Goal: Task Accomplishment & Management: Use online tool/utility

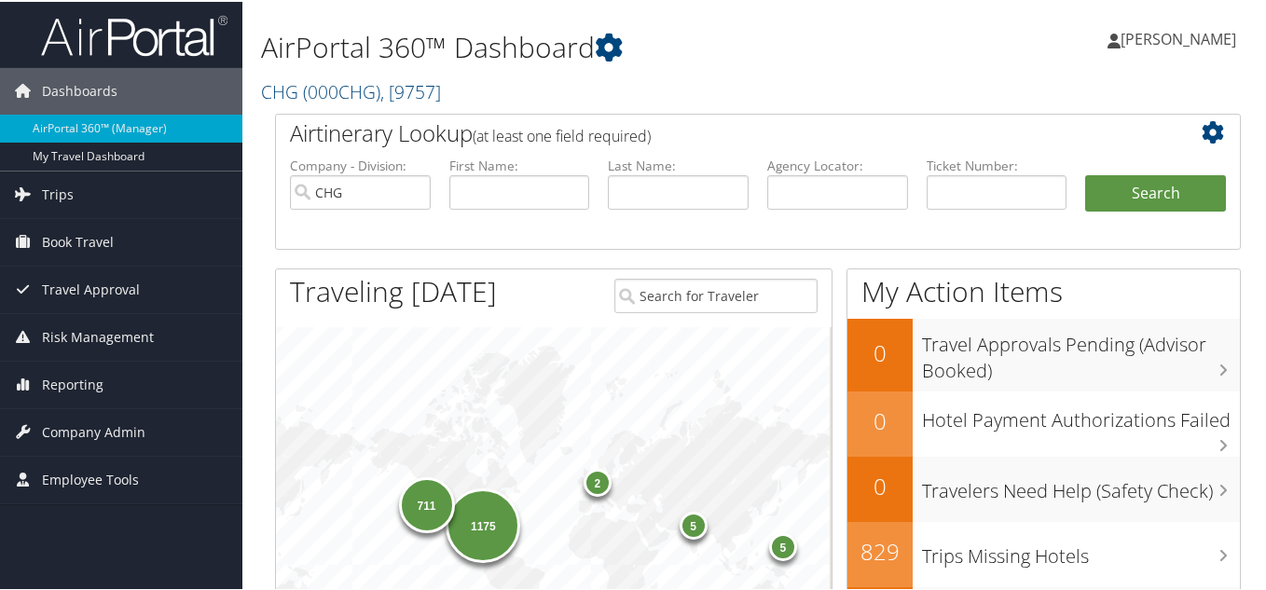
click at [841, 84] on h2 "CHG ( 000CHG ) , [ 9757 ]" at bounding box center [592, 89] width 663 height 32
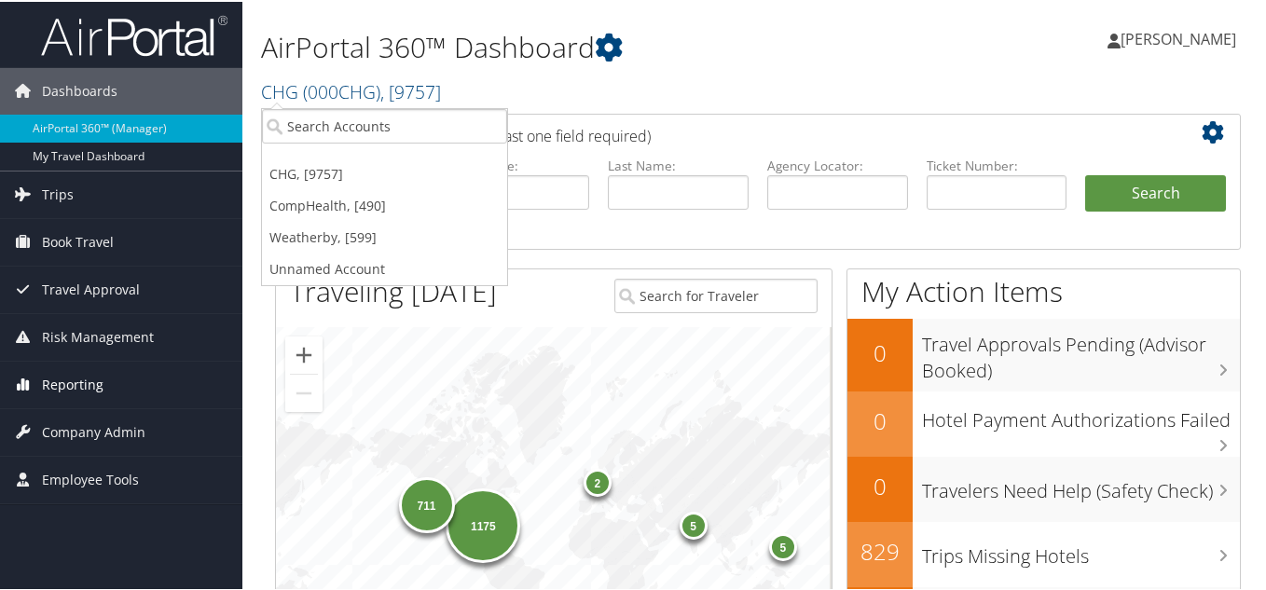
click at [64, 395] on span "Reporting" at bounding box center [73, 383] width 62 height 47
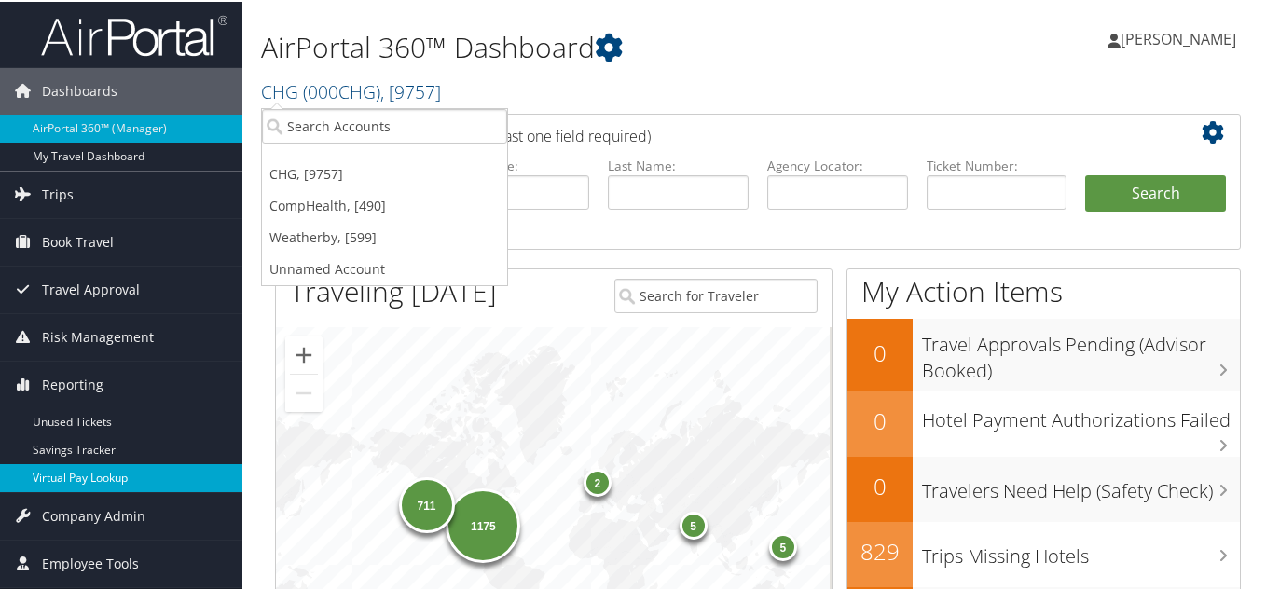
click at [78, 478] on link "Virtual Pay Lookup" at bounding box center [121, 476] width 242 height 28
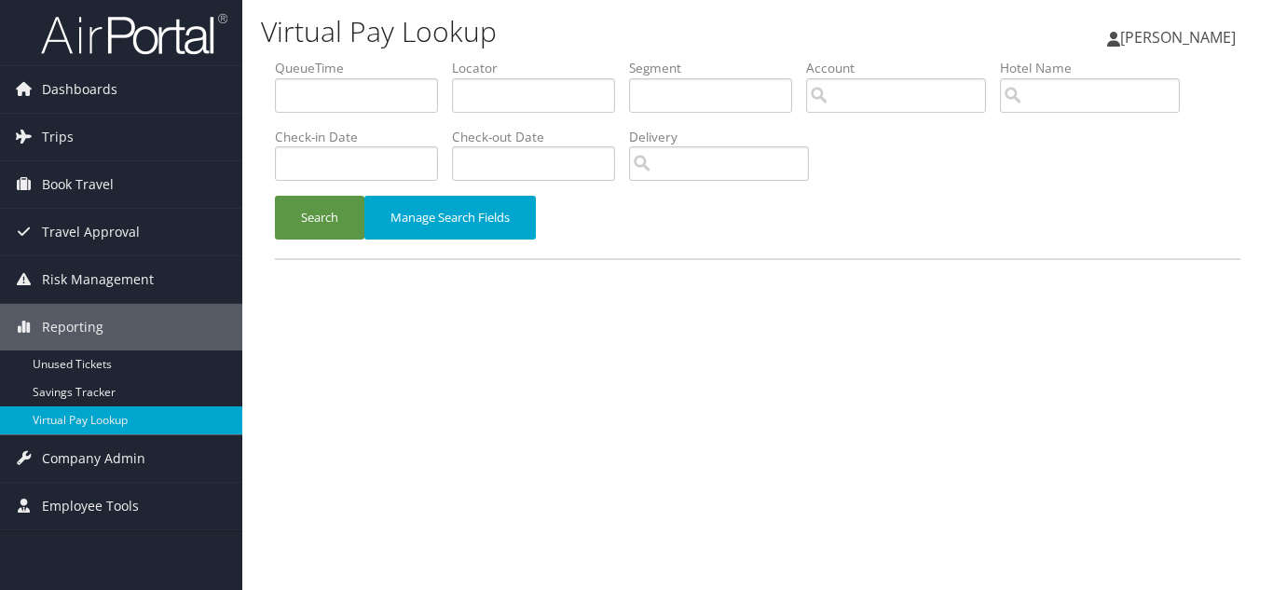
click at [585, 21] on h1 "Virtual Pay Lookup" at bounding box center [592, 31] width 663 height 39
click at [496, 94] on input "text" at bounding box center [533, 95] width 163 height 34
paste input "EMHVUL"
click at [275, 196] on button "Search" at bounding box center [319, 218] width 89 height 44
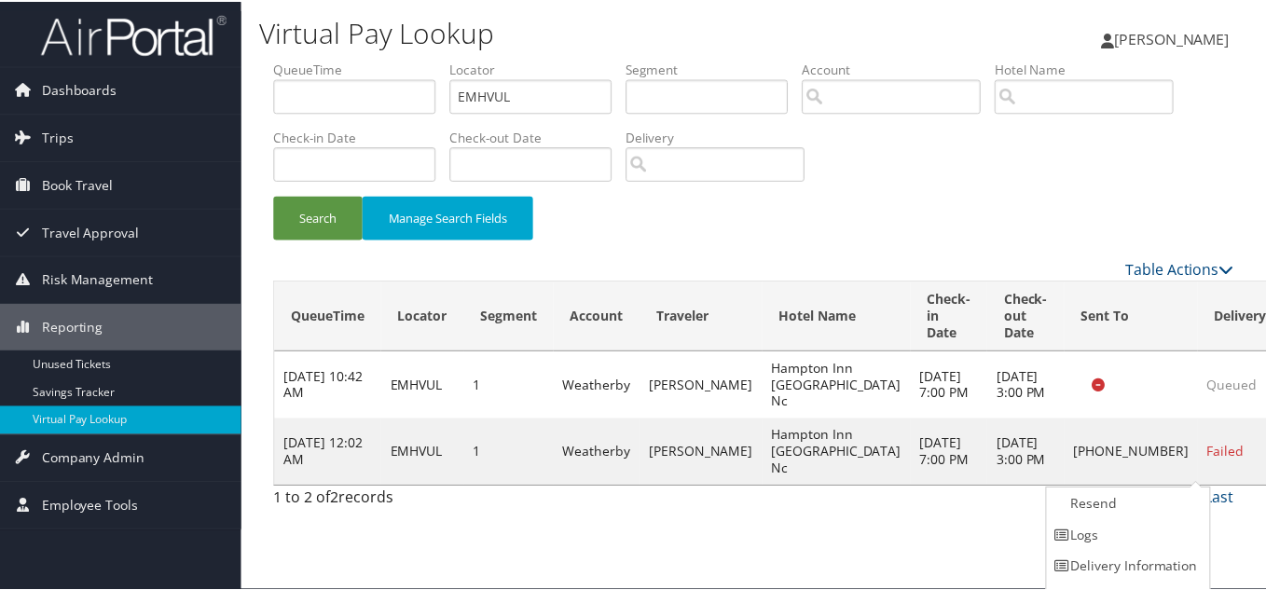
scroll to position [26, 0]
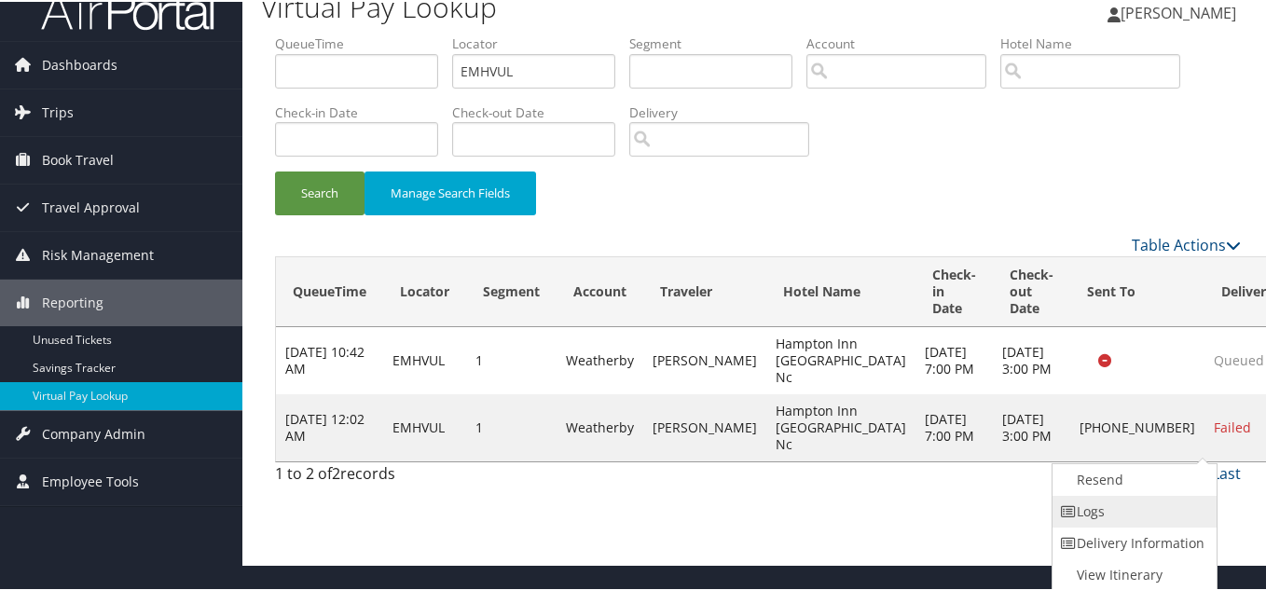
click at [1115, 513] on link "Logs" at bounding box center [1131, 510] width 159 height 32
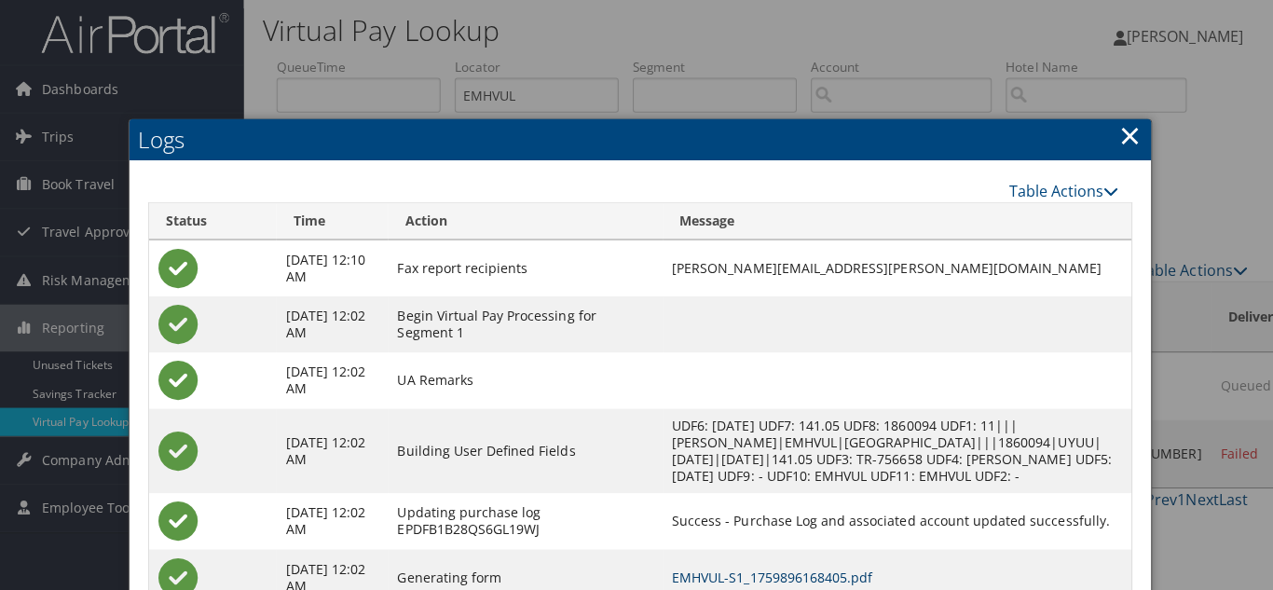
scroll to position [0, 0]
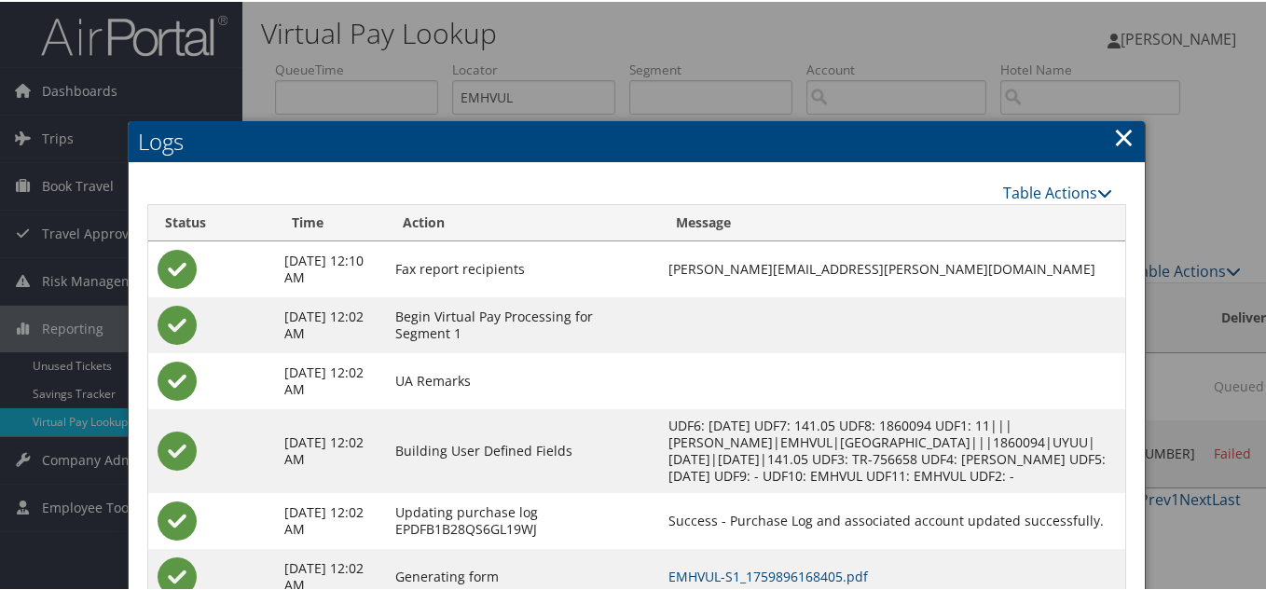
click at [1115, 136] on link "×" at bounding box center [1123, 134] width 21 height 37
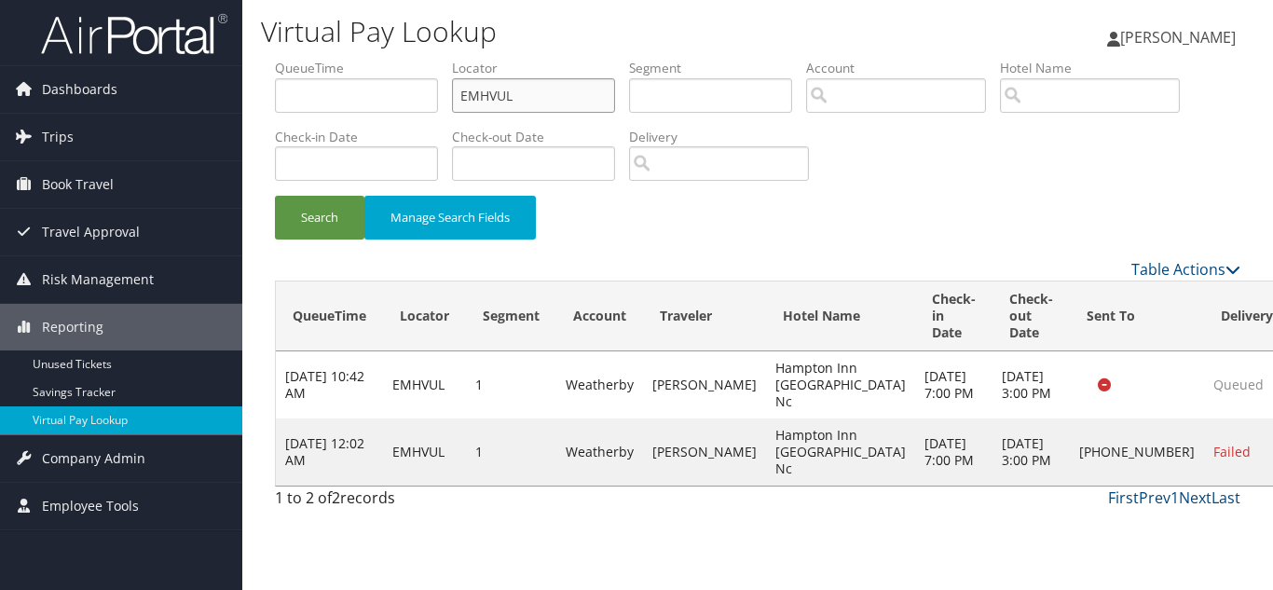
click at [392, 59] on ul "QueueTime Locator EMHVUL Segment Account Traveler Hotel Name Check-in Date Chec…" at bounding box center [757, 59] width 965 height 0
paste input "MNCTEB"
click at [275, 196] on button "Search" at bounding box center [319, 218] width 89 height 44
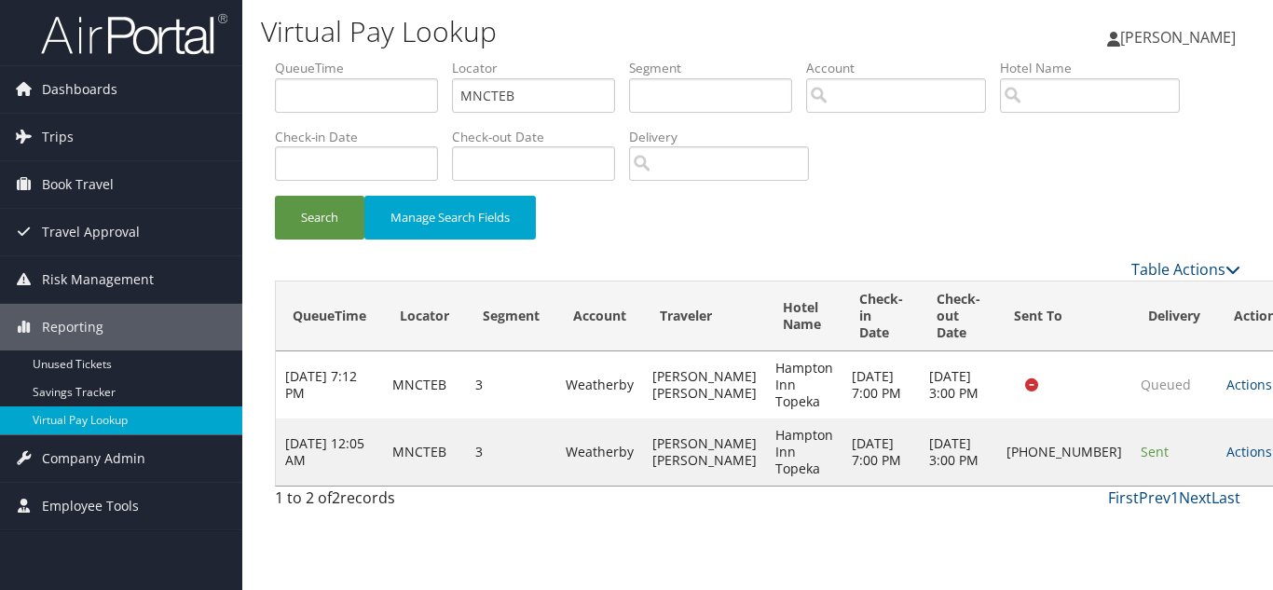
click at [781, 234] on div "Search Manage Search Fields" at bounding box center [757, 227] width 993 height 62
click at [1226, 460] on link "Actions" at bounding box center [1255, 452] width 59 height 18
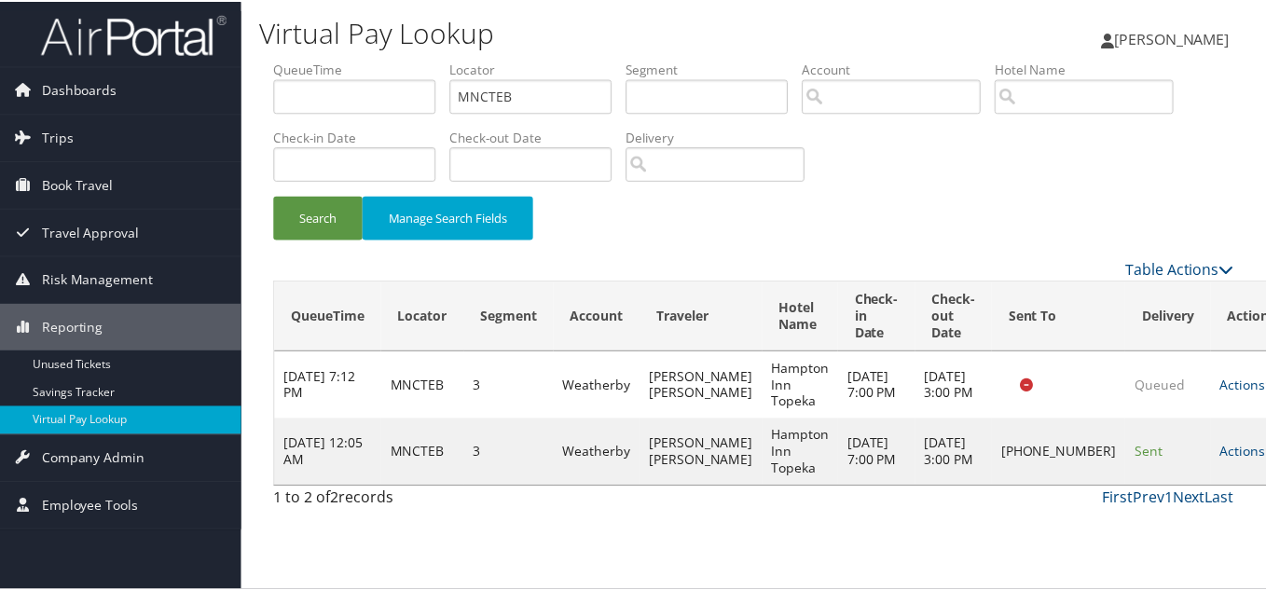
scroll to position [9, 0]
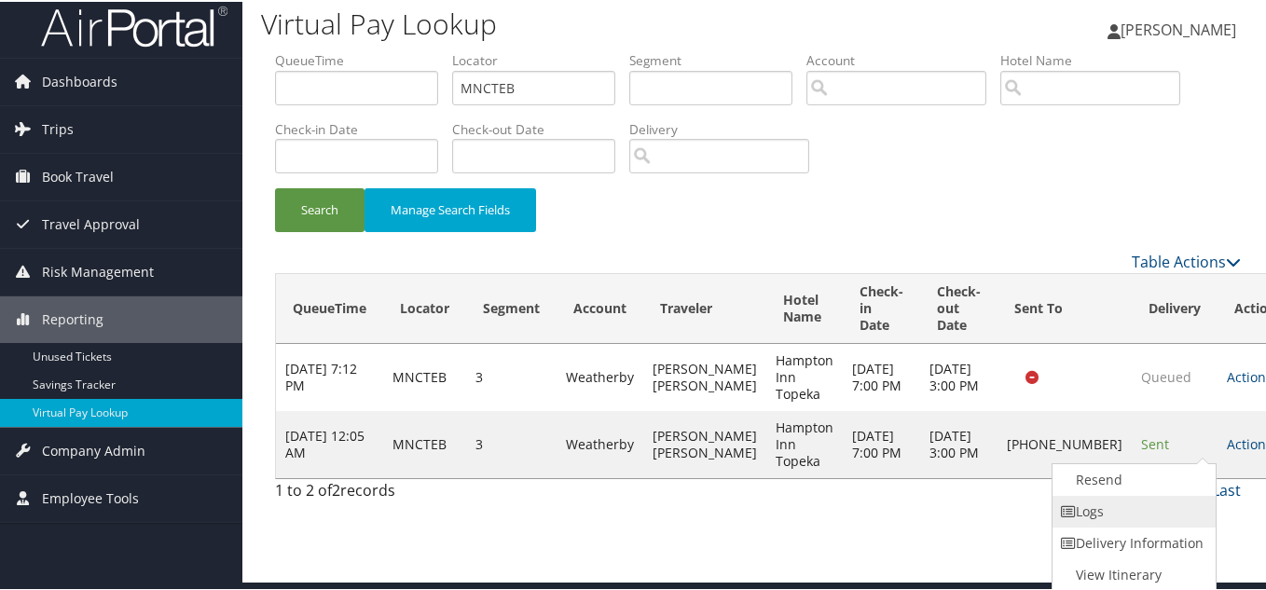
click at [1137, 503] on link "Logs" at bounding box center [1131, 510] width 159 height 32
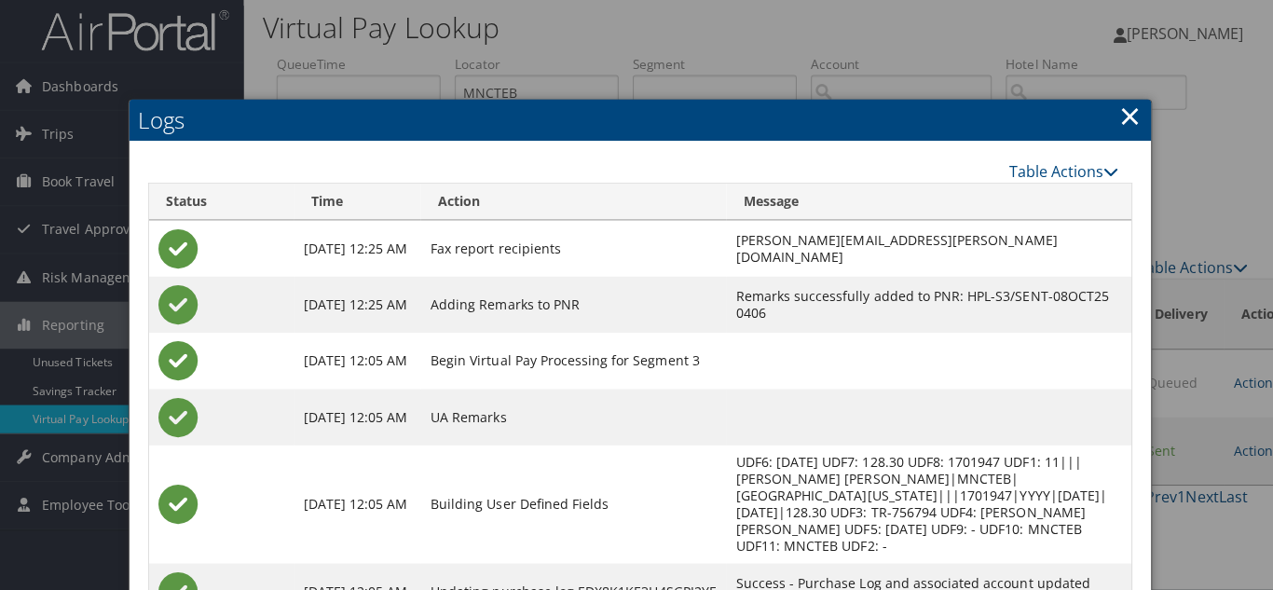
scroll to position [0, 0]
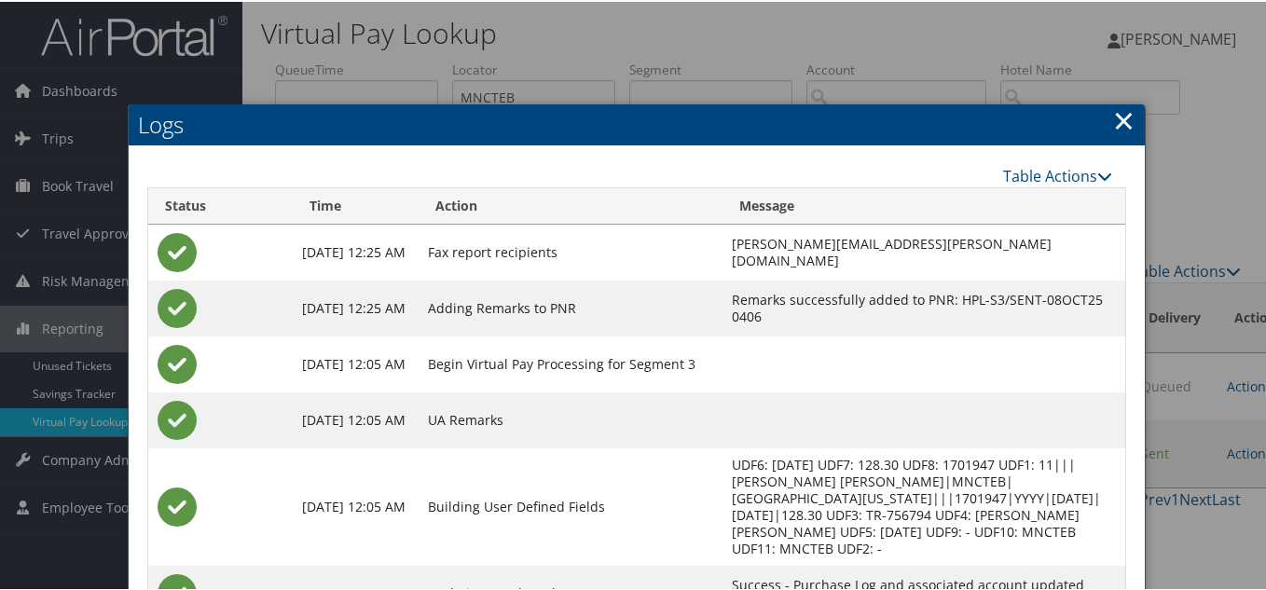
click at [1122, 121] on link "×" at bounding box center [1123, 118] width 21 height 37
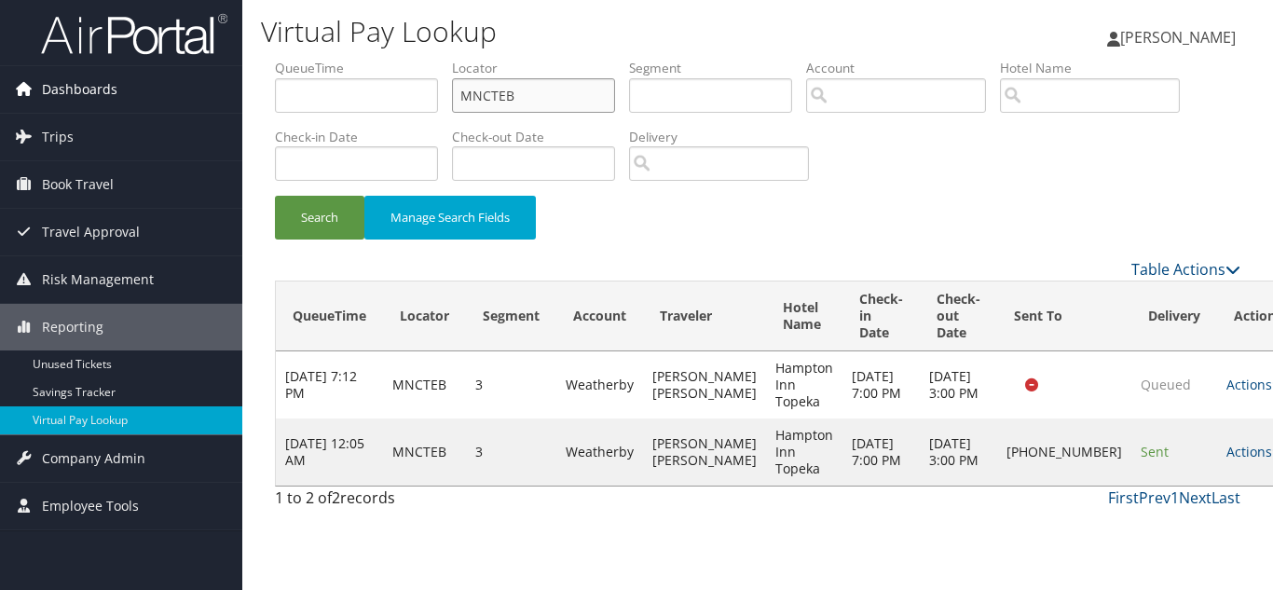
drag, startPoint x: 531, startPoint y: 100, endPoint x: 201, endPoint y: 100, distance: 329.9
click at [201, 100] on div "Dashboards AirPortal 360™ (Manager) My Travel Dashboard Trips Airtinerary® Look…" at bounding box center [636, 295] width 1273 height 590
paste input "IPRLNK"
click at [275, 196] on button "Search" at bounding box center [319, 218] width 89 height 44
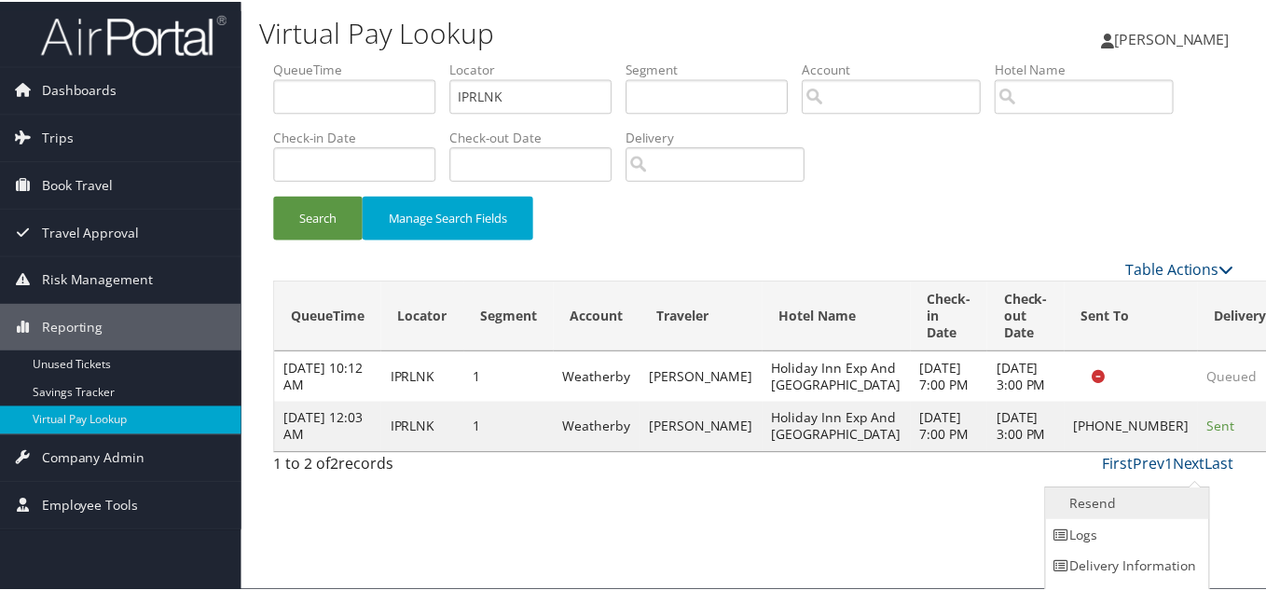
scroll to position [26, 0]
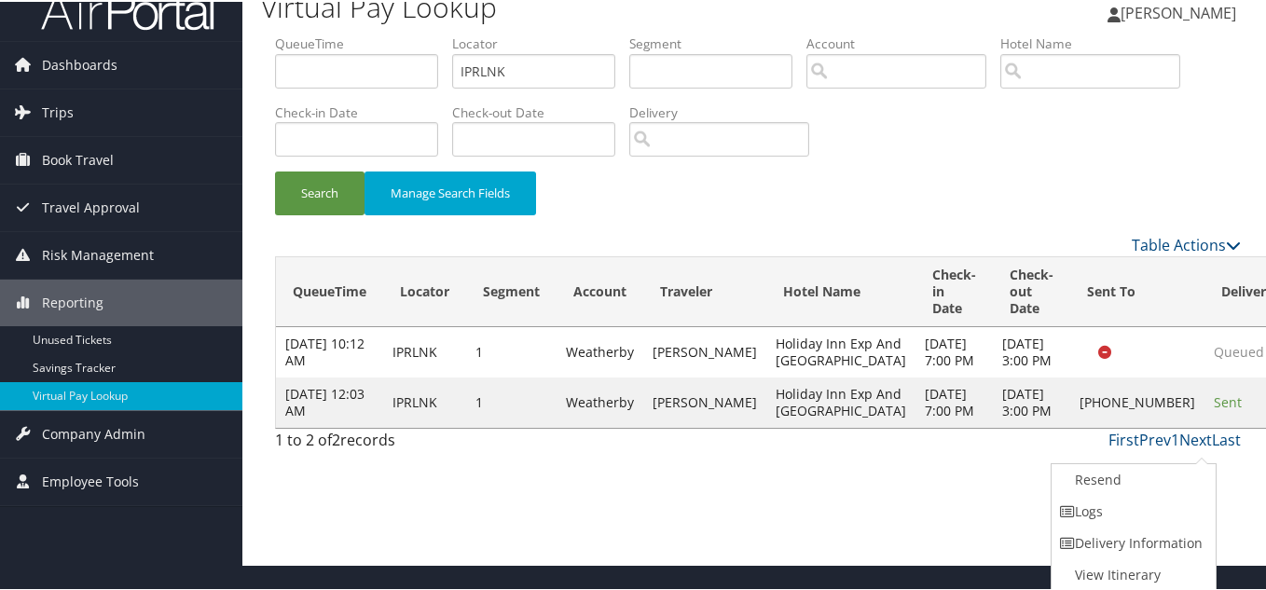
click at [1119, 512] on link "Logs" at bounding box center [1130, 510] width 159 height 32
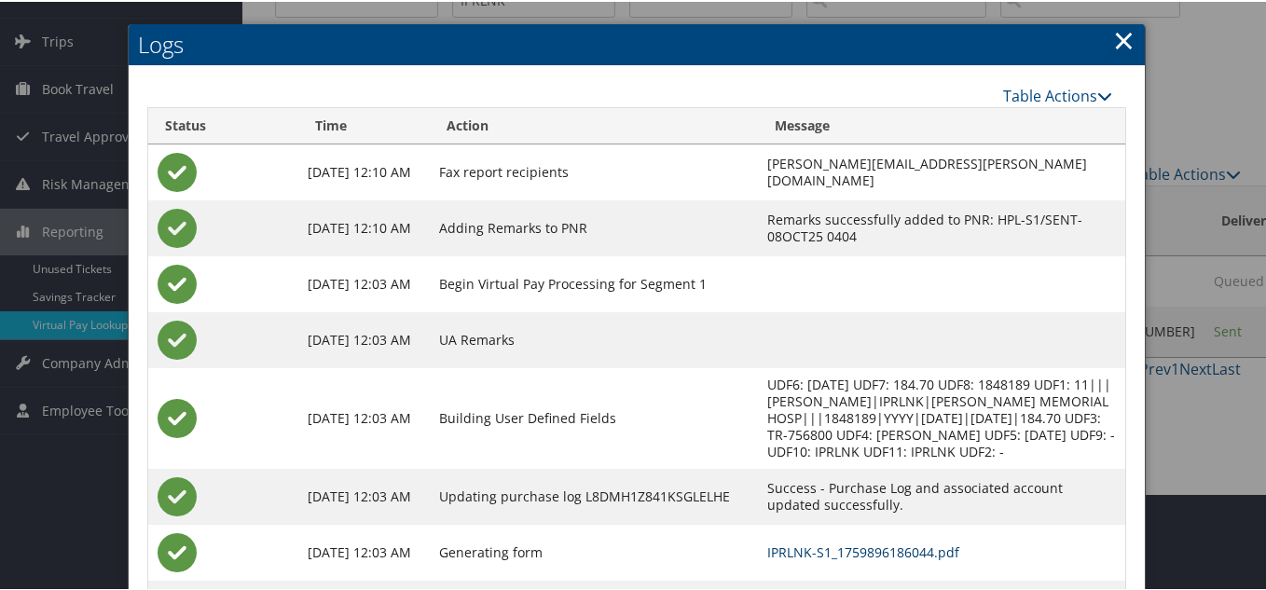
scroll to position [7, 0]
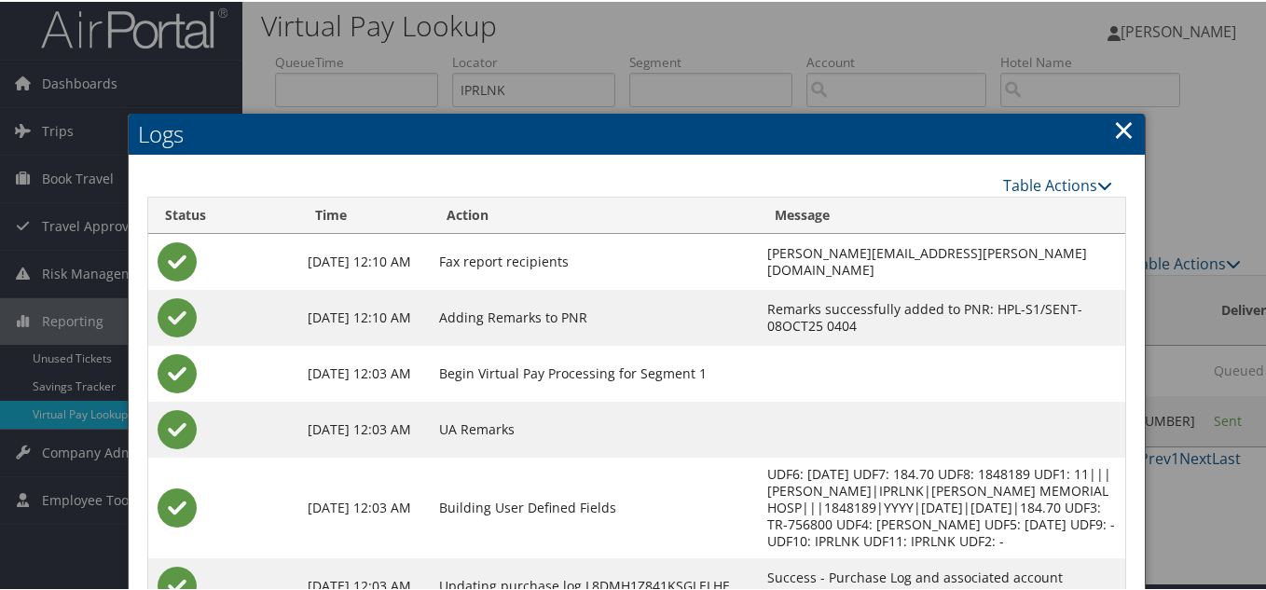
click at [1115, 127] on link "×" at bounding box center [1123, 127] width 21 height 37
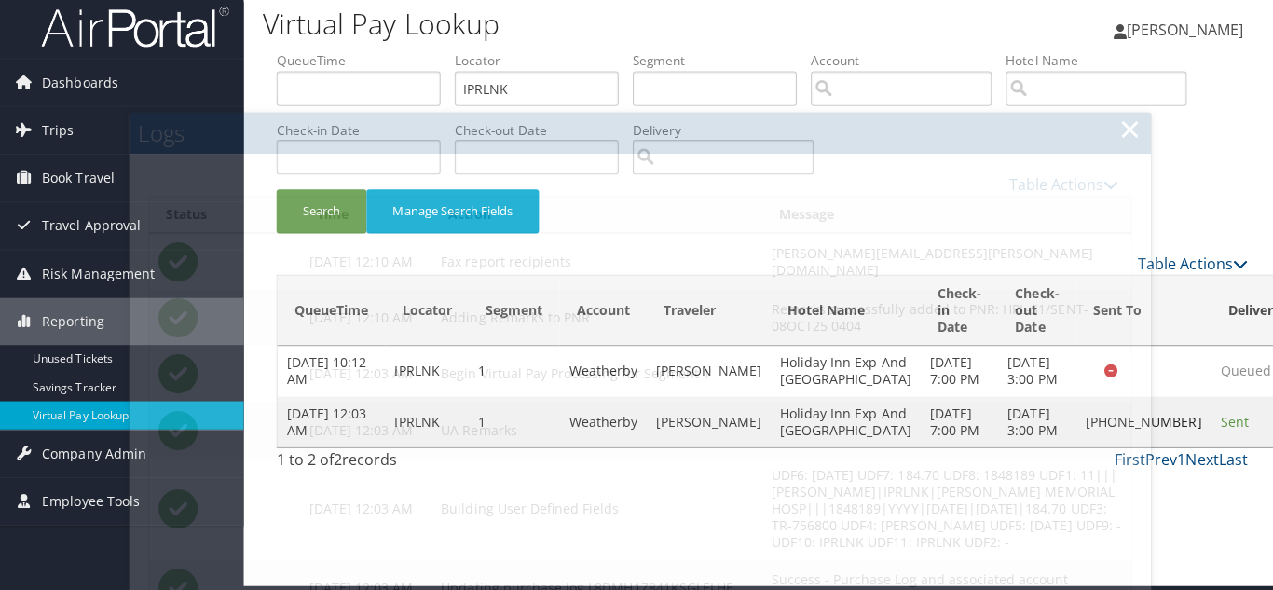
scroll to position [0, 0]
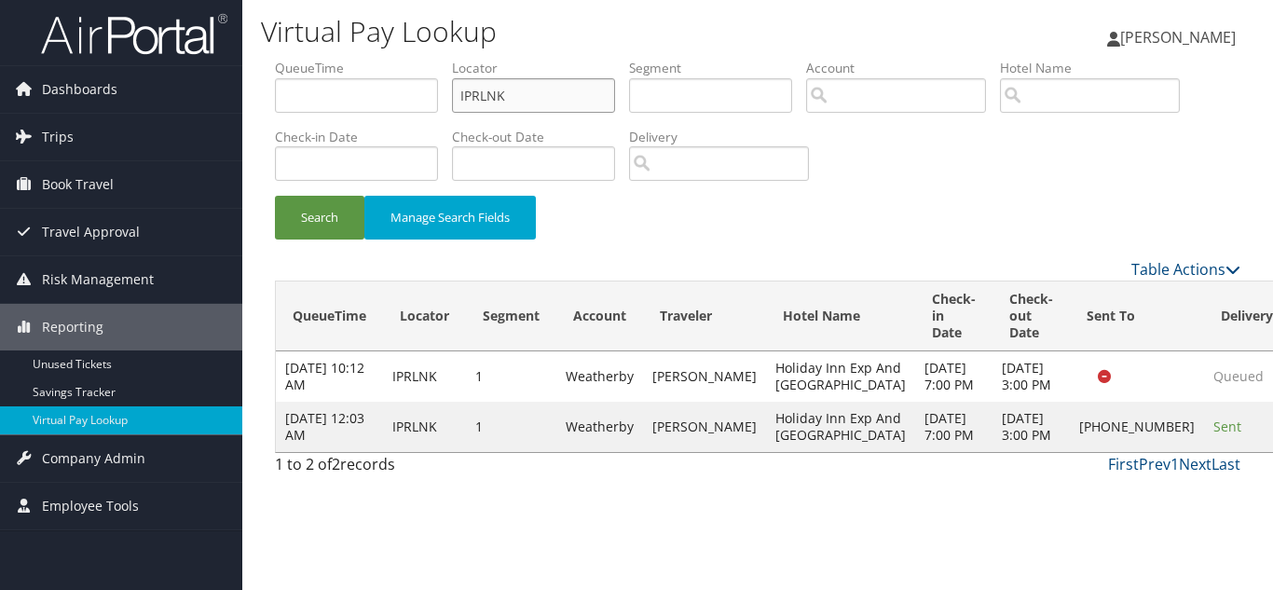
drag, startPoint x: 539, startPoint y: 103, endPoint x: 290, endPoint y: 105, distance: 248.8
click at [297, 59] on ul "QueueTime Locator IPRLNK Segment Account Traveler Hotel Name Check-in Date Chec…" at bounding box center [757, 59] width 965 height 0
paste input "ELOMME"
type input "ELOMME"
click at [275, 196] on button "Search" at bounding box center [319, 218] width 89 height 44
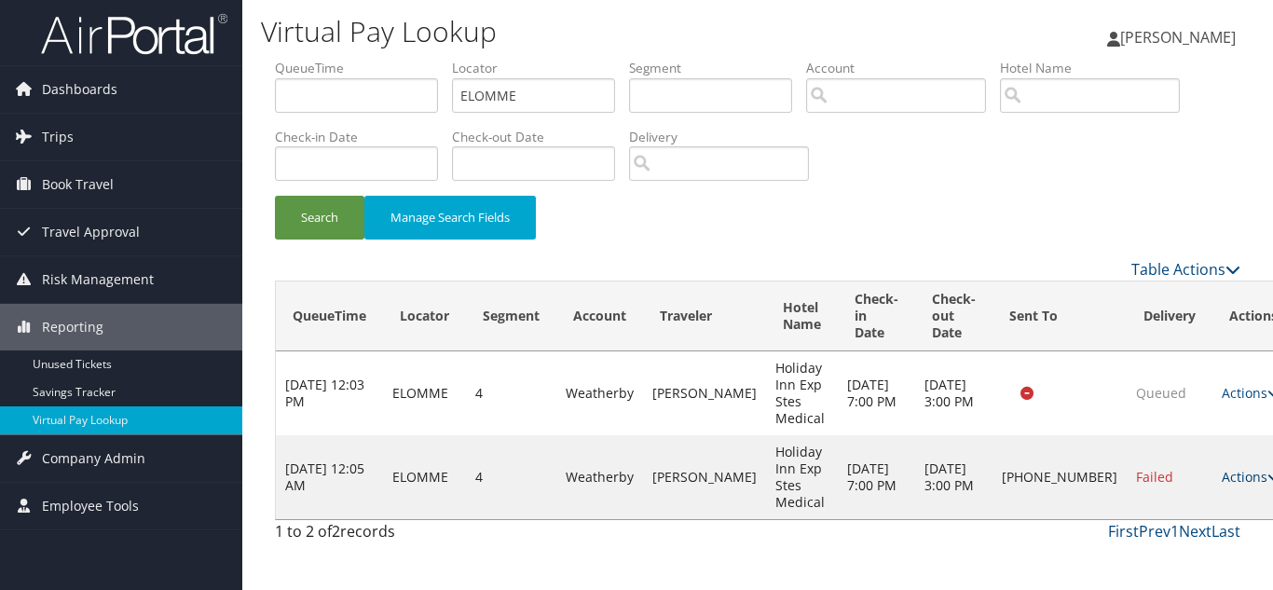
click at [1222, 482] on link "Actions" at bounding box center [1251, 477] width 59 height 18
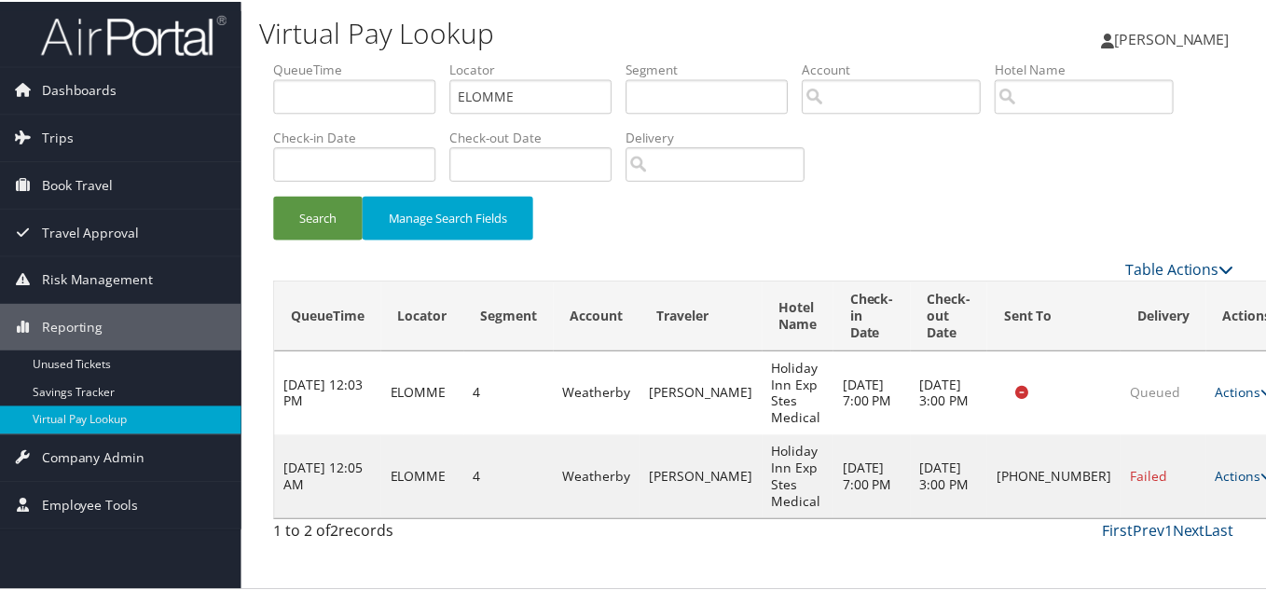
scroll to position [26, 0]
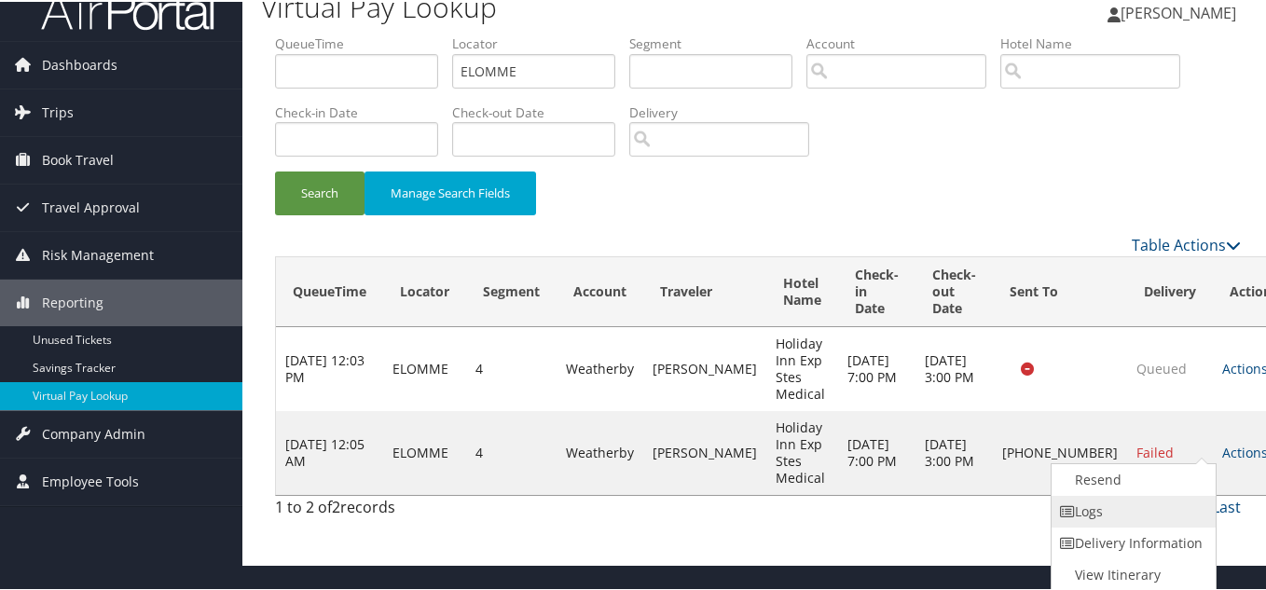
click at [1124, 510] on link "Logs" at bounding box center [1130, 510] width 159 height 32
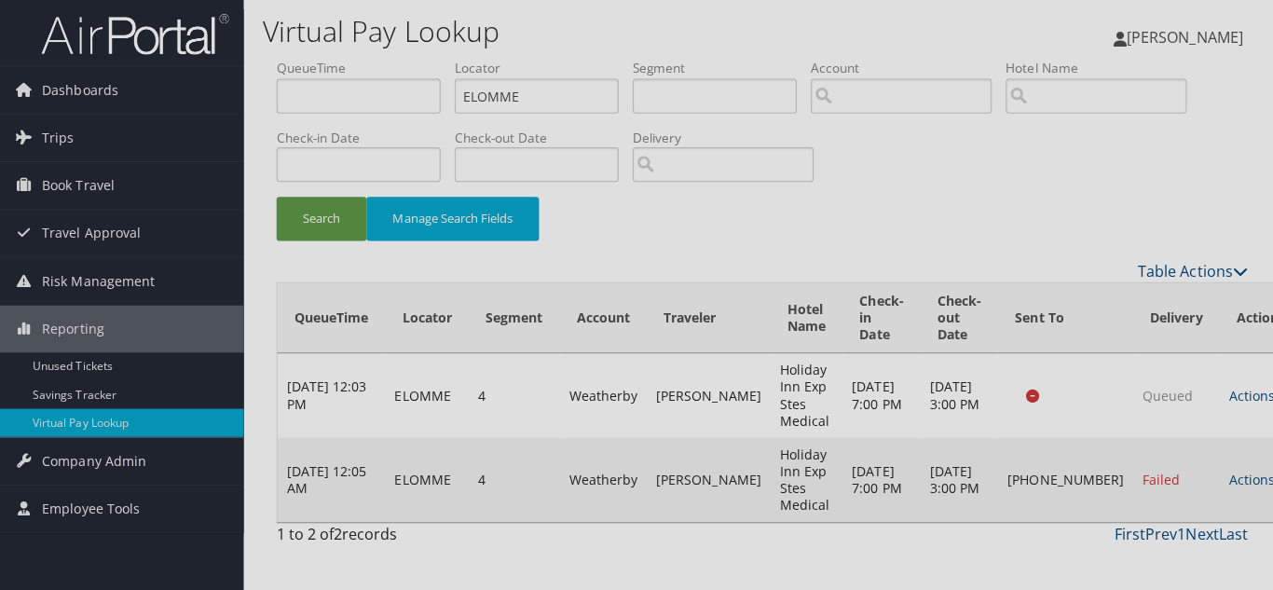
scroll to position [0, 0]
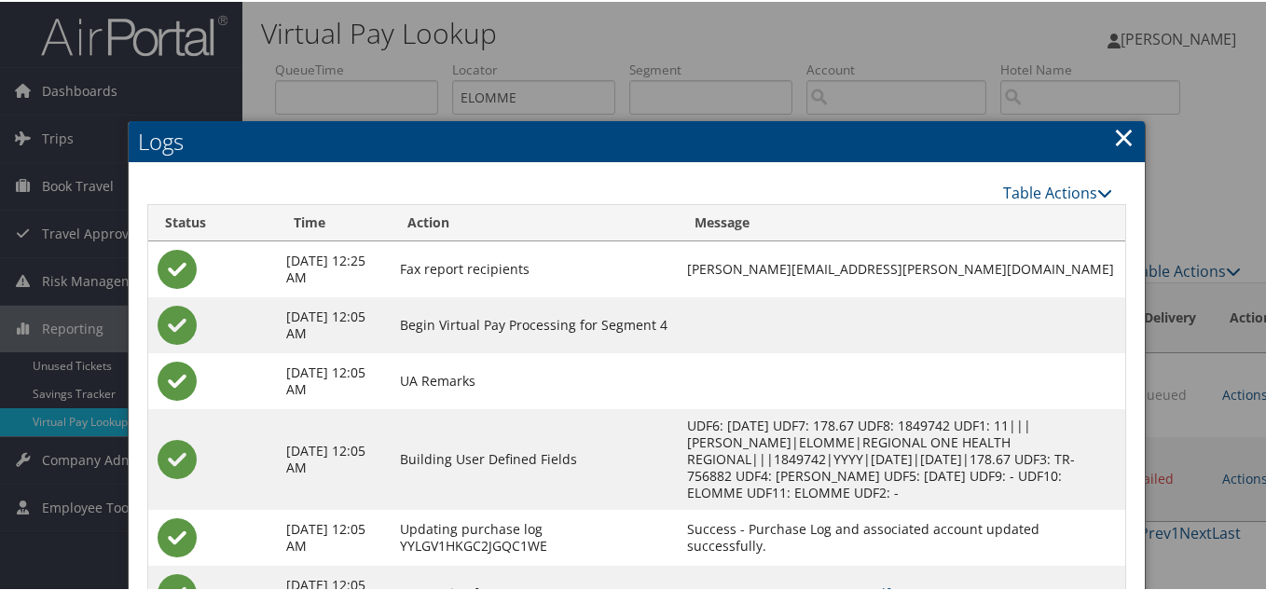
click at [1118, 142] on link "×" at bounding box center [1123, 134] width 21 height 37
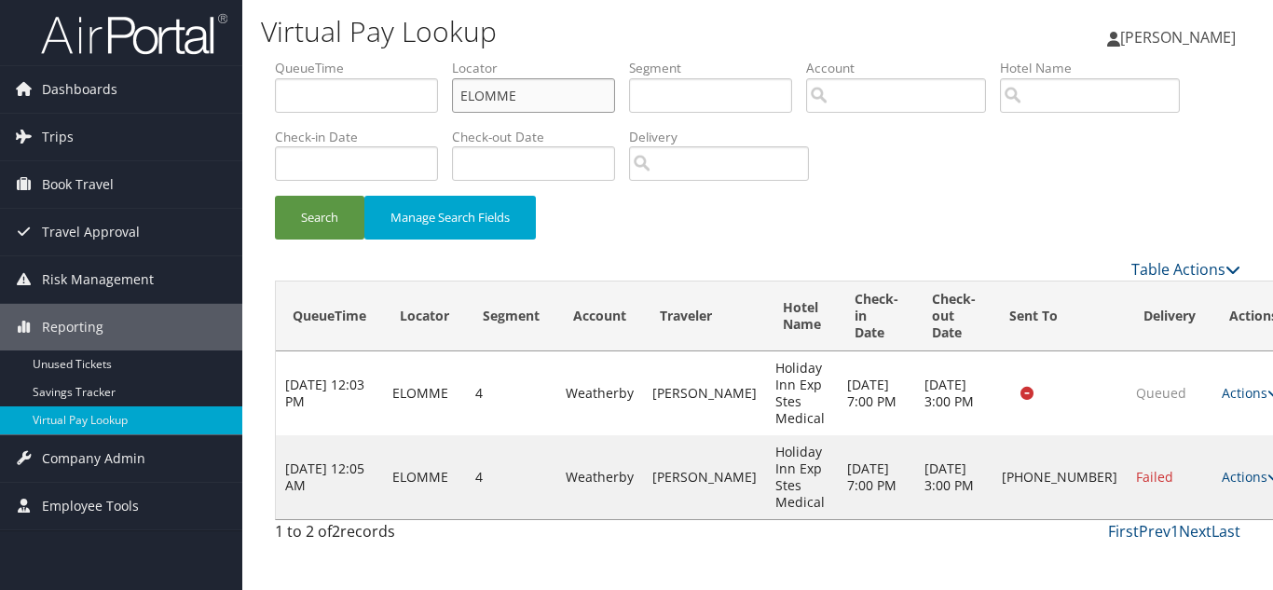
drag, startPoint x: 422, startPoint y: 102, endPoint x: 292, endPoint y: 99, distance: 130.5
click at [292, 59] on ul "QueueTime Locator ELOMME Segment Account Traveler Hotel Name Check-in Date Chec…" at bounding box center [757, 59] width 965 height 0
click at [1222, 473] on link "Actions" at bounding box center [1251, 477] width 59 height 18
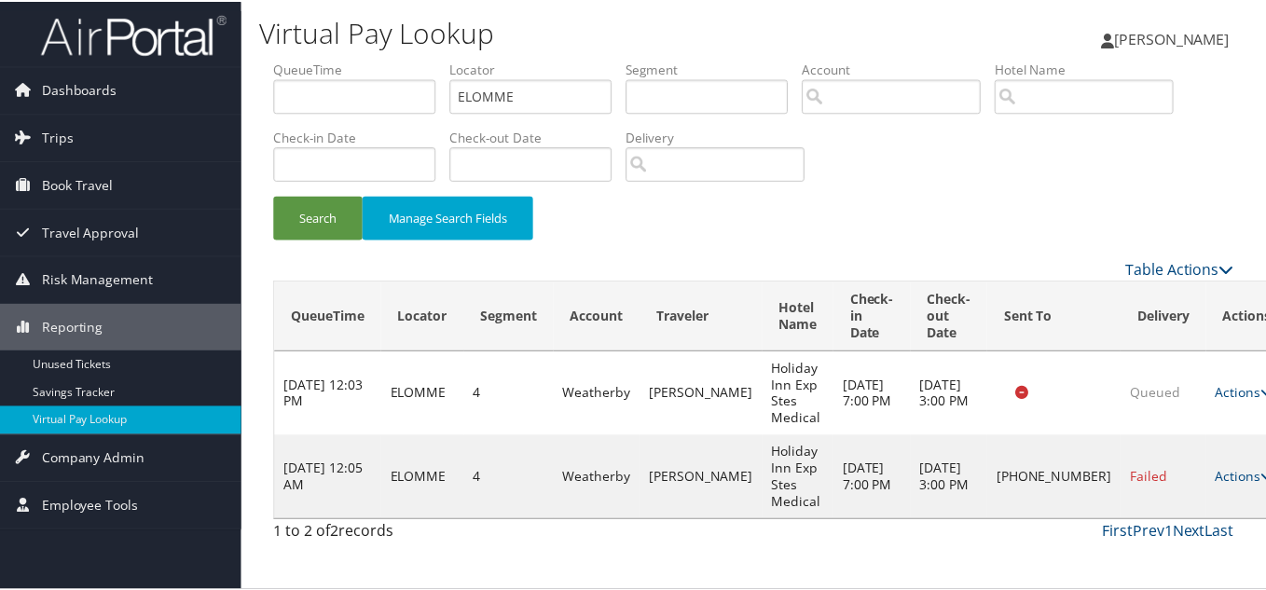
scroll to position [26, 0]
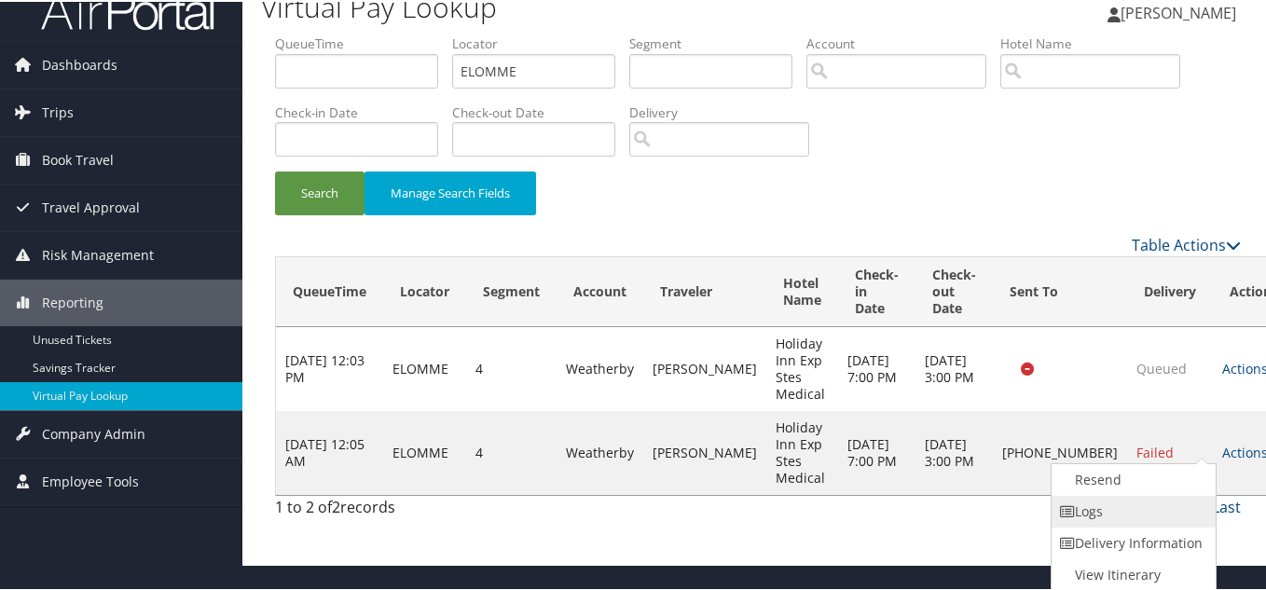
click at [1126, 507] on link "Logs" at bounding box center [1130, 510] width 159 height 32
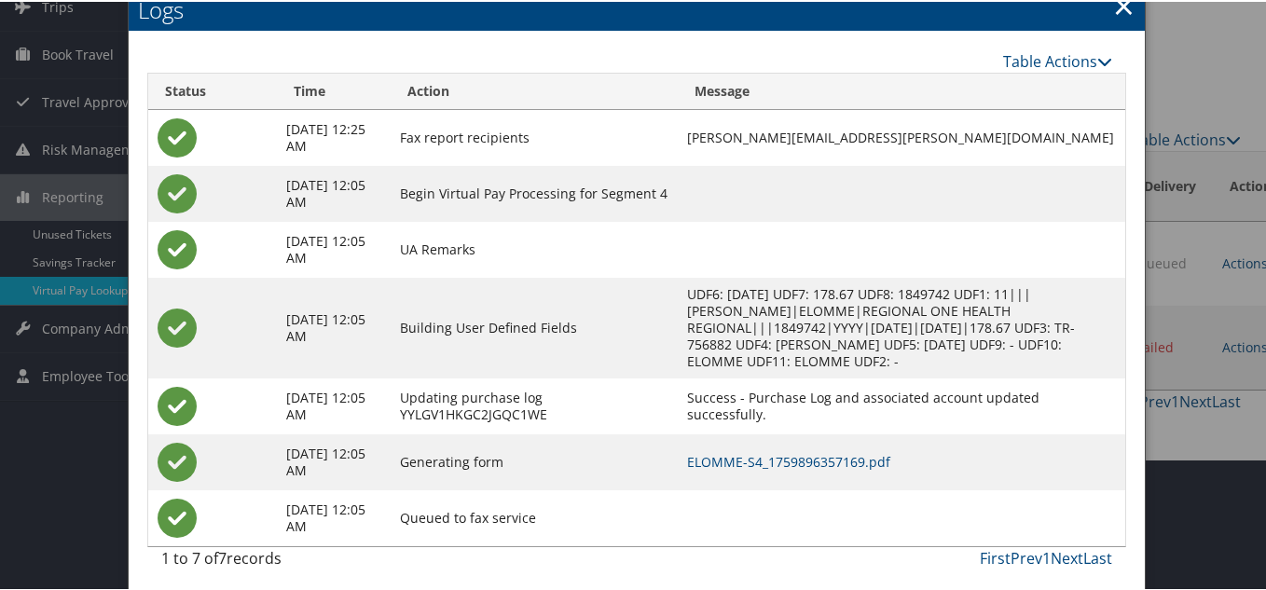
scroll to position [138, 0]
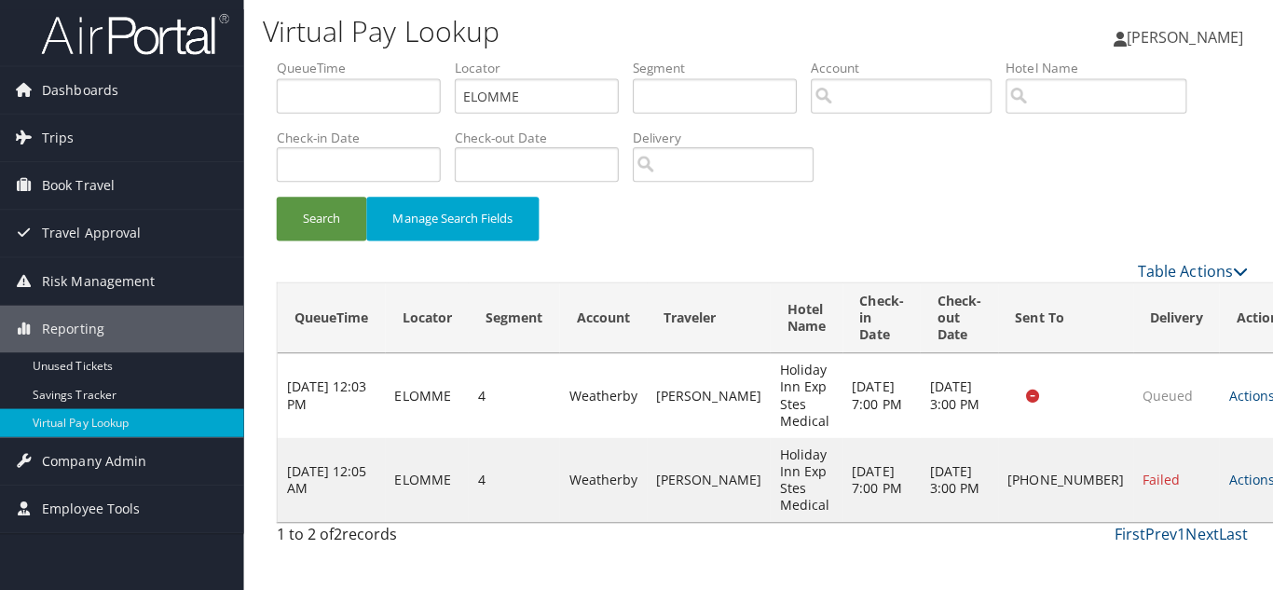
scroll to position [0, 0]
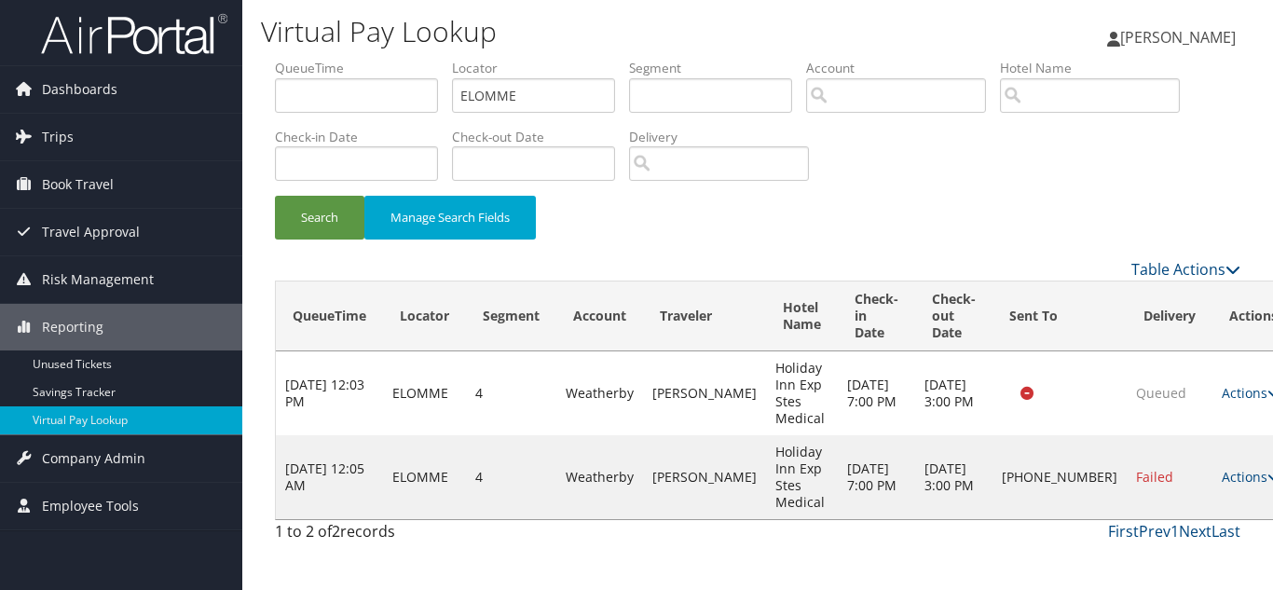
drag, startPoint x: 1204, startPoint y: 475, endPoint x: 1207, endPoint y: 498, distance: 22.5
click at [1222, 475] on link "Actions" at bounding box center [1251, 477] width 59 height 18
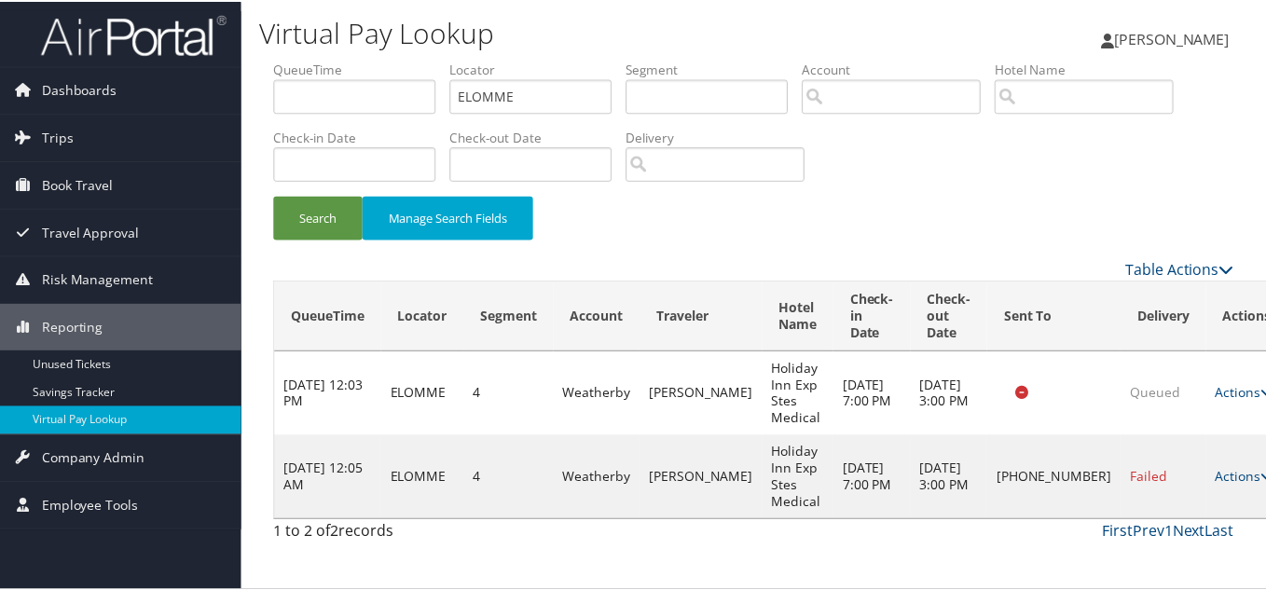
scroll to position [26, 0]
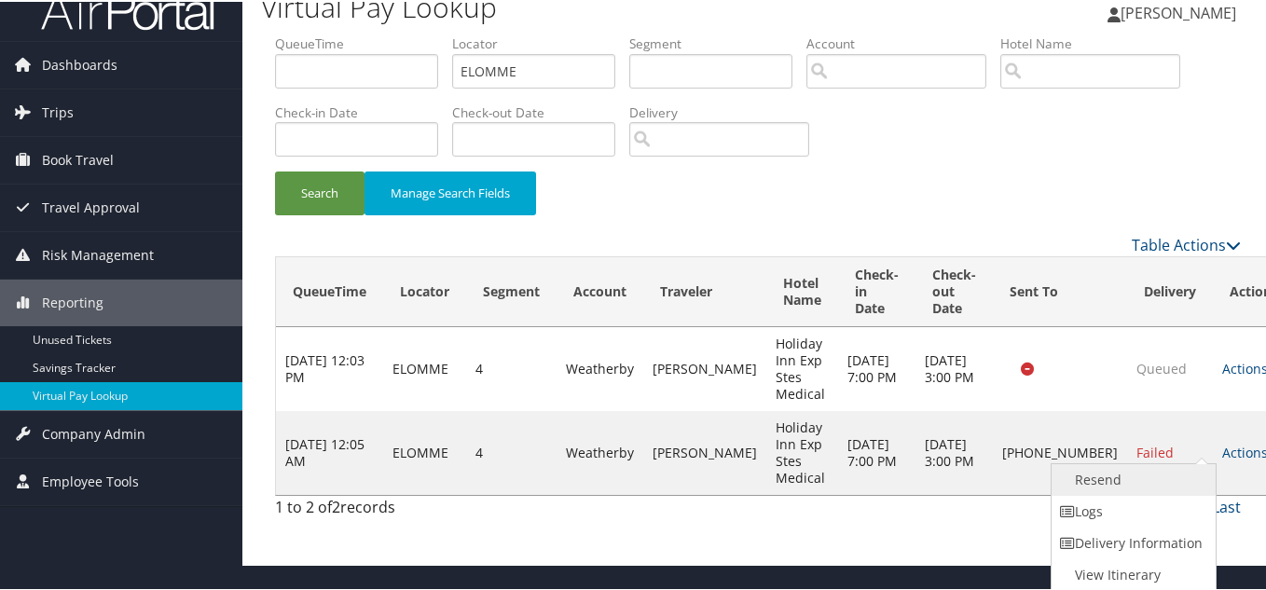
drag, startPoint x: 1106, startPoint y: 473, endPoint x: 939, endPoint y: 556, distance: 186.3
click at [1106, 474] on link "Resend" at bounding box center [1130, 478] width 159 height 32
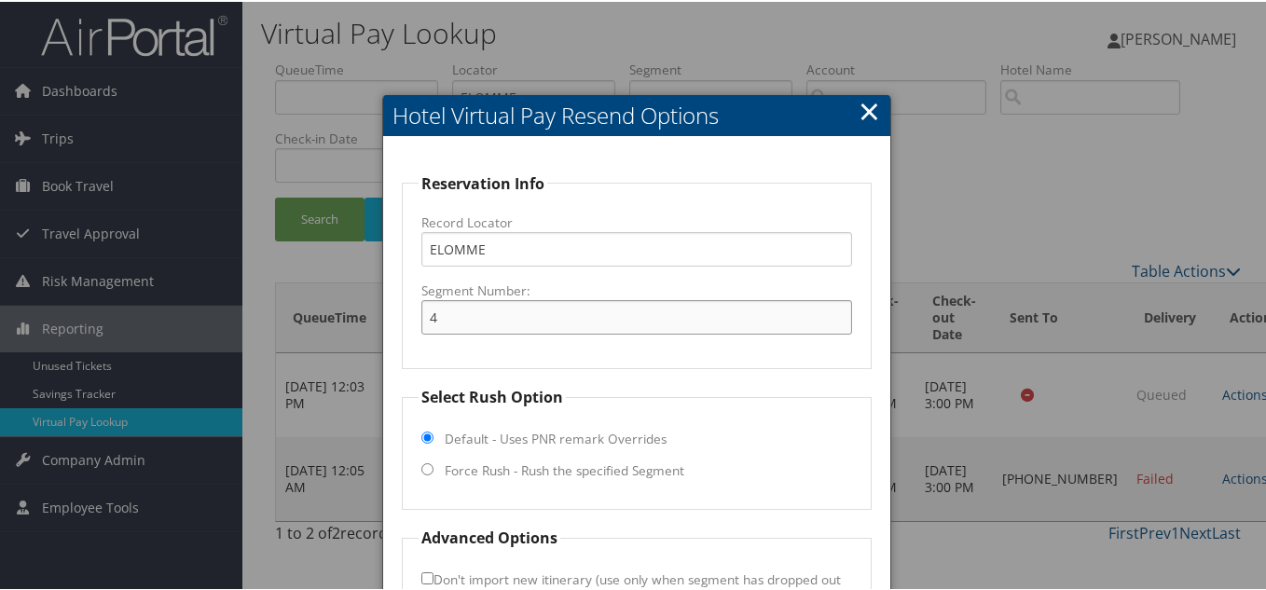
click at [581, 310] on input "4" at bounding box center [636, 315] width 431 height 34
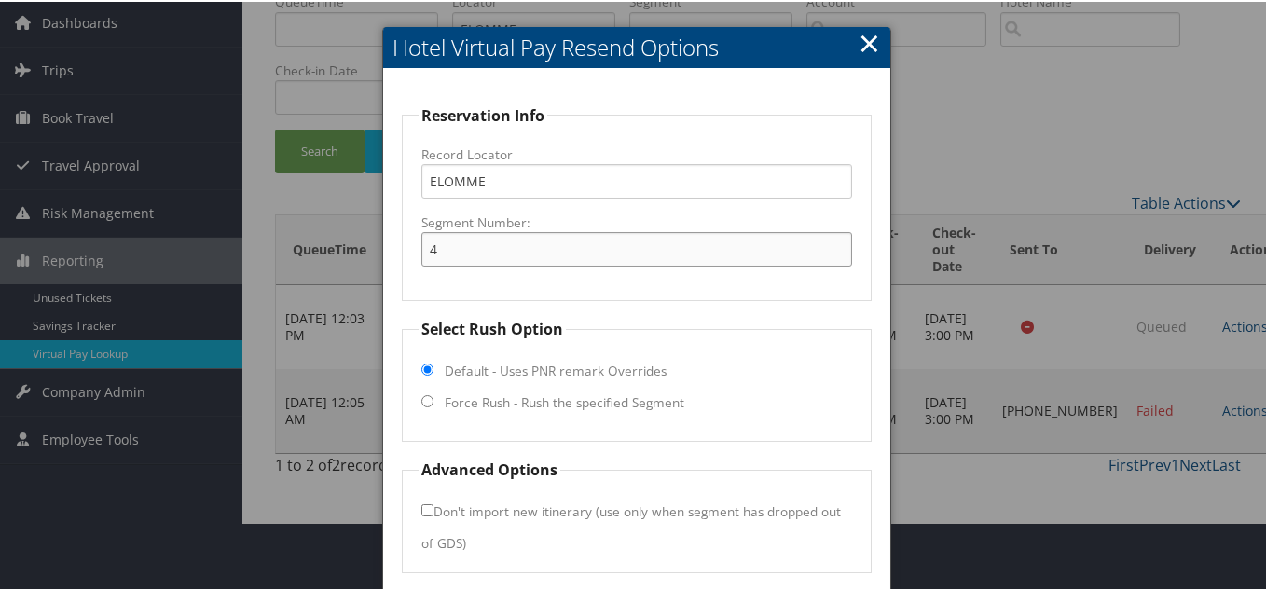
scroll to position [134, 0]
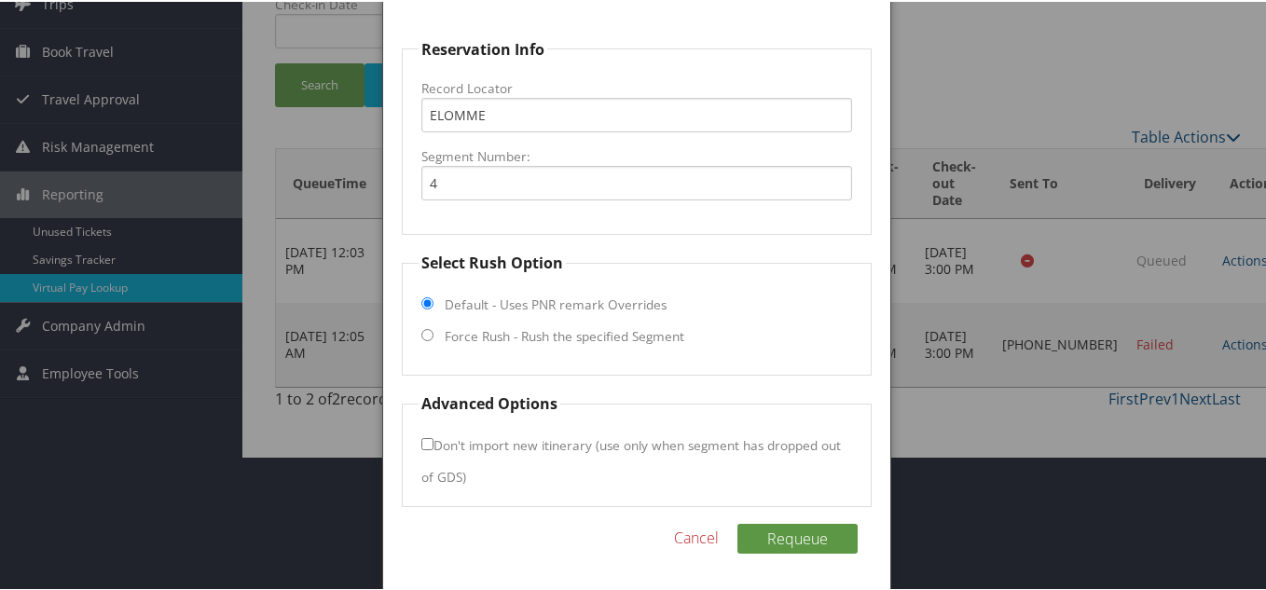
click at [421, 331] on input "Force Rush - Rush the specified Segment" at bounding box center [427, 333] width 12 height 12
radio input "true"
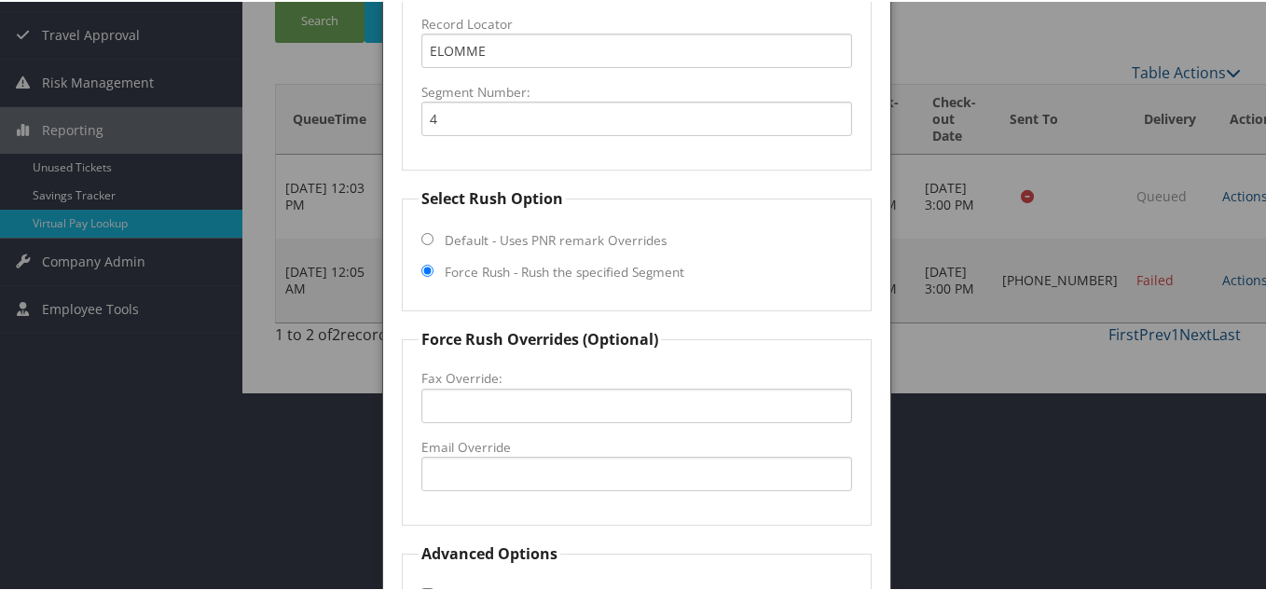
scroll to position [227, 0]
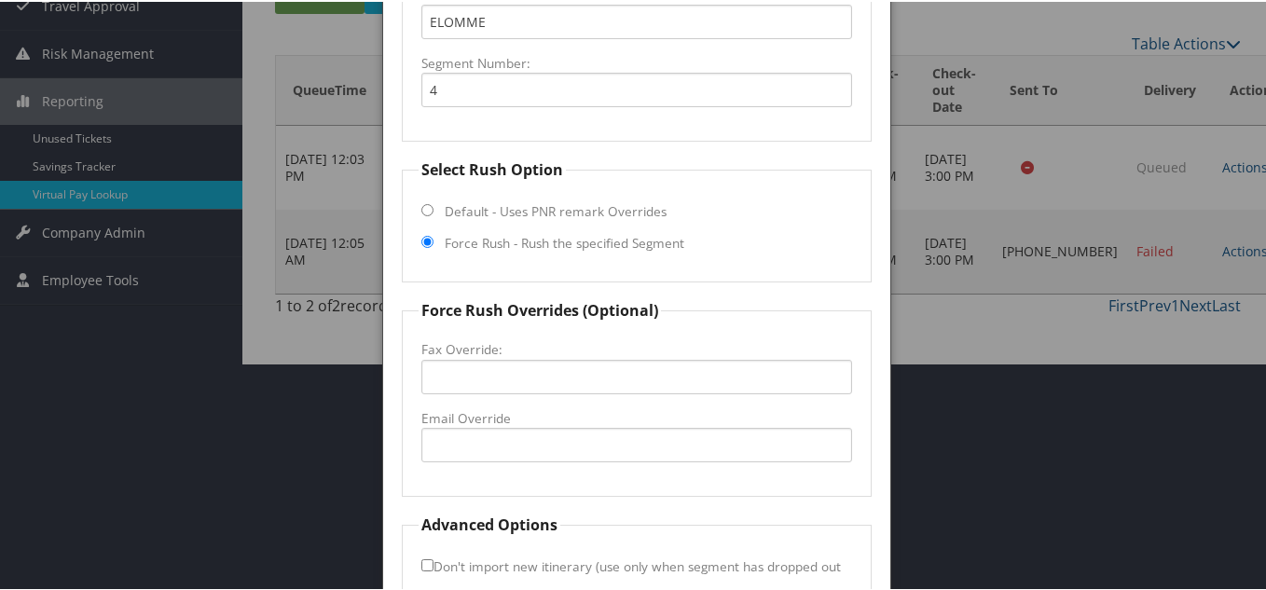
click at [527, 423] on label "Email Override" at bounding box center [636, 416] width 431 height 19
click at [527, 426] on input "Email Override" at bounding box center [636, 443] width 431 height 34
click at [519, 439] on input "Email Override" at bounding box center [636, 443] width 431 height 34
paste input "[EMAIL_ADDRESS][DOMAIN_NAME]"
type input "[EMAIL_ADDRESS][DOMAIN_NAME]"
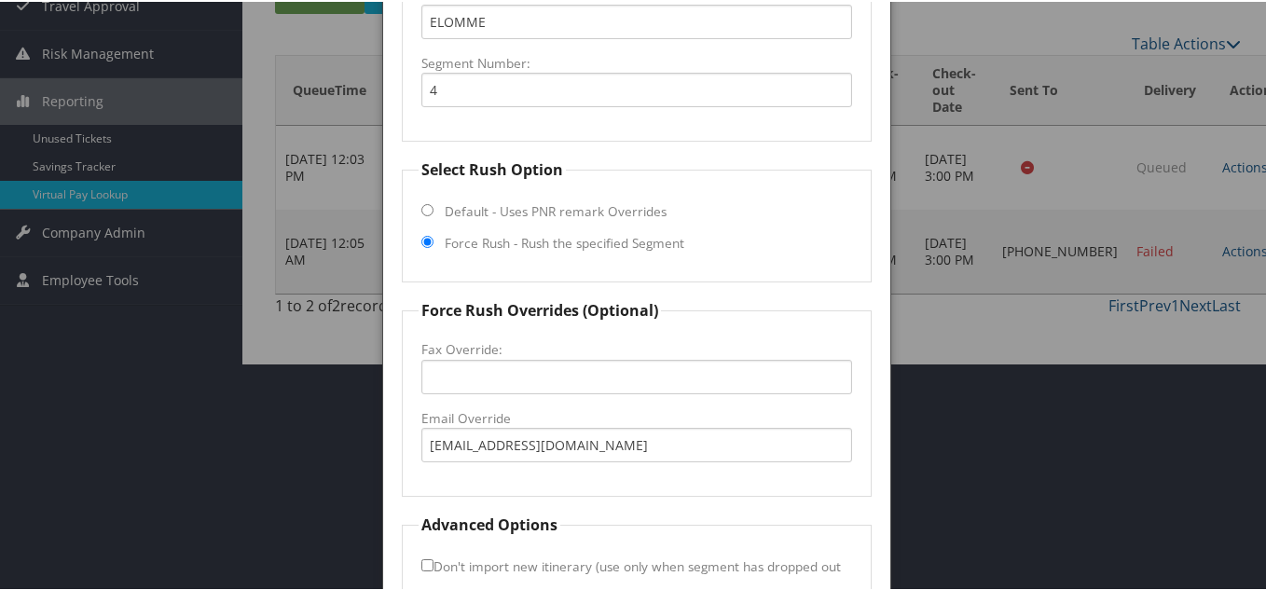
click at [609, 481] on fieldset "Force Rush Overrides (Optional) Fax Override: Email Override [EMAIL_ADDRESS][DO…" at bounding box center [637, 396] width 470 height 198
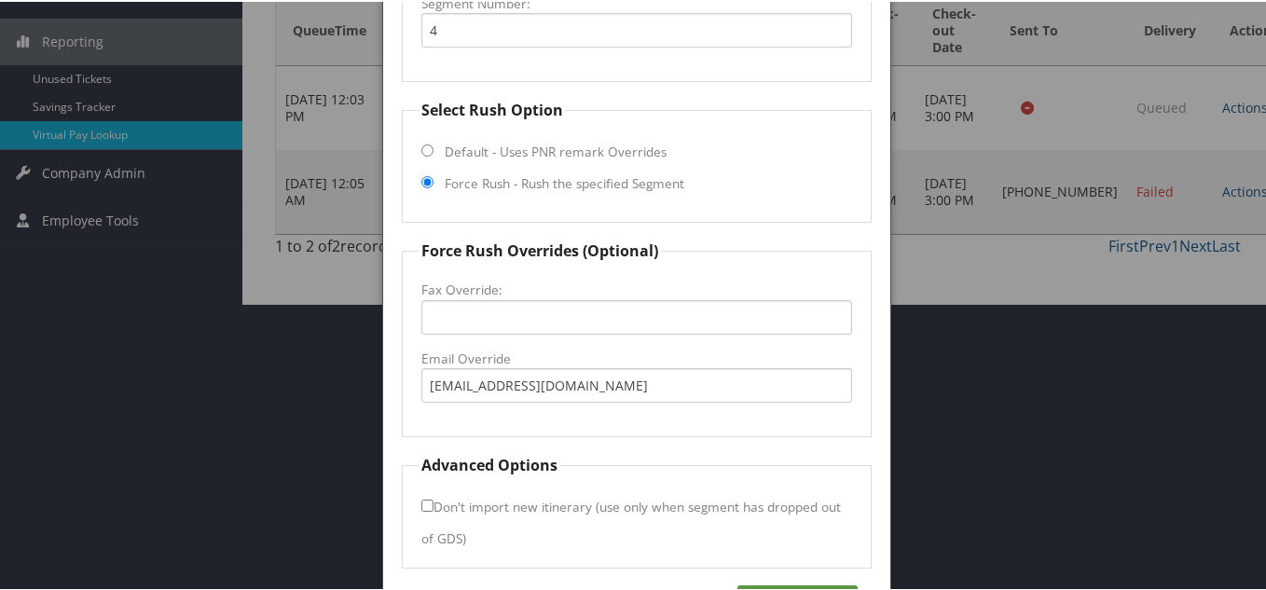
scroll to position [349, 0]
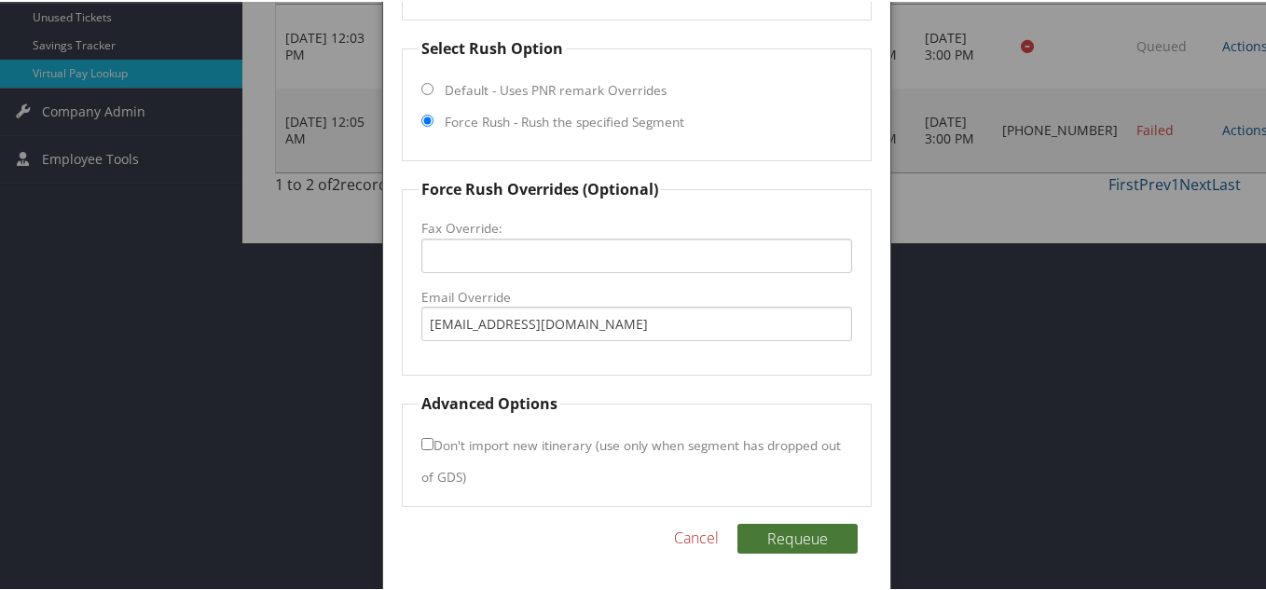
click at [808, 539] on button "Requeue" at bounding box center [797, 537] width 120 height 30
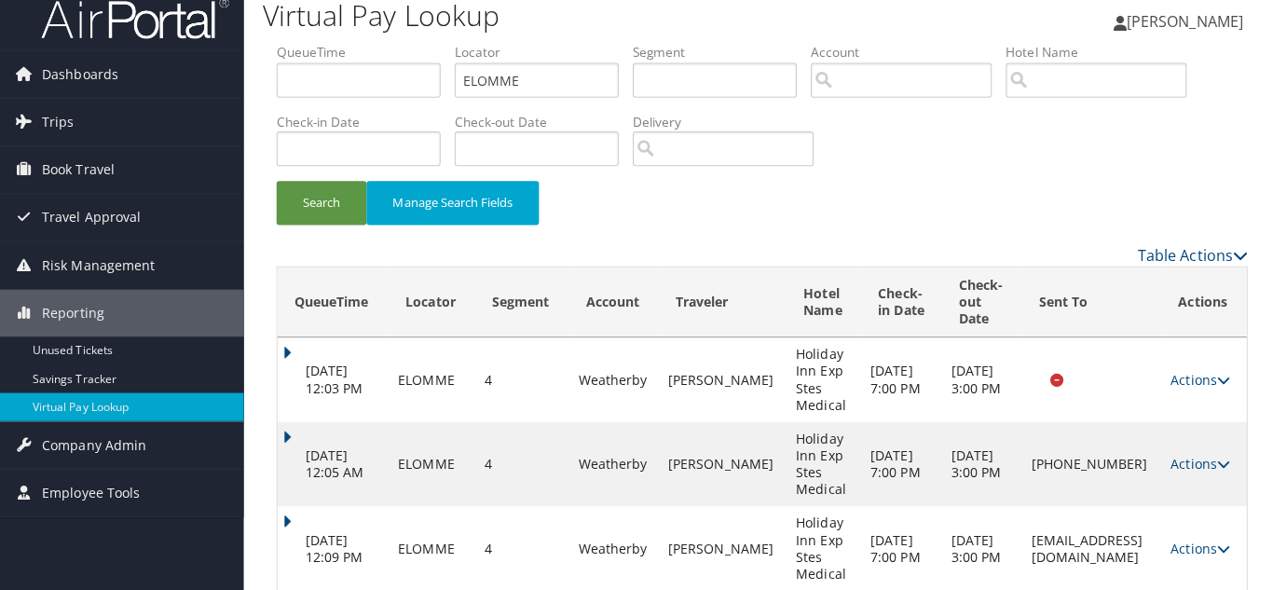
scroll to position [0, 0]
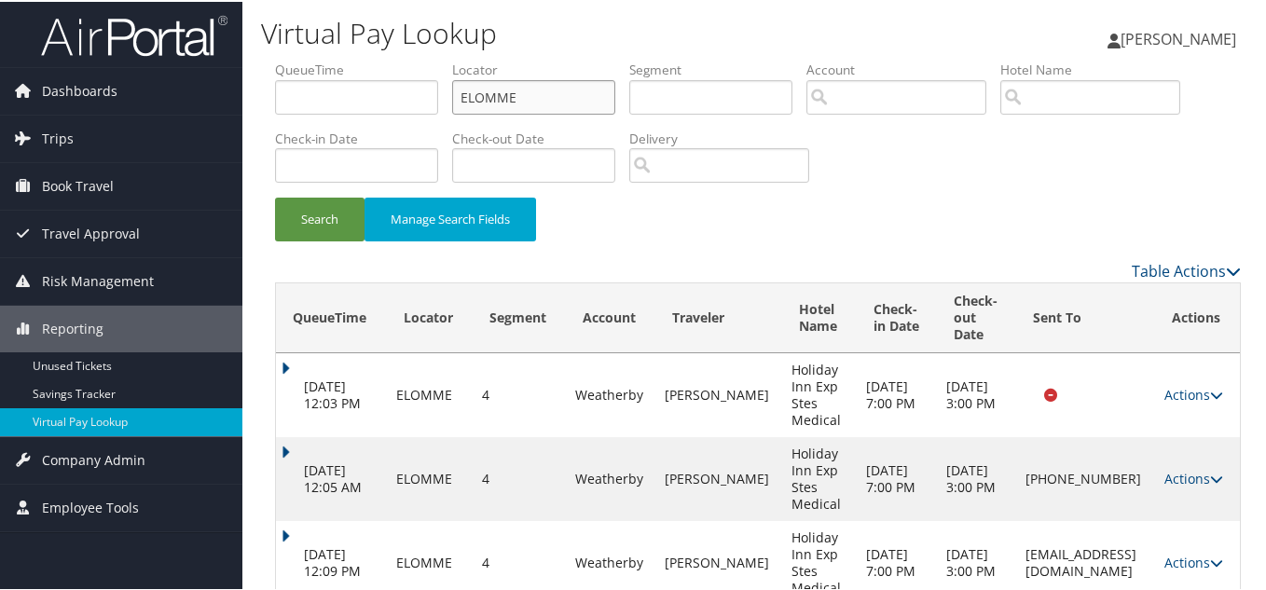
click at [377, 59] on ul "QueueTime Locator ELOMME Segment Account Traveler Hotel Name Check-in Date Chec…" at bounding box center [757, 59] width 965 height 0
paste input "GKLKFM"
click at [275, 196] on button "Search" at bounding box center [319, 218] width 89 height 44
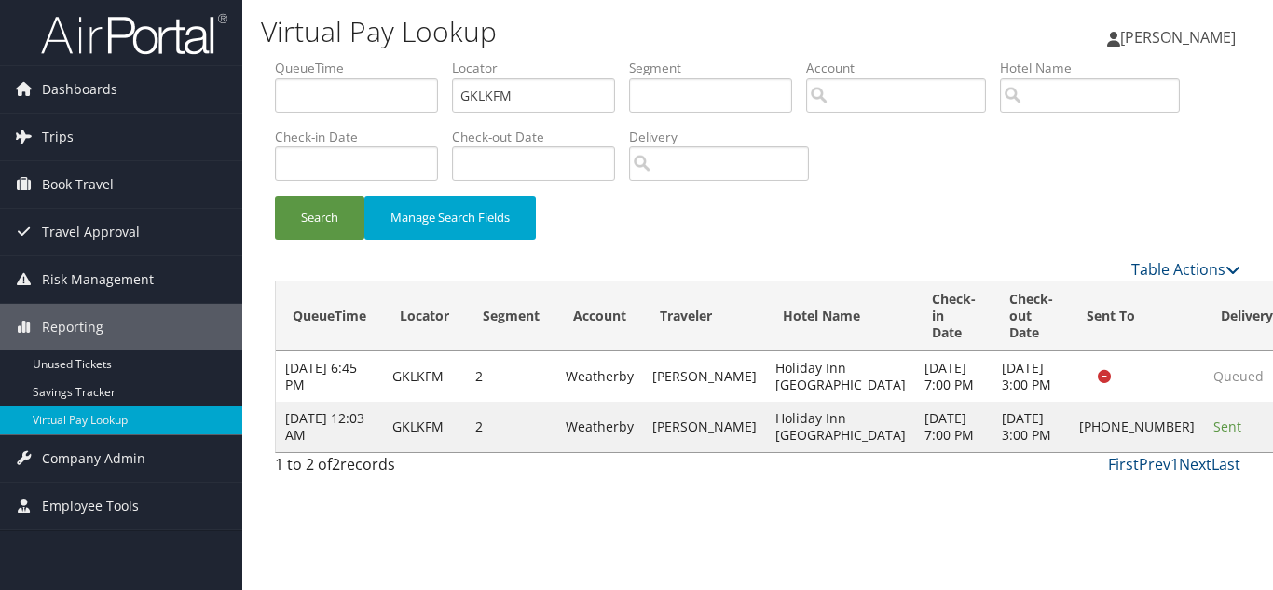
drag, startPoint x: 1184, startPoint y: 474, endPoint x: 1205, endPoint y: 481, distance: 22.4
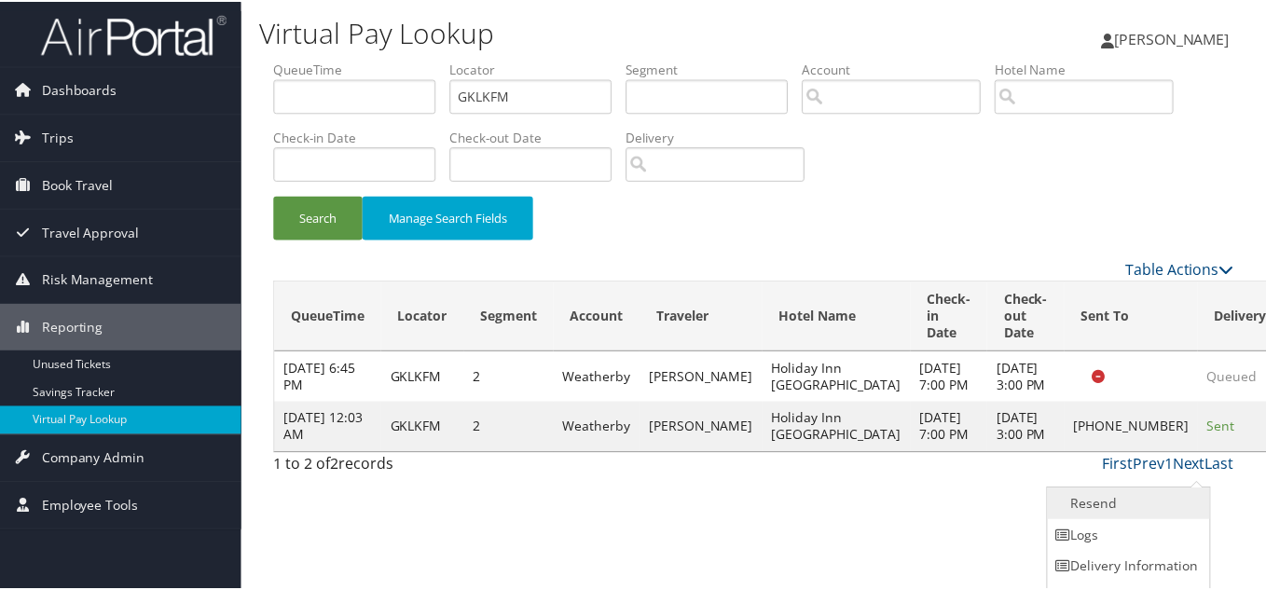
scroll to position [26, 0]
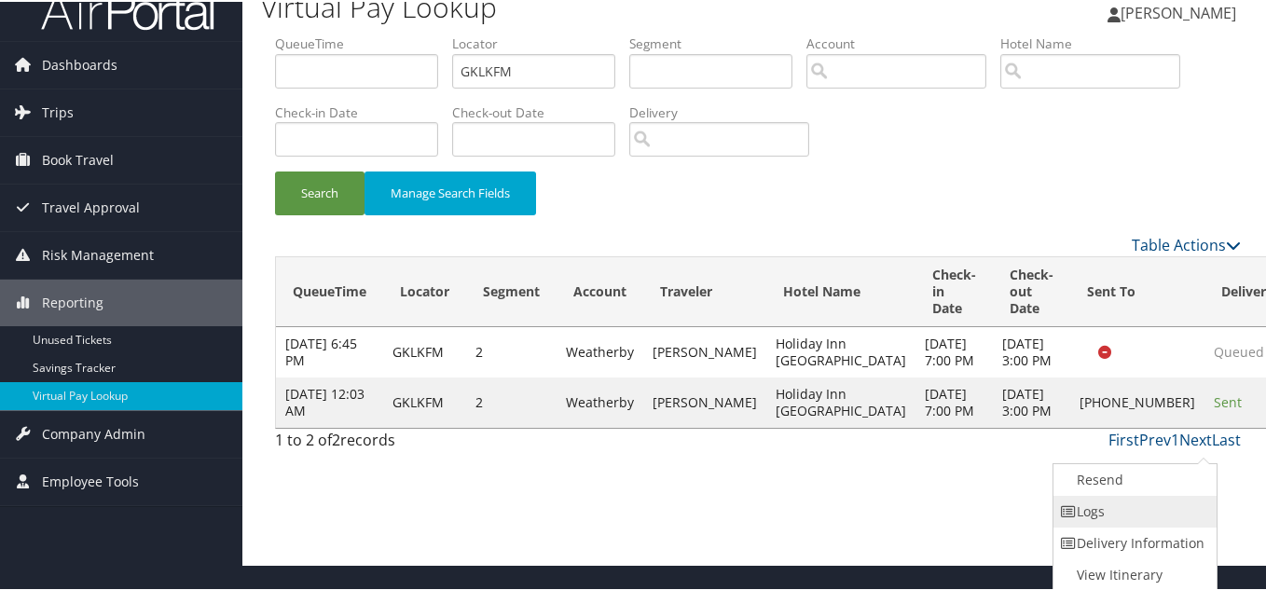
click at [1130, 503] on link "Logs" at bounding box center [1132, 510] width 159 height 32
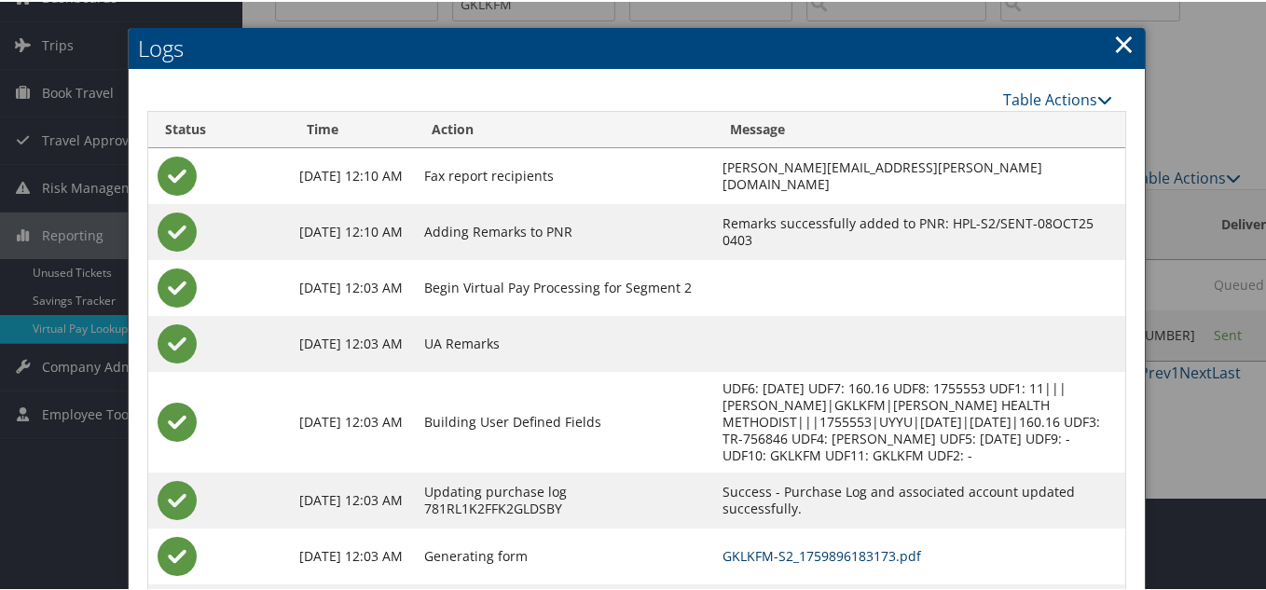
scroll to position [7, 0]
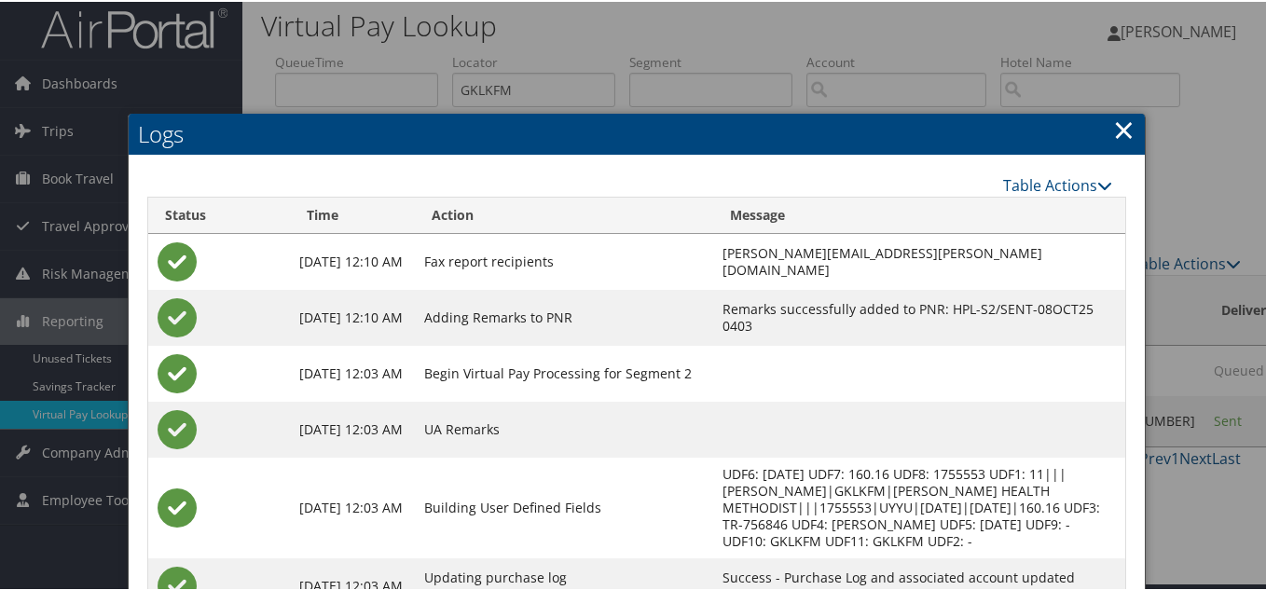
drag, startPoint x: 1119, startPoint y: 121, endPoint x: 822, endPoint y: 125, distance: 297.3
click at [1119, 121] on link "×" at bounding box center [1123, 127] width 21 height 37
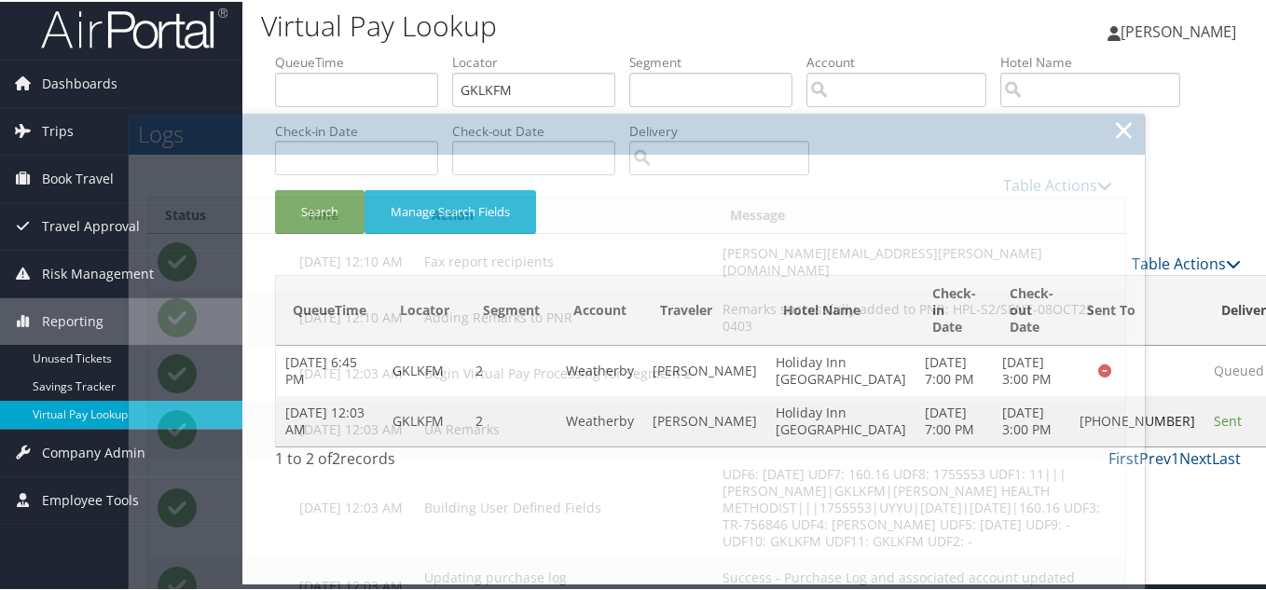
scroll to position [0, 0]
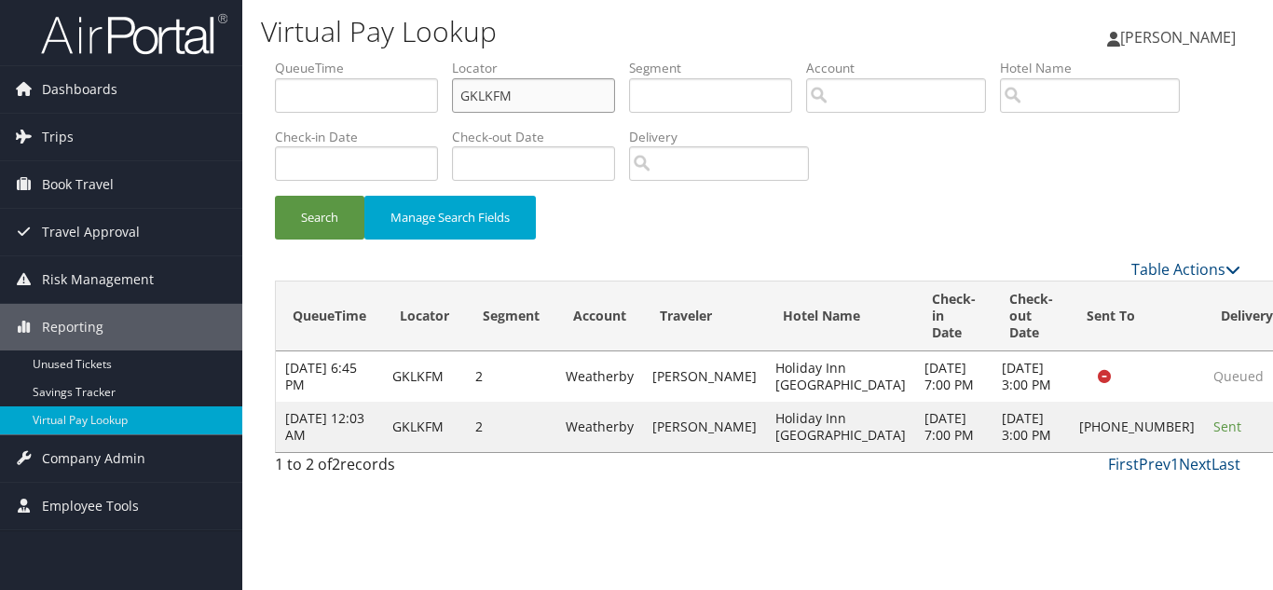
drag, startPoint x: 497, startPoint y: 105, endPoint x: 244, endPoint y: 103, distance: 252.6
click at [275, 103] on form "QueueTime Locator GKLKFM Segment Account Traveler Hotel Name Check-in Date Chec…" at bounding box center [757, 158] width 965 height 199
paste input "WAZKBA"
type input "WAZKBA"
click at [275, 196] on button "Search" at bounding box center [319, 218] width 89 height 44
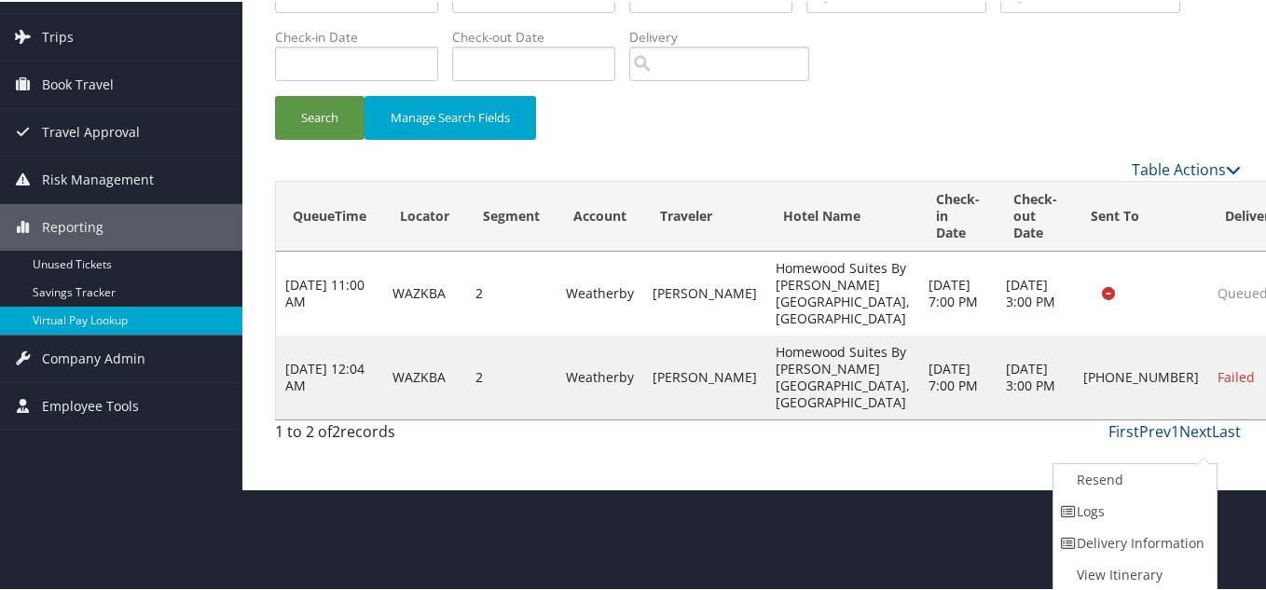
click at [1100, 510] on link "Logs" at bounding box center [1132, 510] width 159 height 32
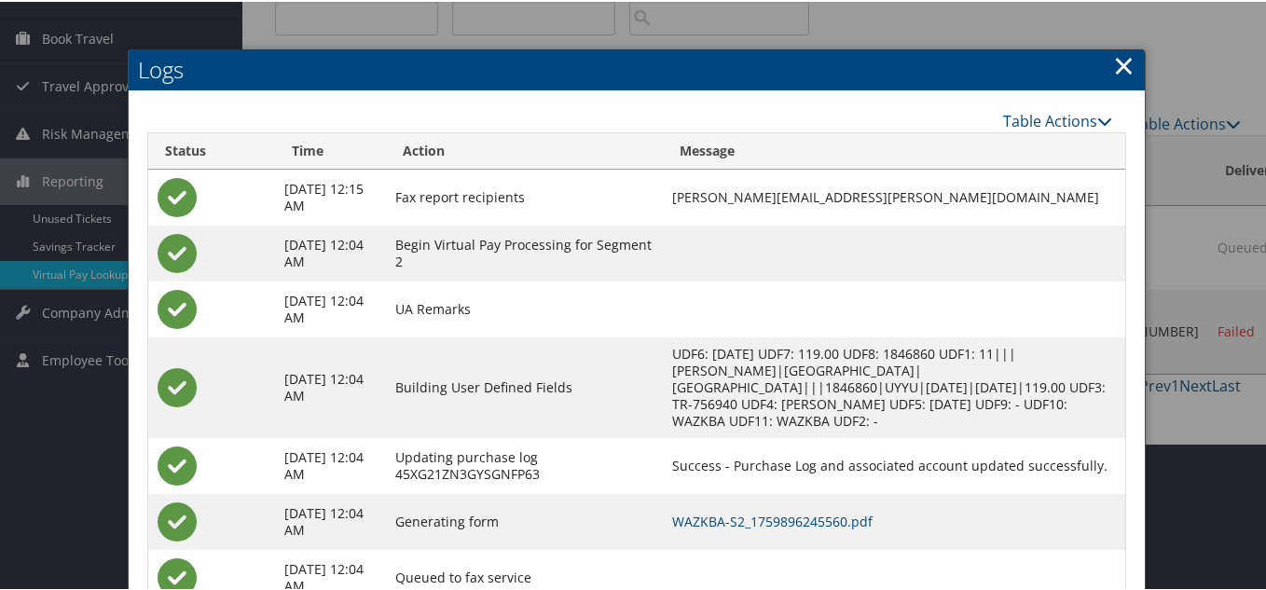
scroll to position [213, 0]
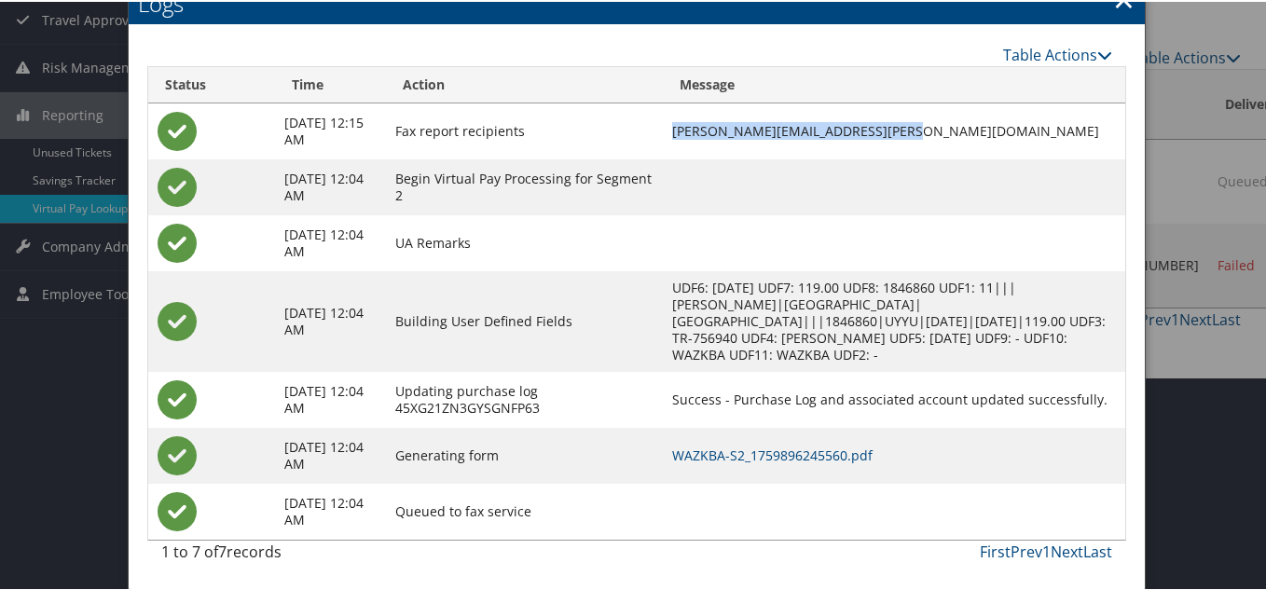
drag, startPoint x: 927, startPoint y: 124, endPoint x: 653, endPoint y: 133, distance: 274.1
click at [663, 133] on td "[PERSON_NAME][EMAIL_ADDRESS][PERSON_NAME][DOMAIN_NAME]" at bounding box center [894, 130] width 462 height 56
click at [832, 142] on td "[PERSON_NAME][EMAIL_ADDRESS][PERSON_NAME][DOMAIN_NAME]" at bounding box center [894, 130] width 462 height 56
drag, startPoint x: 924, startPoint y: 128, endPoint x: 652, endPoint y: 129, distance: 272.1
click at [663, 129] on td "[PERSON_NAME][EMAIL_ADDRESS][PERSON_NAME][DOMAIN_NAME]" at bounding box center [894, 130] width 462 height 56
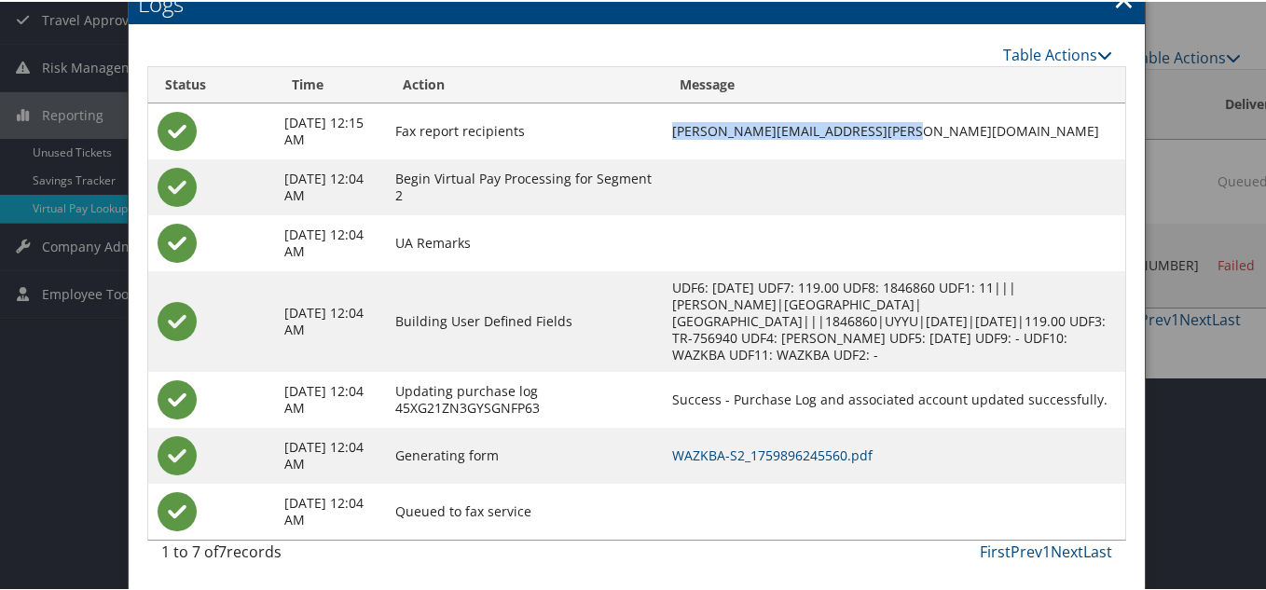
click at [931, 152] on td "[PERSON_NAME][EMAIL_ADDRESS][PERSON_NAME][DOMAIN_NAME]" at bounding box center [894, 130] width 462 height 56
drag, startPoint x: 924, startPoint y: 131, endPoint x: 632, endPoint y: 135, distance: 292.6
click at [632, 135] on tr "[DATE] 12:15 AM Fax report recipients [PERSON_NAME][EMAIL_ADDRESS][PERSON_NAME]…" at bounding box center [637, 130] width 978 height 56
click at [784, 146] on td "[PERSON_NAME][EMAIL_ADDRESS][PERSON_NAME][DOMAIN_NAME]" at bounding box center [894, 130] width 462 height 56
drag, startPoint x: 869, startPoint y: 133, endPoint x: 658, endPoint y: 135, distance: 210.6
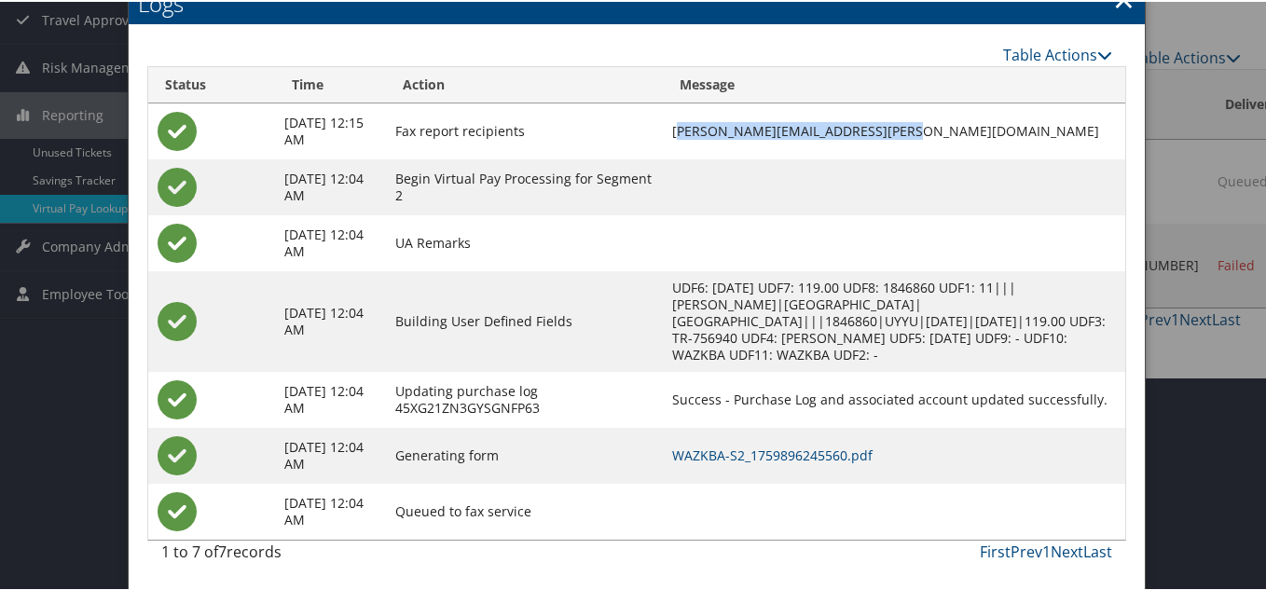
click at [663, 135] on td "[PERSON_NAME][EMAIL_ADDRESS][PERSON_NAME][DOMAIN_NAME]" at bounding box center [894, 130] width 462 height 56
click at [814, 156] on td "[PERSON_NAME][EMAIL_ADDRESS][PERSON_NAME][DOMAIN_NAME]" at bounding box center [894, 130] width 462 height 56
drag, startPoint x: 899, startPoint y: 131, endPoint x: 652, endPoint y: 131, distance: 247.0
click at [663, 131] on td "[PERSON_NAME][EMAIL_ADDRESS][PERSON_NAME][DOMAIN_NAME]" at bounding box center [894, 130] width 462 height 56
click at [759, 168] on td at bounding box center [894, 185] width 462 height 56
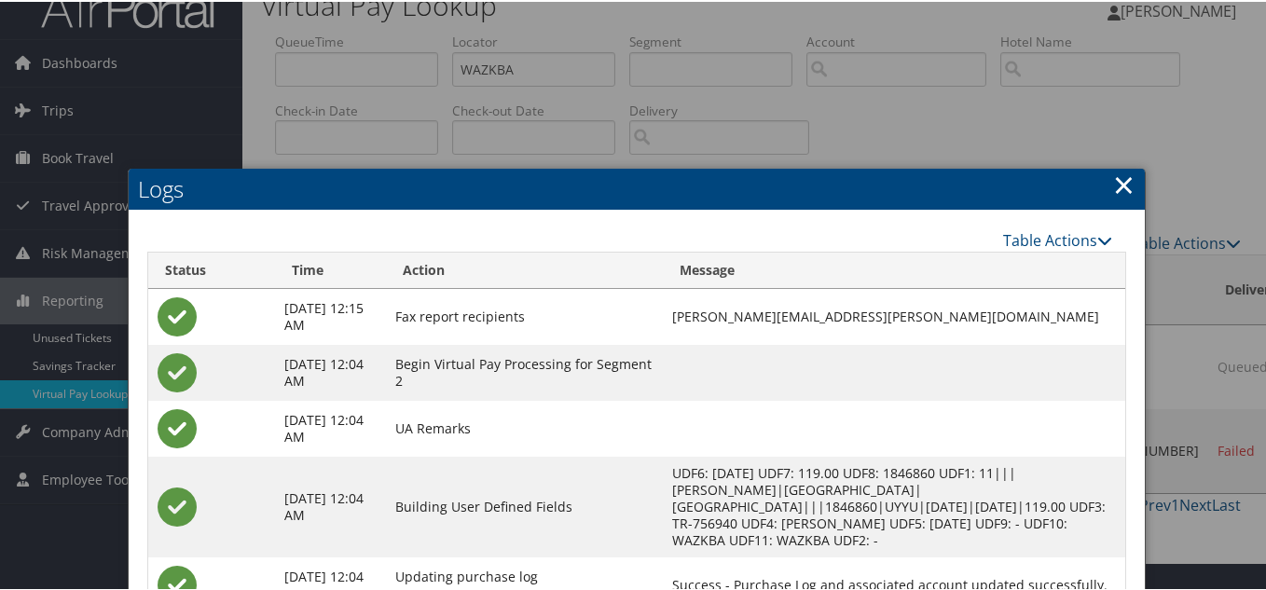
scroll to position [27, 0]
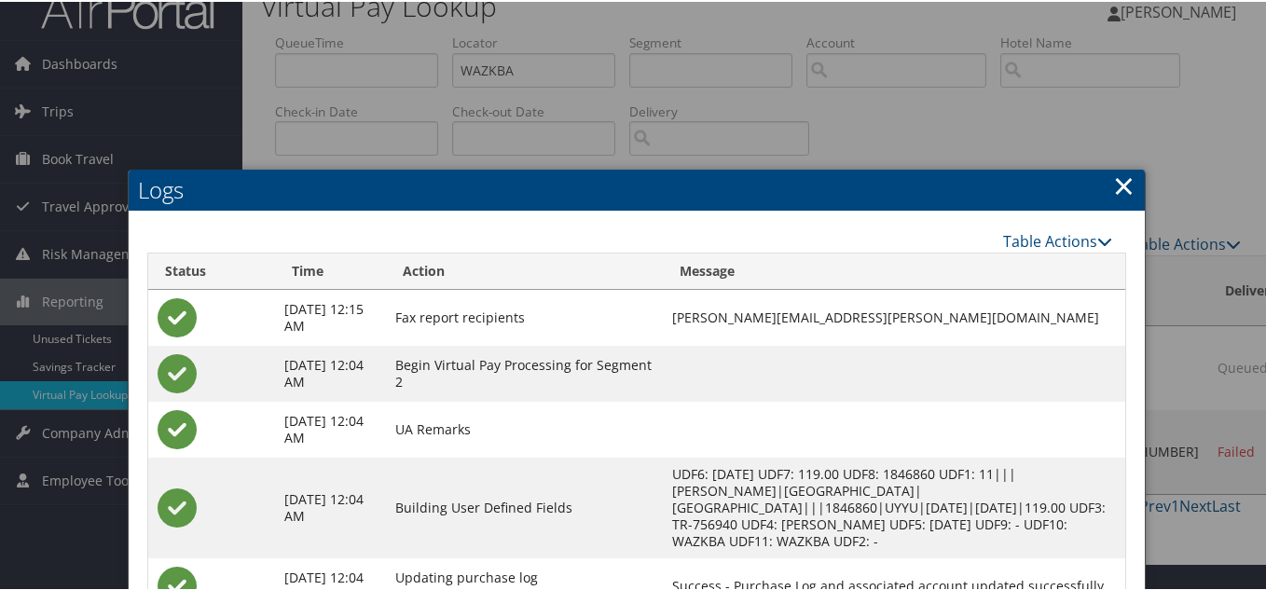
drag, startPoint x: 1109, startPoint y: 177, endPoint x: 1119, endPoint y: 178, distance: 10.3
click at [1113, 177] on link "×" at bounding box center [1123, 183] width 21 height 37
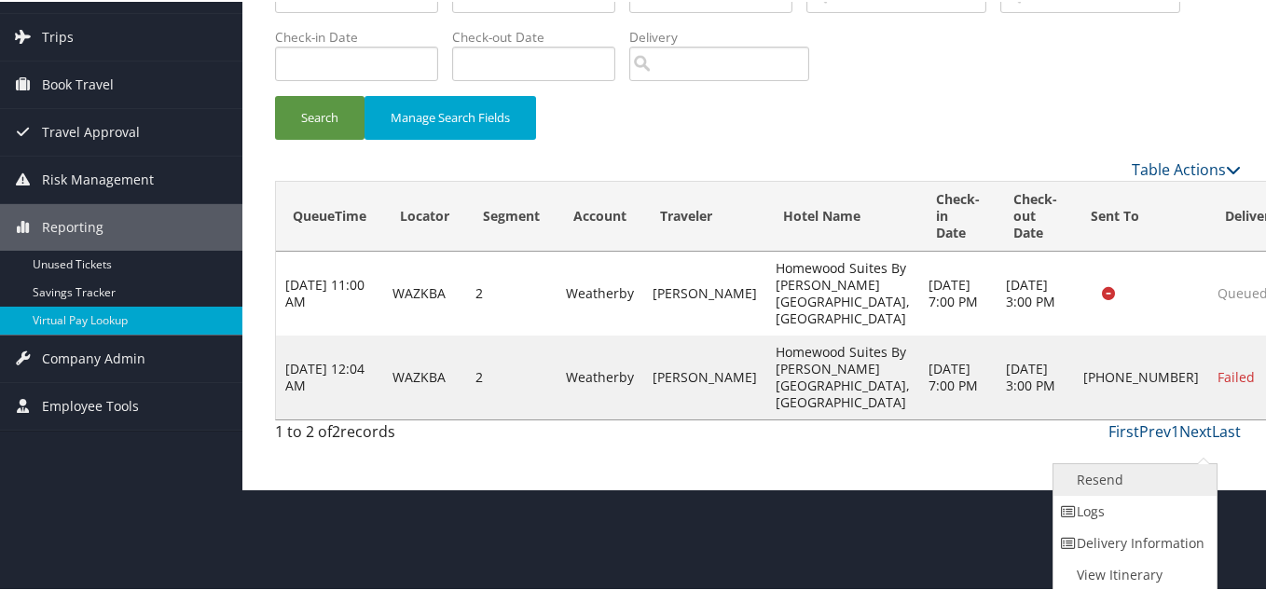
click at [1112, 481] on link "Resend" at bounding box center [1132, 478] width 159 height 32
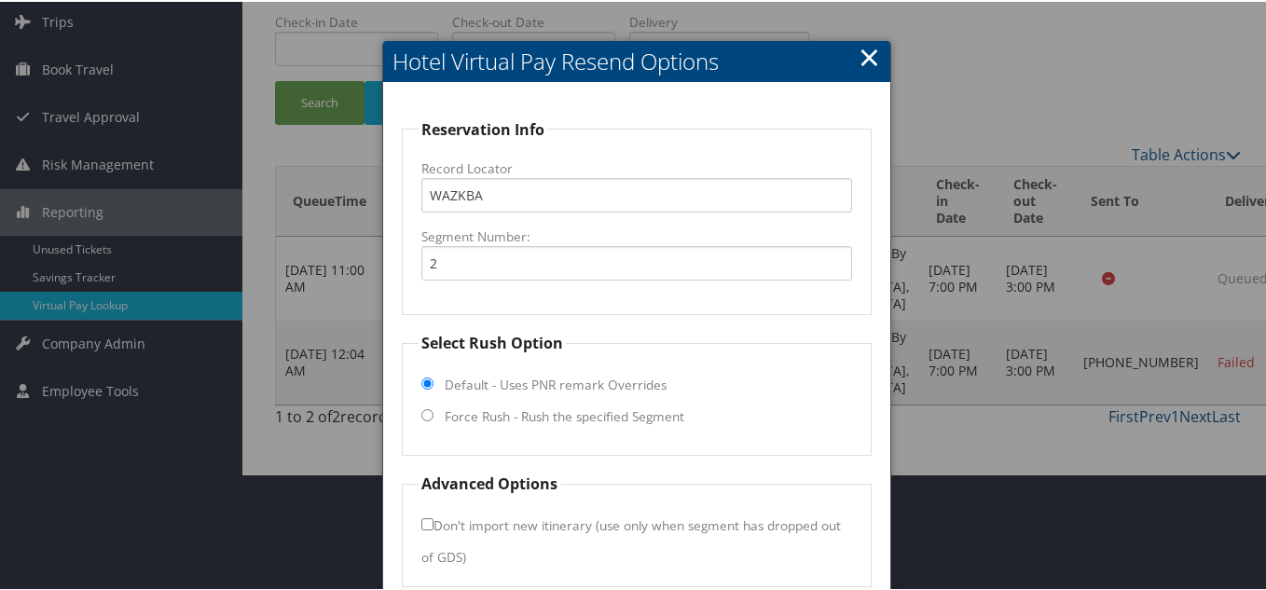
scroll to position [197, 0]
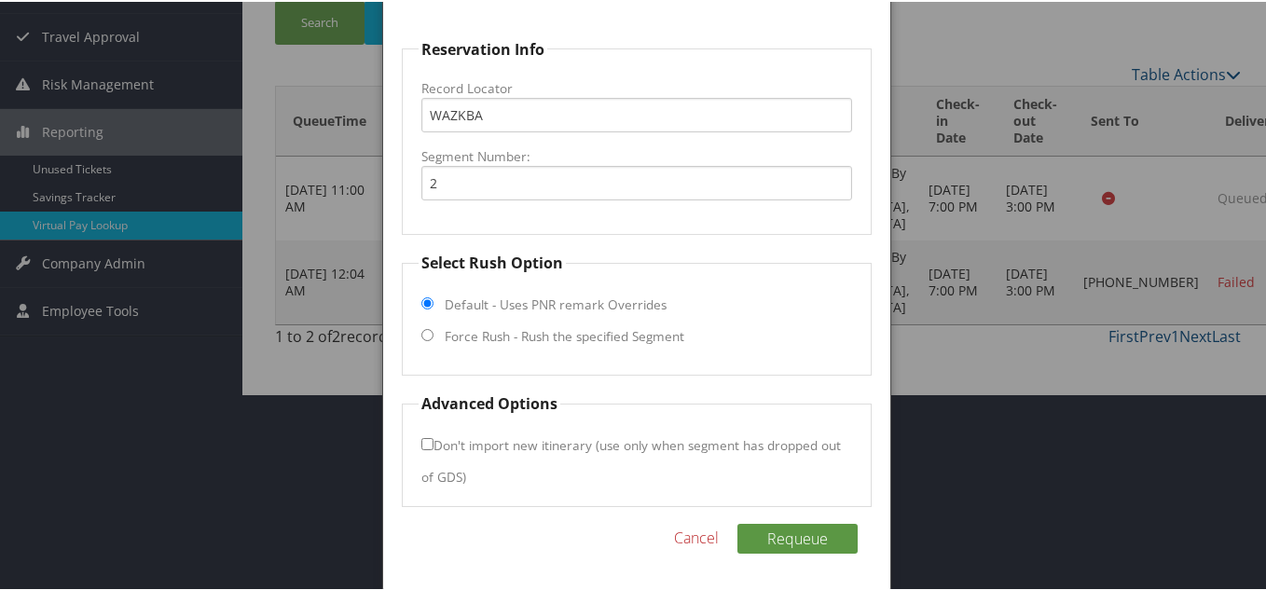
click at [426, 333] on input "Force Rush - Rush the specified Segment" at bounding box center [427, 333] width 12 height 12
radio input "true"
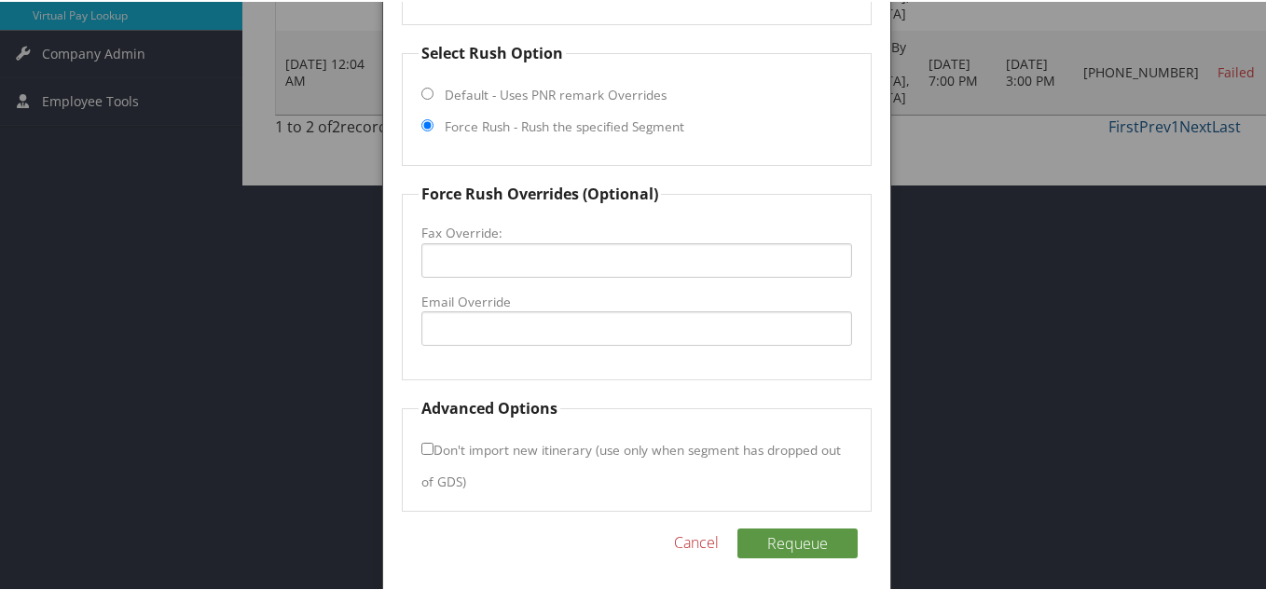
scroll to position [411, 0]
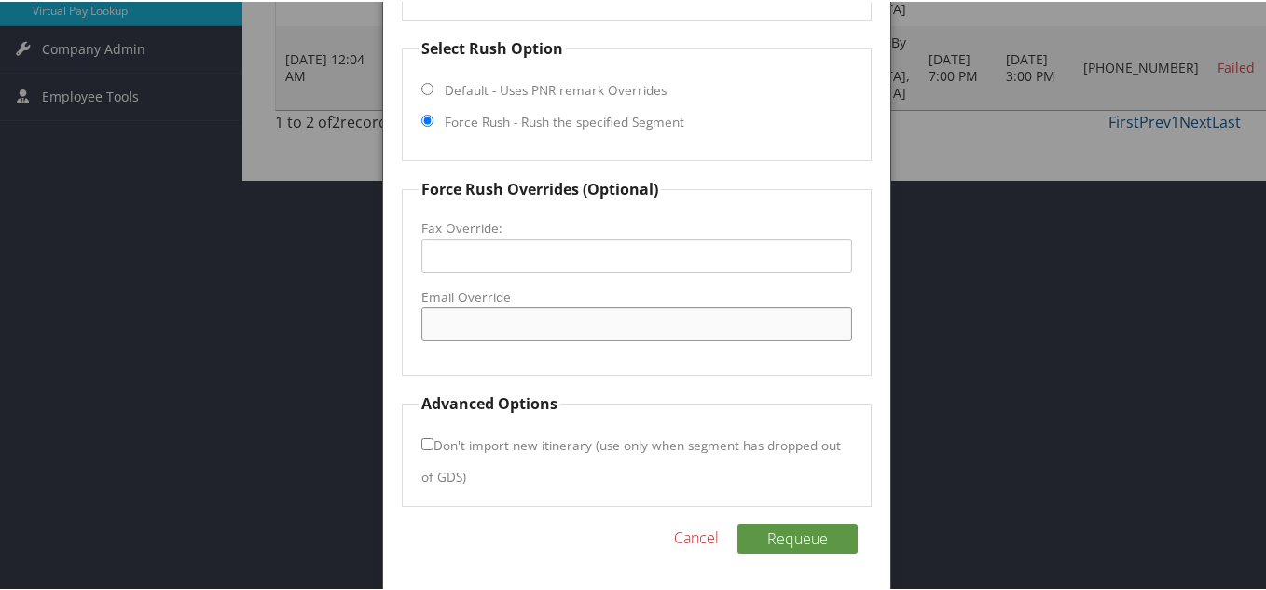
click at [472, 327] on input "Email Override" at bounding box center [636, 322] width 431 height 34
paste input "[EMAIL_ADDRESS][DOMAIN_NAME]"
type input "[EMAIL_ADDRESS][DOMAIN_NAME]"
click at [624, 357] on fieldset "Force Rush Overrides (Optional) Fax Override: Email Override [EMAIL_ADDRESS][DO…" at bounding box center [637, 275] width 470 height 198
click at [813, 541] on button "Requeue" at bounding box center [797, 537] width 120 height 30
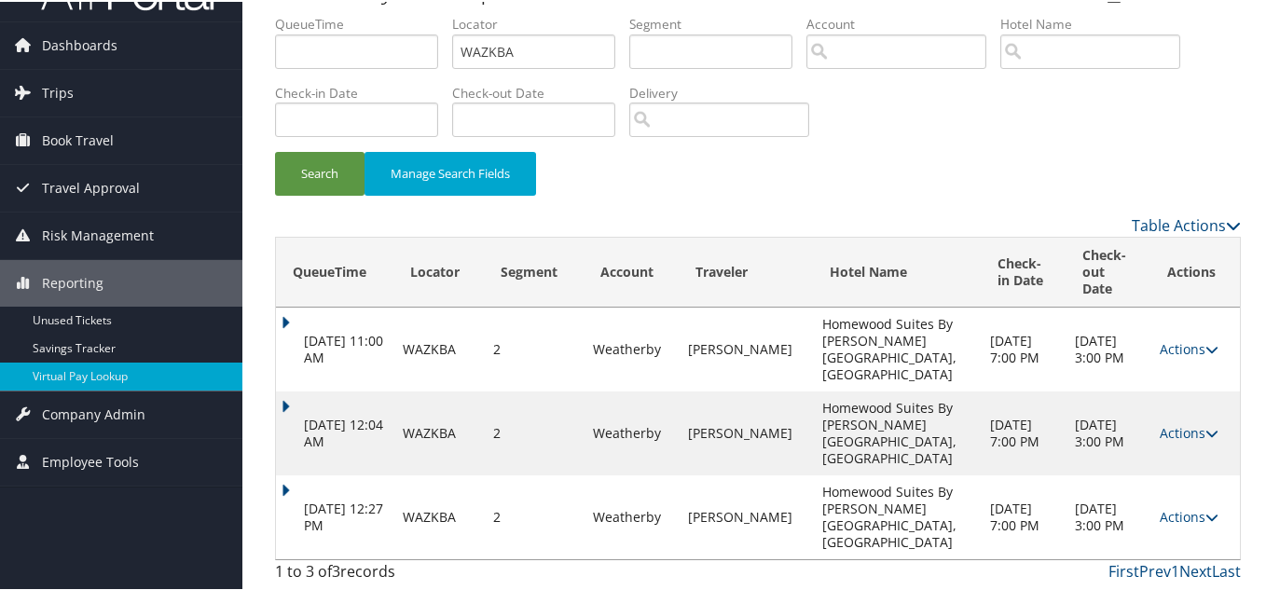
scroll to position [130, 0]
click at [1184, 422] on link "Actions" at bounding box center [1188, 431] width 59 height 18
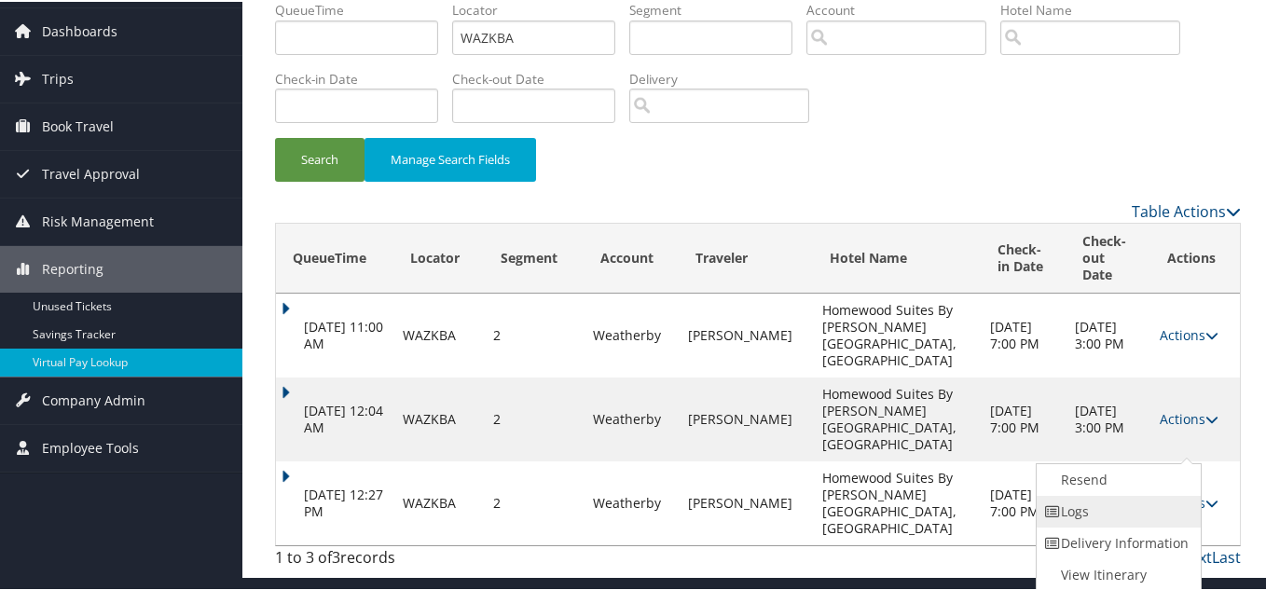
click at [1102, 494] on link "Logs" at bounding box center [1115, 510] width 159 height 32
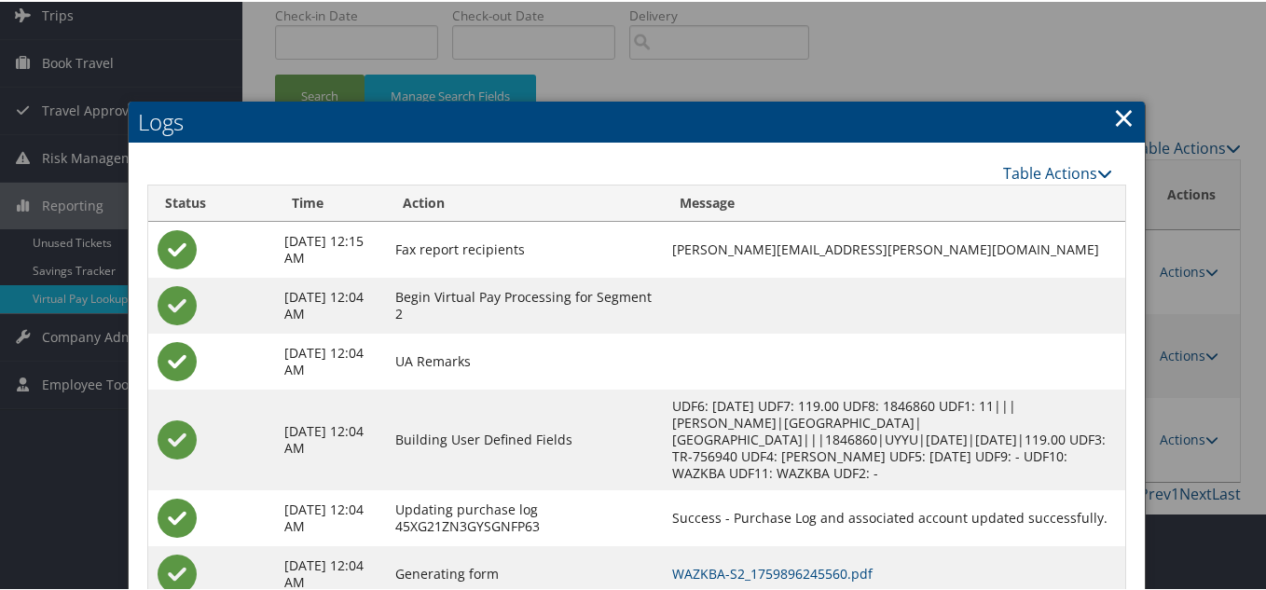
scroll to position [241, 0]
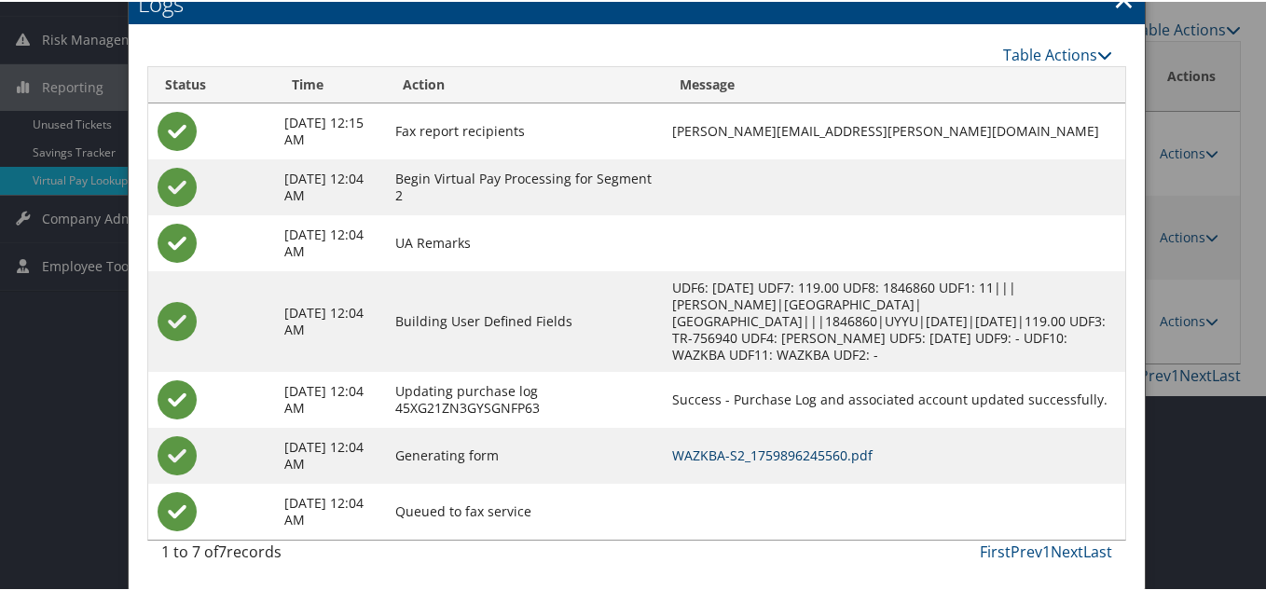
drag, startPoint x: 787, startPoint y: 456, endPoint x: 771, endPoint y: 436, distance: 25.2
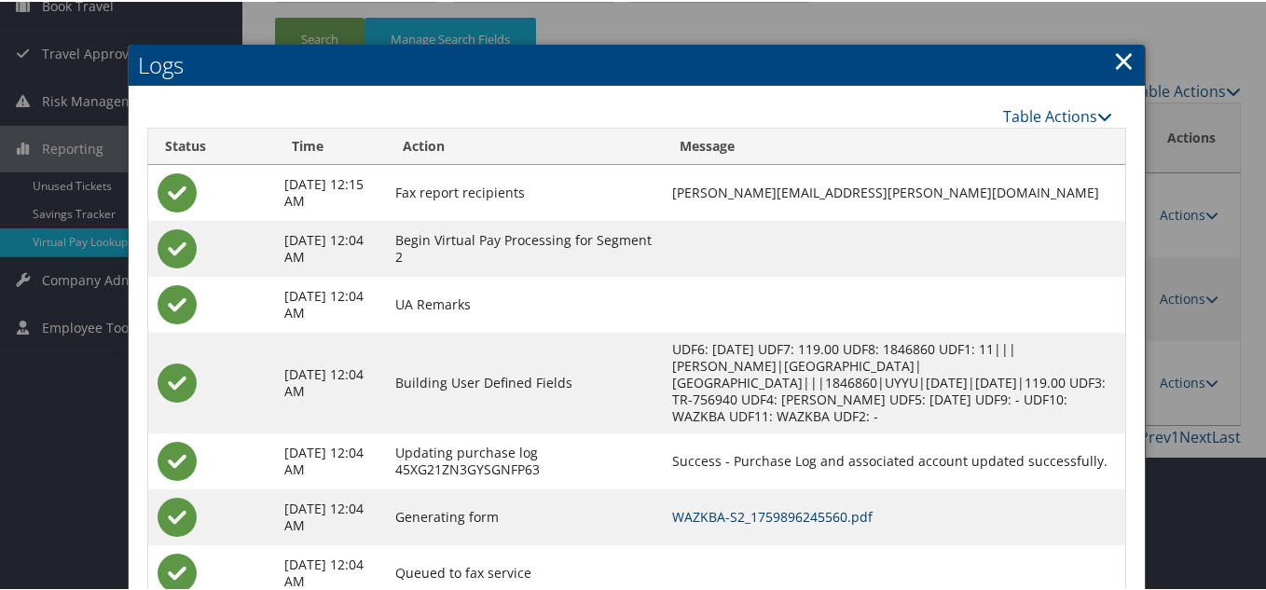
scroll to position [148, 0]
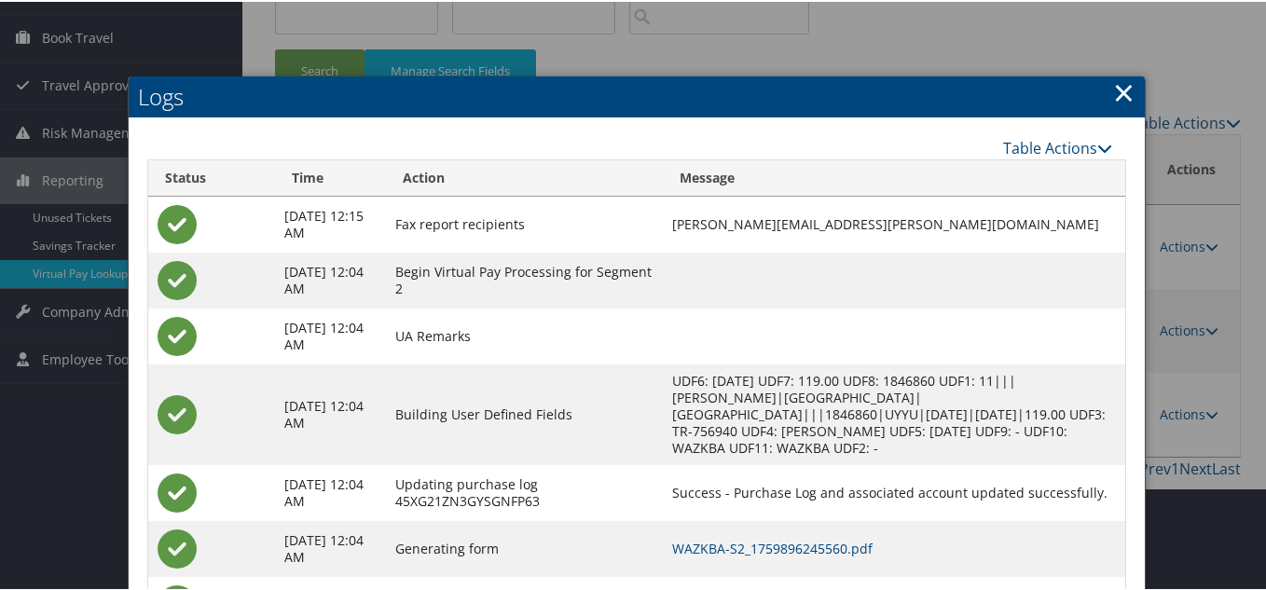
click at [1115, 84] on link "×" at bounding box center [1123, 90] width 21 height 37
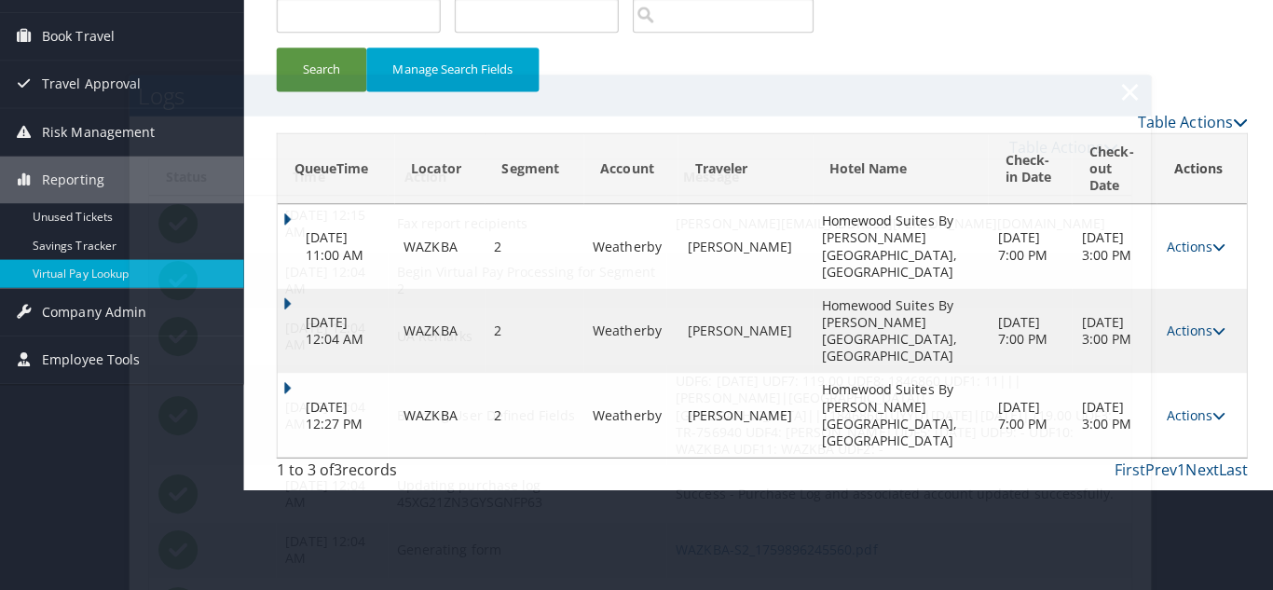
scroll to position [0, 0]
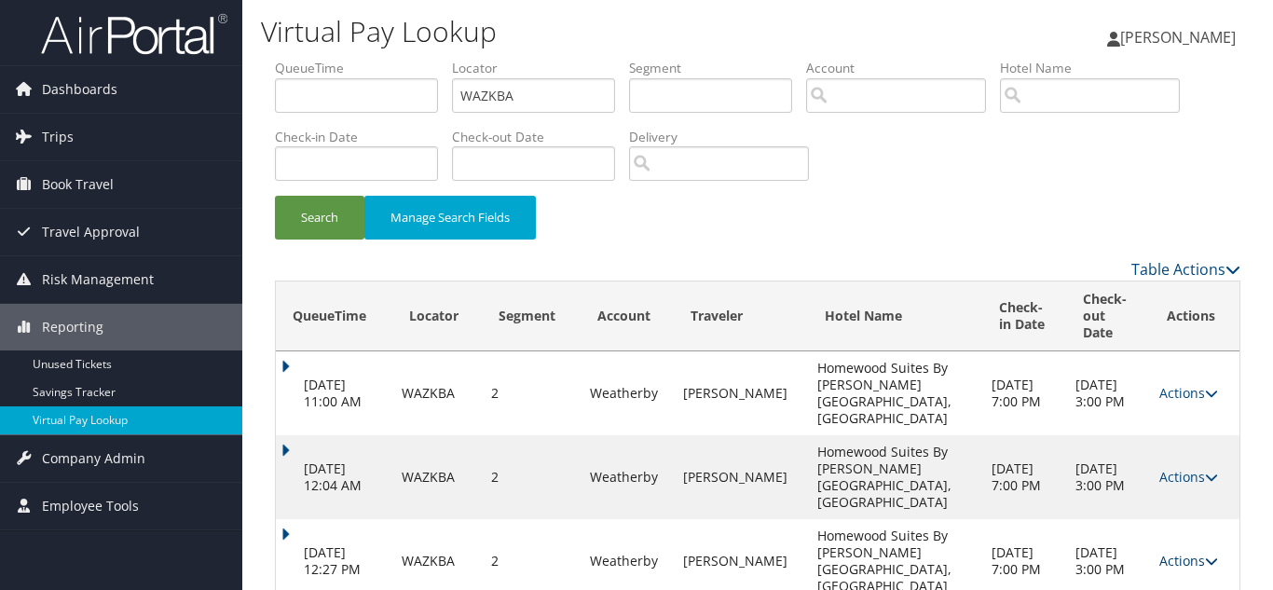
click at [1206, 554] on icon at bounding box center [1211, 560] width 13 height 13
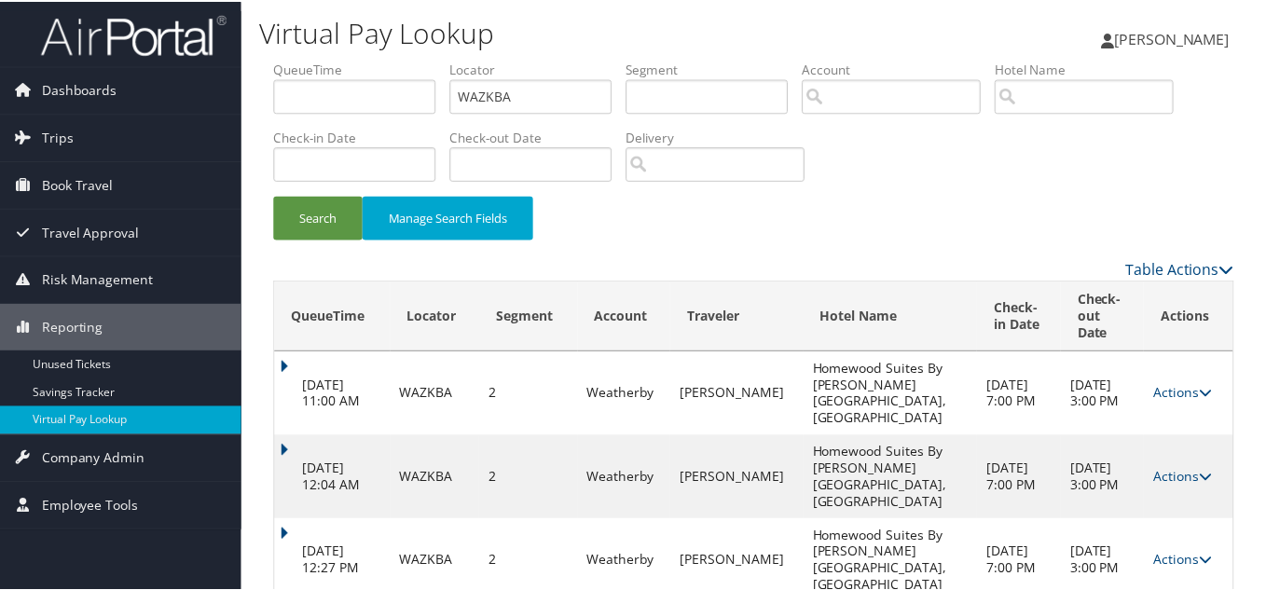
scroll to position [70, 0]
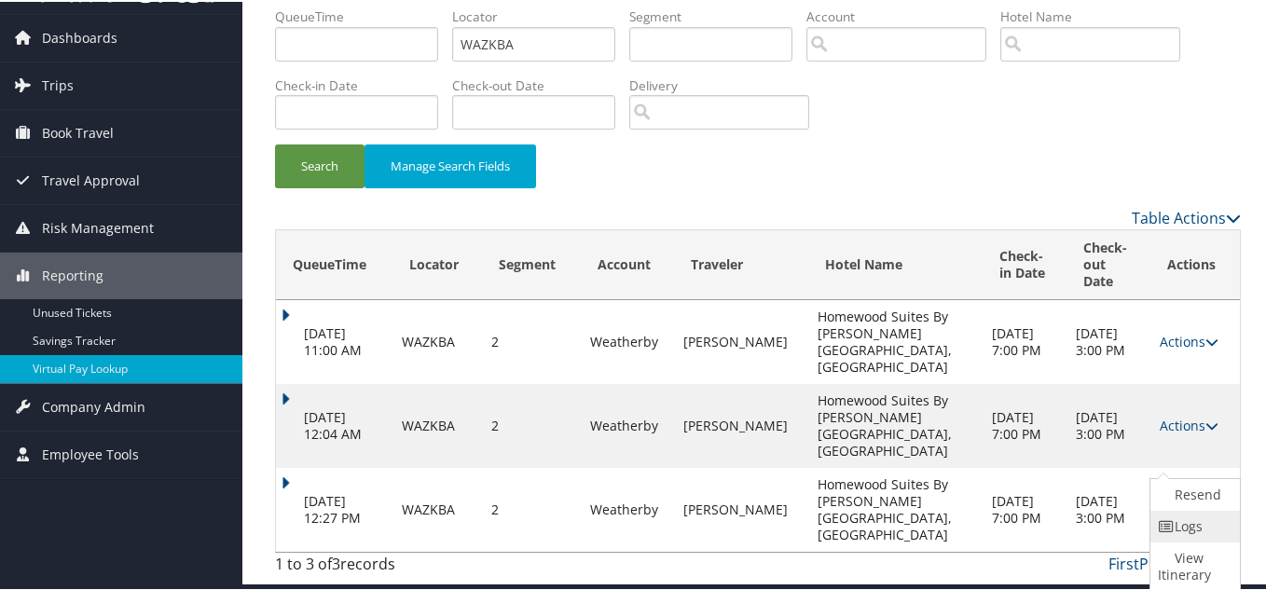
click at [1187, 523] on link "Logs" at bounding box center [1192, 525] width 85 height 32
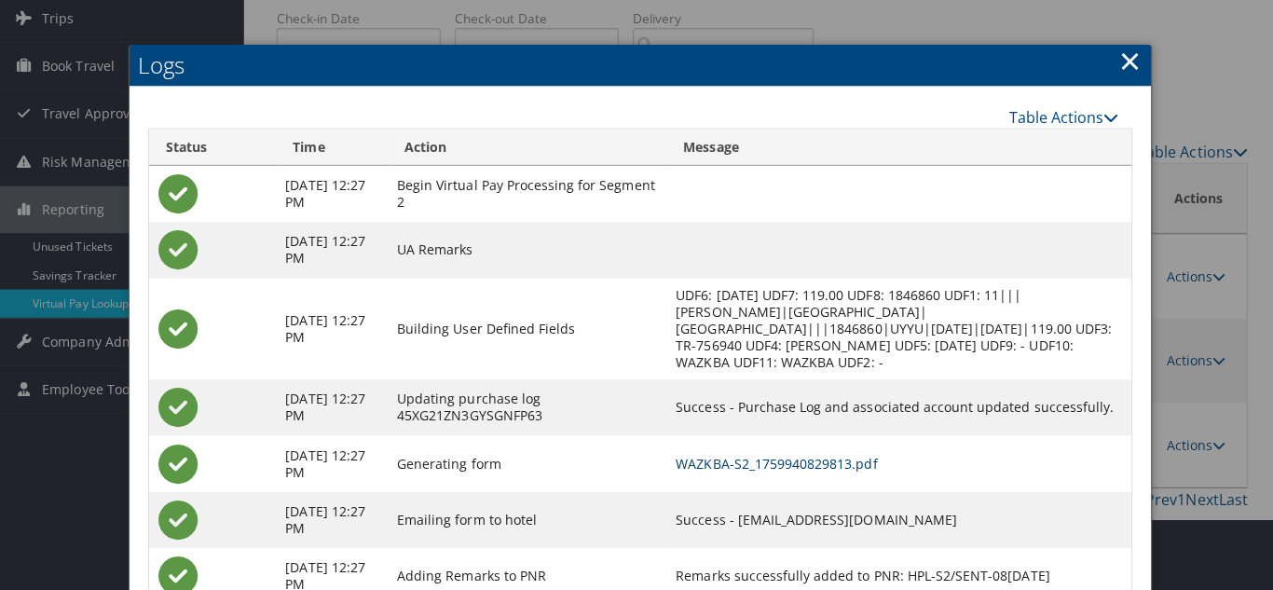
scroll to position [0, 0]
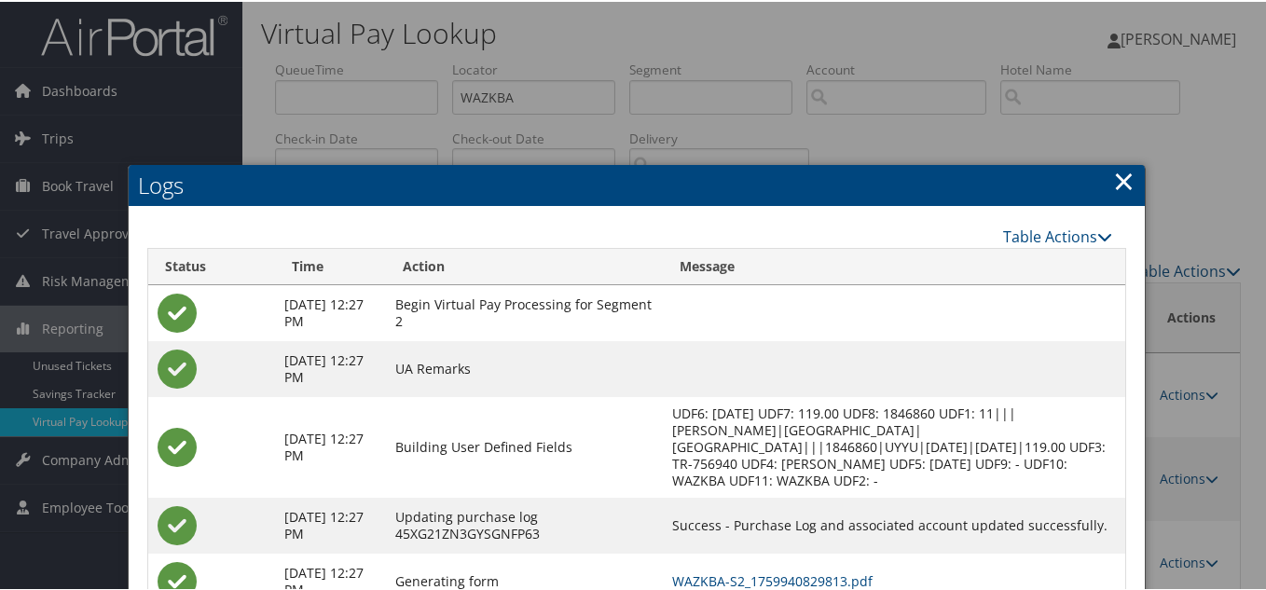
click at [1124, 187] on link "×" at bounding box center [1123, 178] width 21 height 37
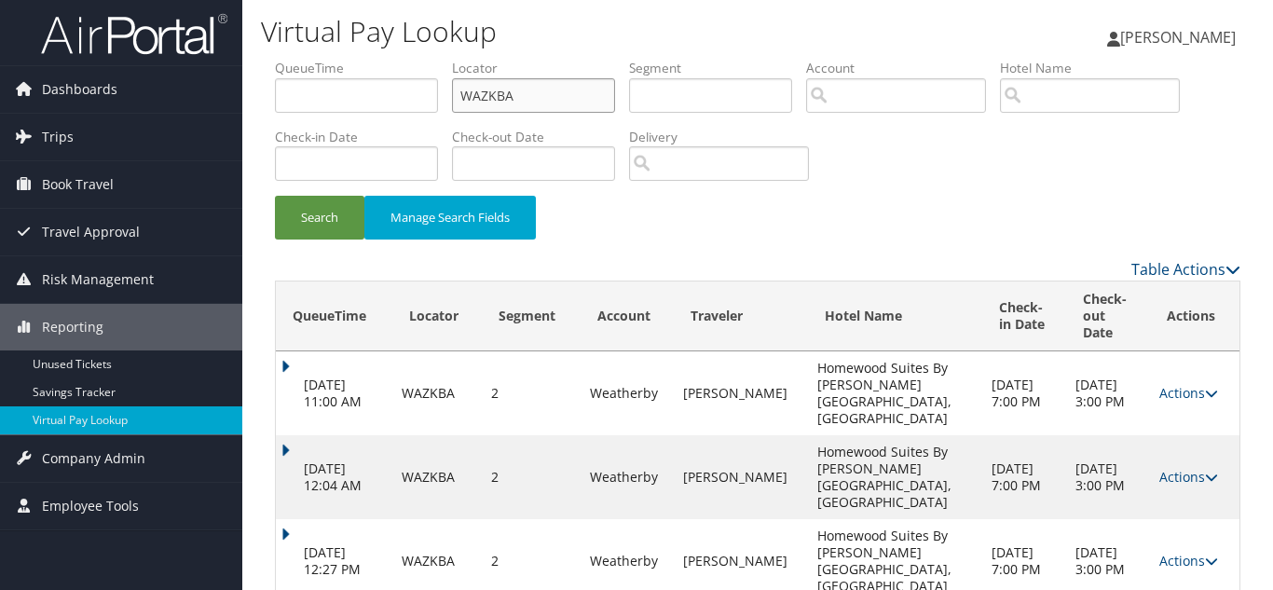
drag, startPoint x: 515, startPoint y: 98, endPoint x: 274, endPoint y: 102, distance: 241.4
click at [276, 59] on ul "QueueTime Locator WAZKBA Segment Account Traveler Hotel Name Check-in Date Chec…" at bounding box center [757, 59] width 965 height 0
paste input "BXDOV"
click at [275, 196] on button "Search" at bounding box center [319, 218] width 89 height 44
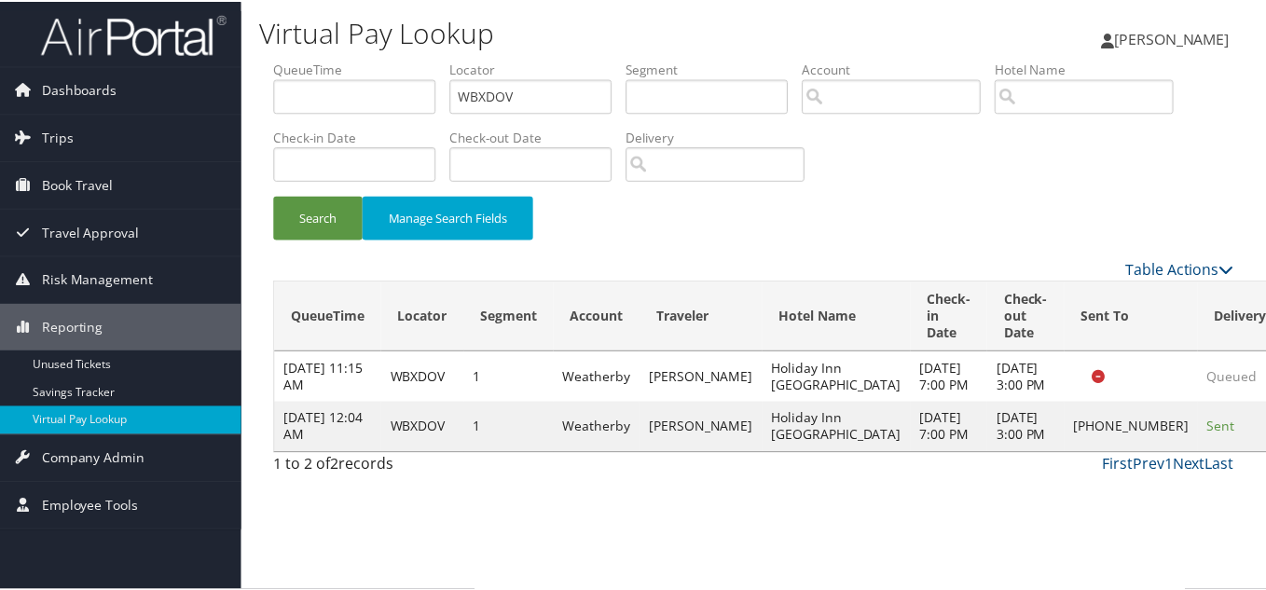
scroll to position [9, 0]
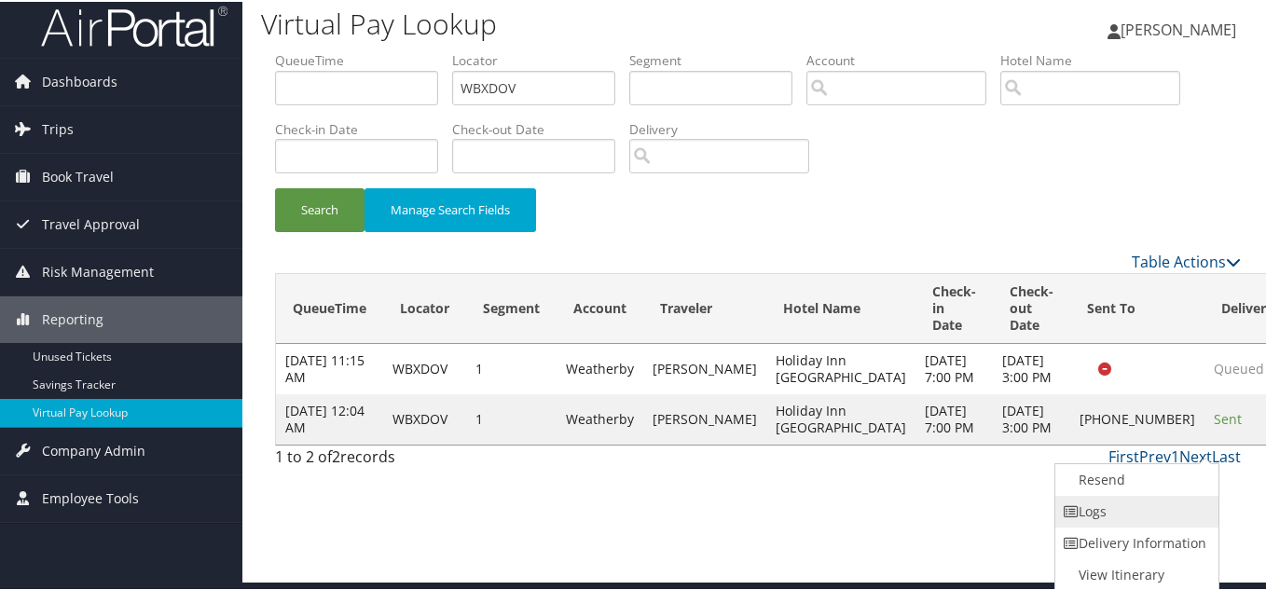
click at [1117, 518] on link "Logs" at bounding box center [1134, 510] width 159 height 32
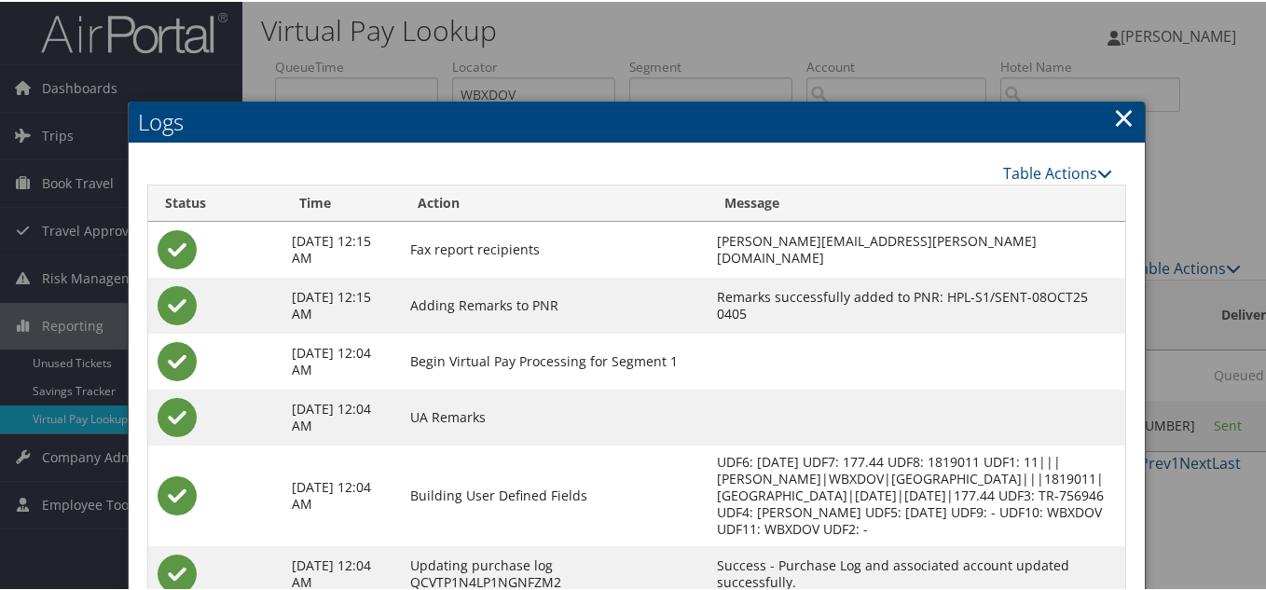
scroll to position [0, 0]
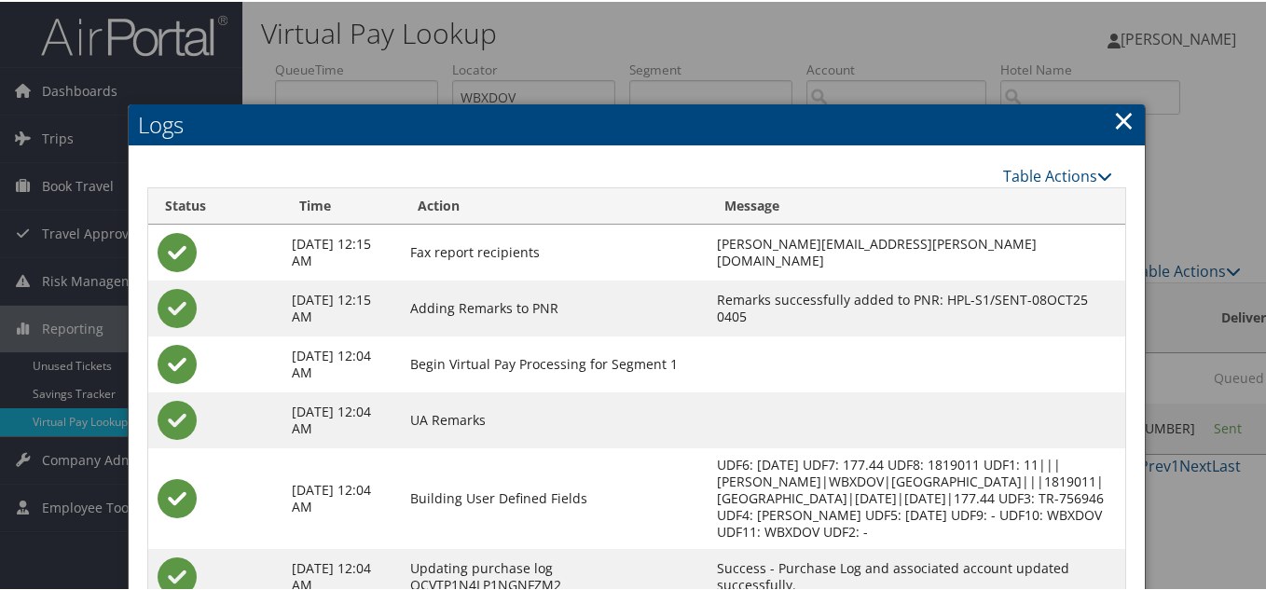
click at [1120, 126] on link "×" at bounding box center [1123, 118] width 21 height 37
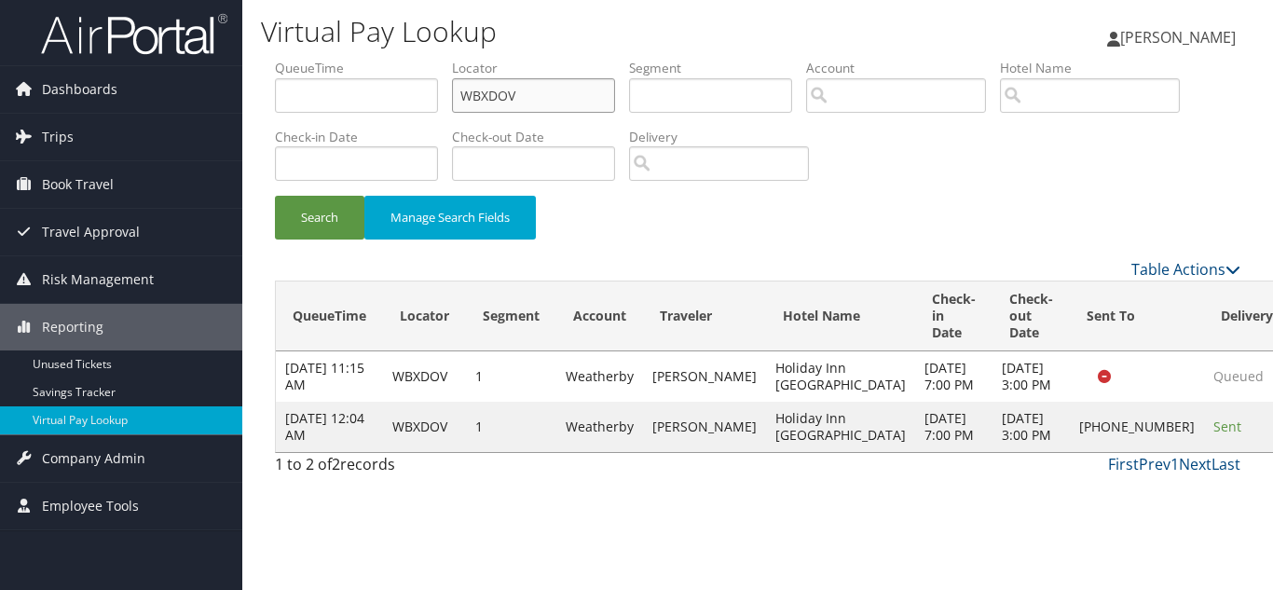
click at [419, 59] on ul "QueueTime Locator WBXDOV Segment Account Traveler Hotel Name Check-in Date Chec…" at bounding box center [757, 59] width 965 height 0
paste input "EMOWPP"
type input "EMOWPP"
click at [275, 196] on button "Search" at bounding box center [319, 218] width 89 height 44
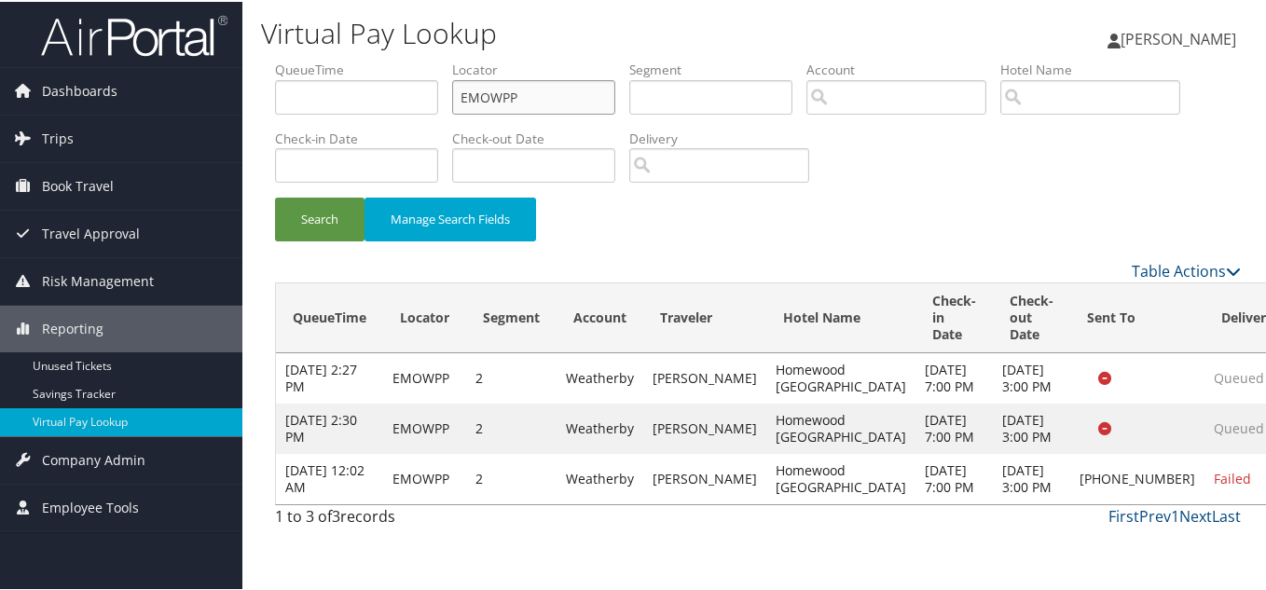
scroll to position [12, 0]
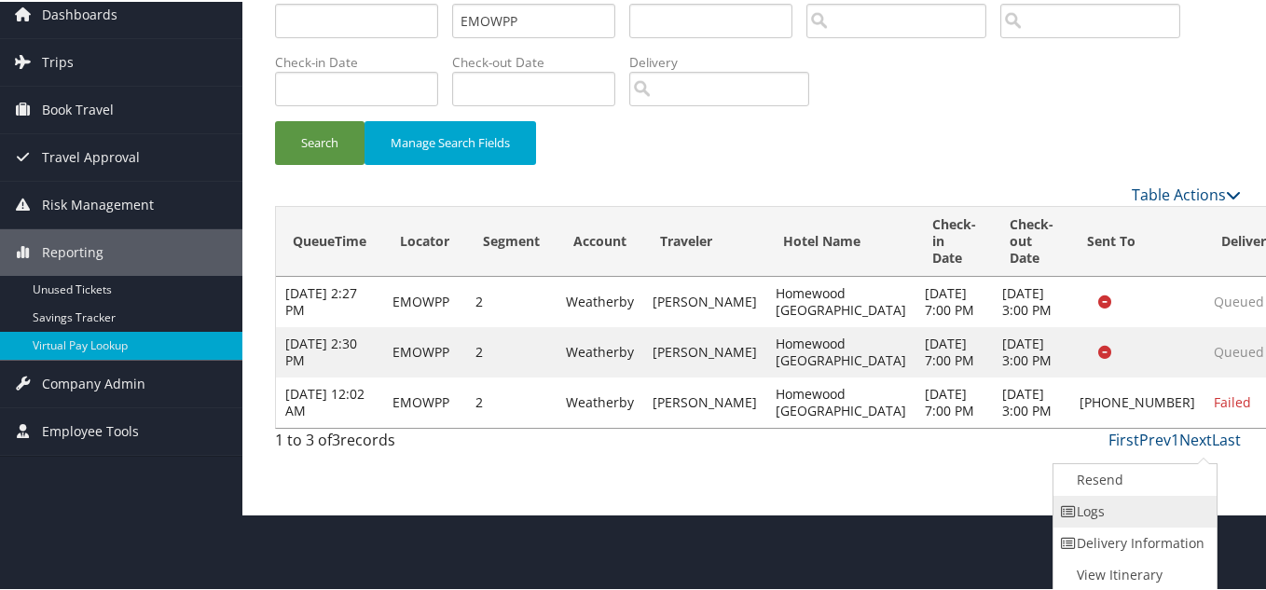
click at [1122, 514] on link "Logs" at bounding box center [1132, 510] width 159 height 32
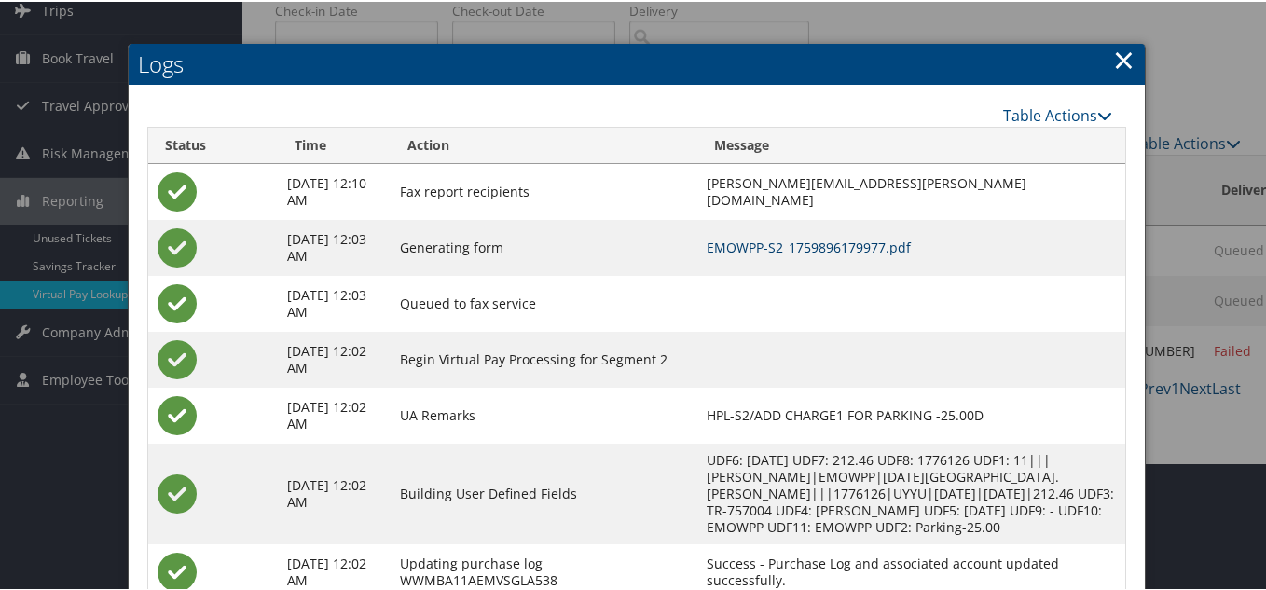
scroll to position [95, 0]
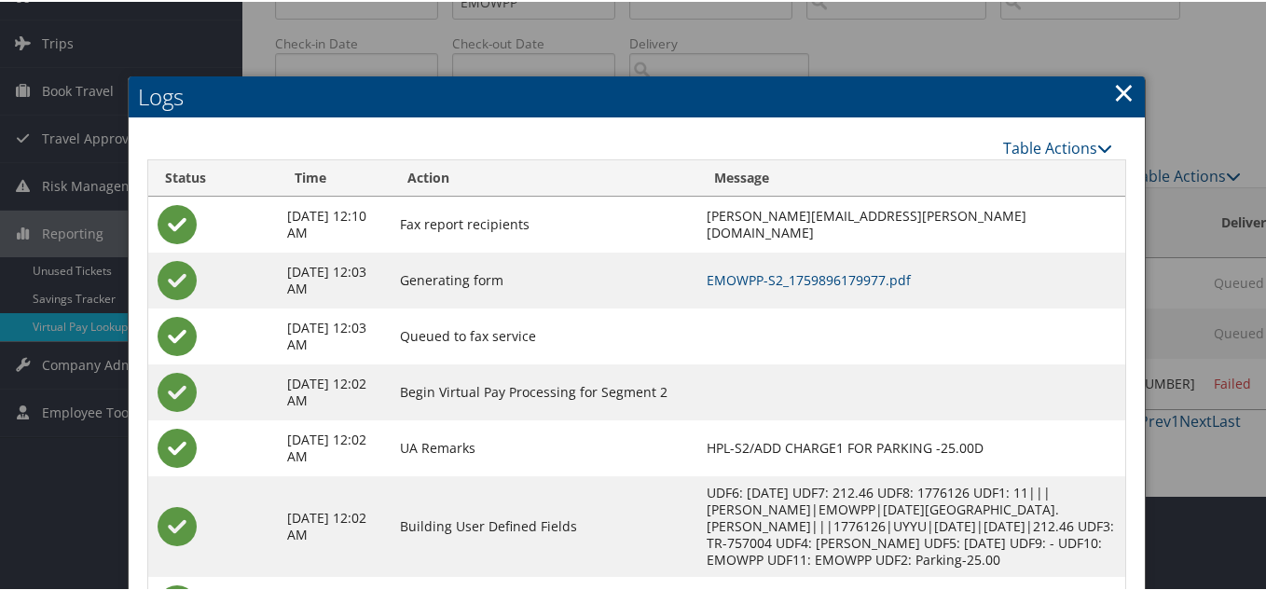
click at [1115, 99] on link "×" at bounding box center [1123, 90] width 21 height 37
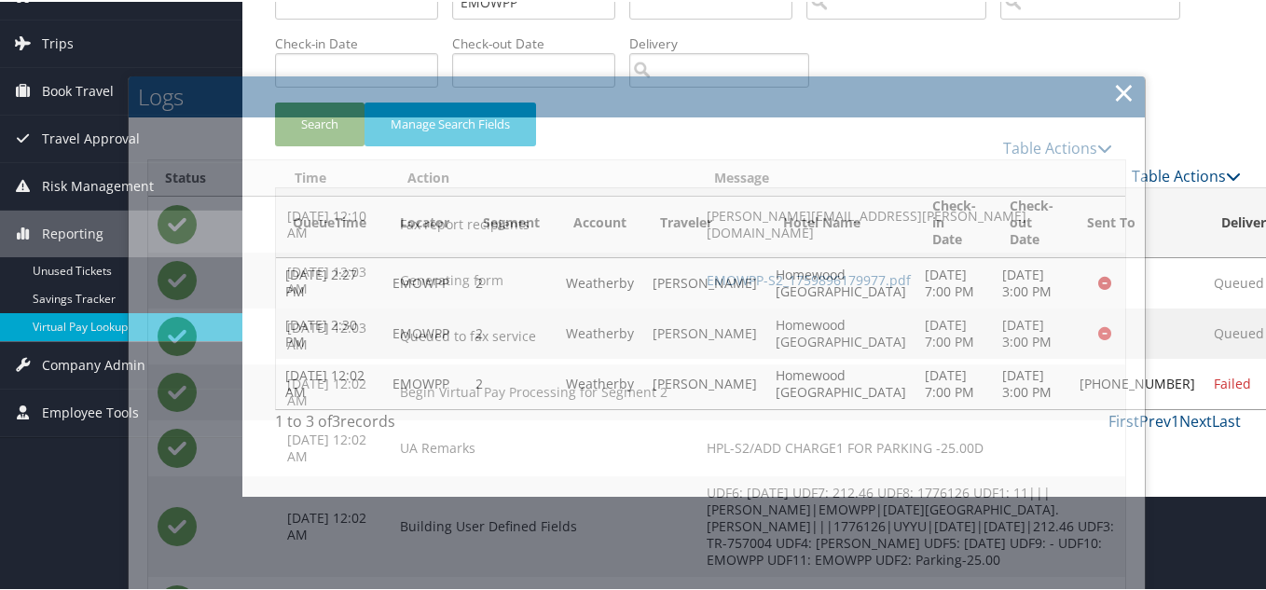
scroll to position [12, 0]
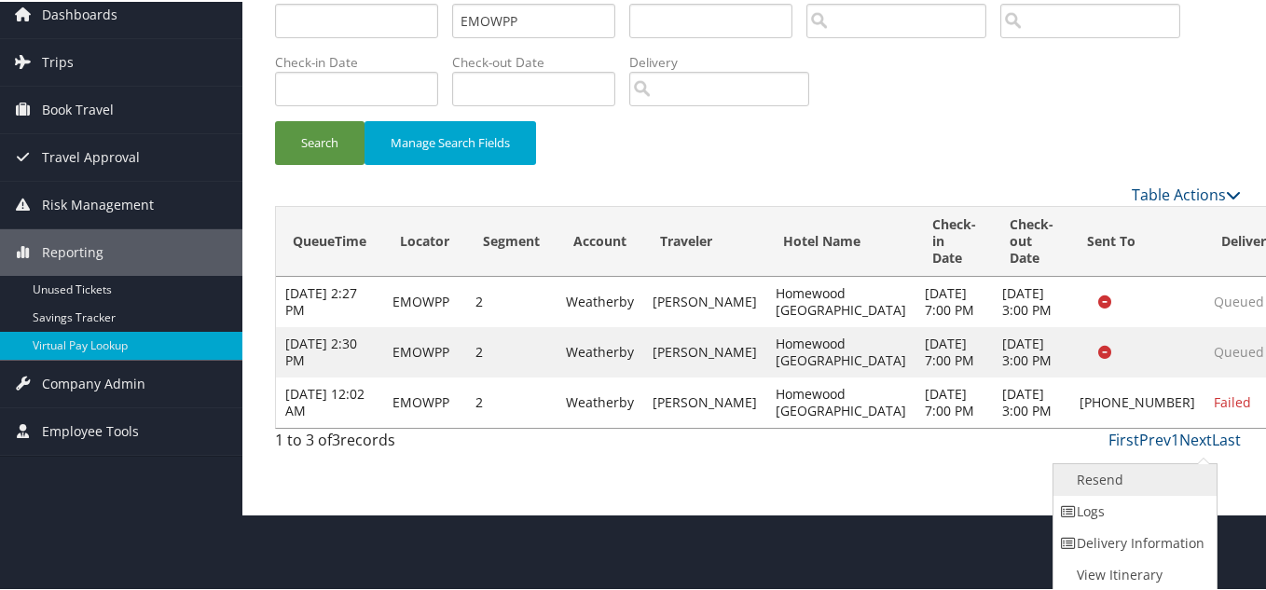
click at [1088, 471] on link "Resend" at bounding box center [1132, 478] width 159 height 32
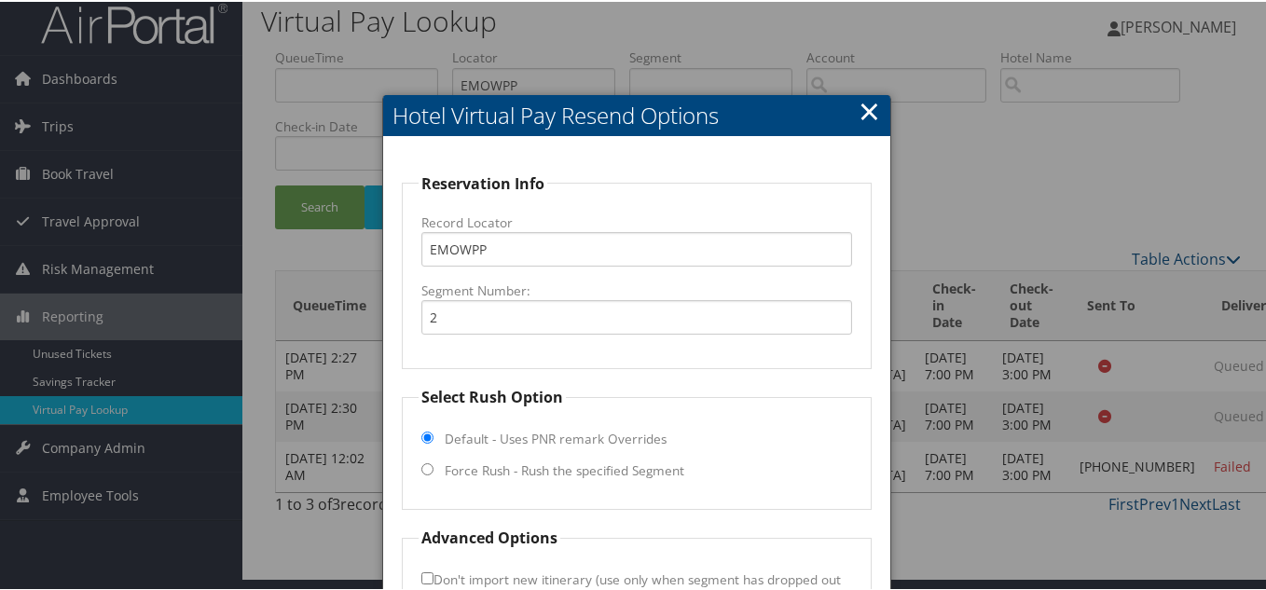
click at [617, 362] on fieldset "Reservation Info Record Locator EMOWPP Segment Number: 2" at bounding box center [637, 270] width 470 height 198
click at [417, 466] on fieldset "Select Rush Option Default - Uses PNR remark Overrides Force Rush - Rush the sp…" at bounding box center [637, 446] width 470 height 124
drag, startPoint x: 422, startPoint y: 465, endPoint x: 533, endPoint y: 432, distance: 115.6
click at [423, 465] on input "Force Rush - Rush the specified Segment" at bounding box center [427, 467] width 12 height 12
radio input "true"
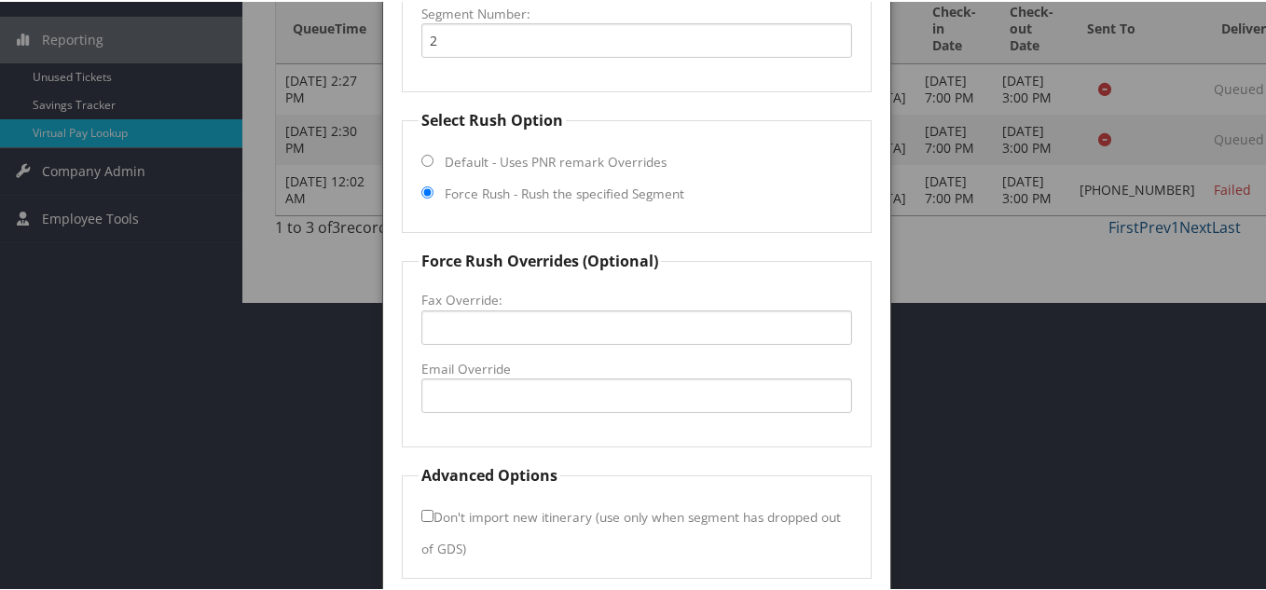
scroll to position [292, 0]
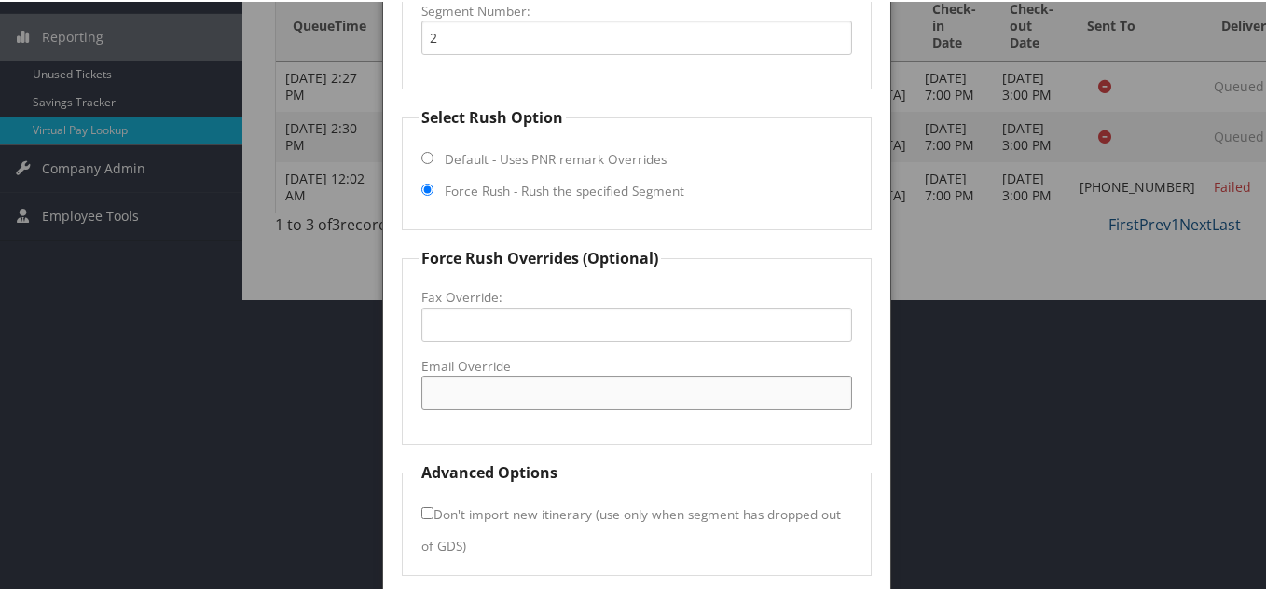
click at [462, 388] on input "Email Override" at bounding box center [636, 391] width 431 height 34
paste input "[EMAIL_ADDRESS][DOMAIN_NAME]"
type input "[EMAIL_ADDRESS][DOMAIN_NAME]"
click at [618, 435] on fieldset "Force Rush Overrides (Optional) Fax Override: Email Override [EMAIL_ADDRESS][DO…" at bounding box center [637, 344] width 470 height 198
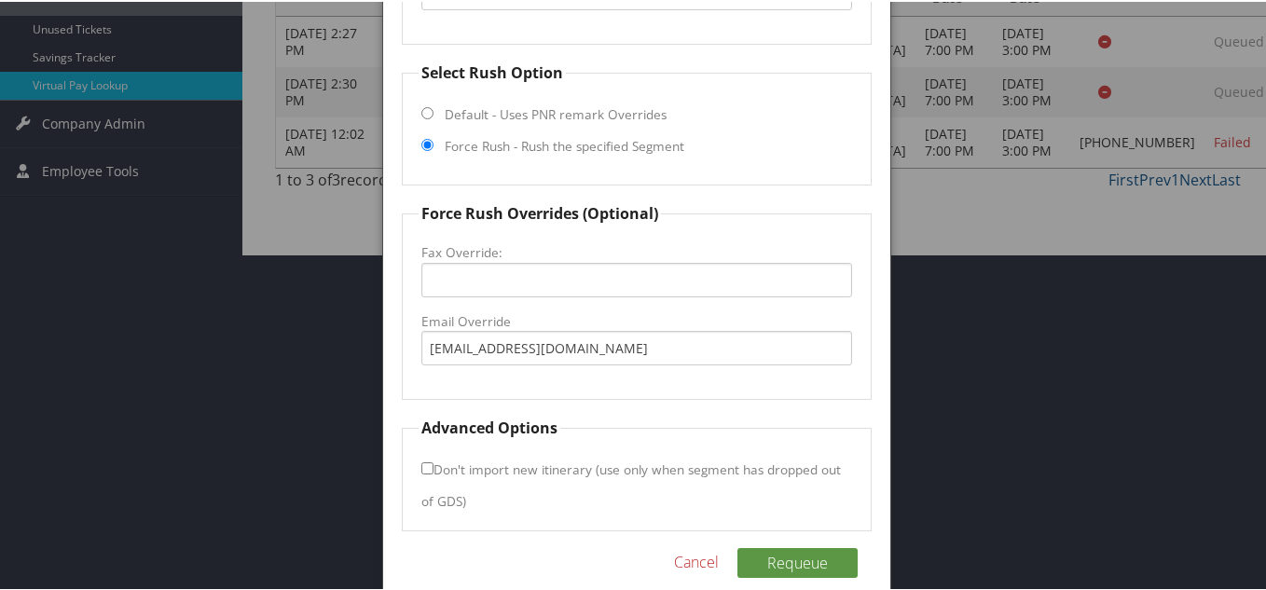
scroll to position [361, 0]
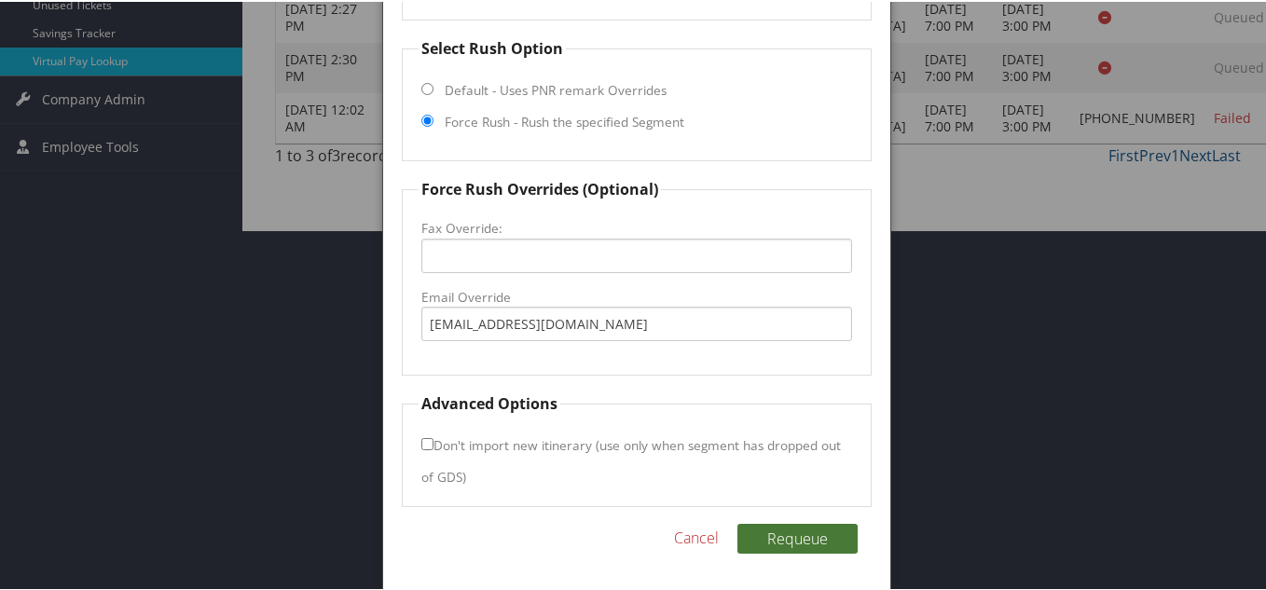
click at [801, 537] on button "Requeue" at bounding box center [797, 537] width 120 height 30
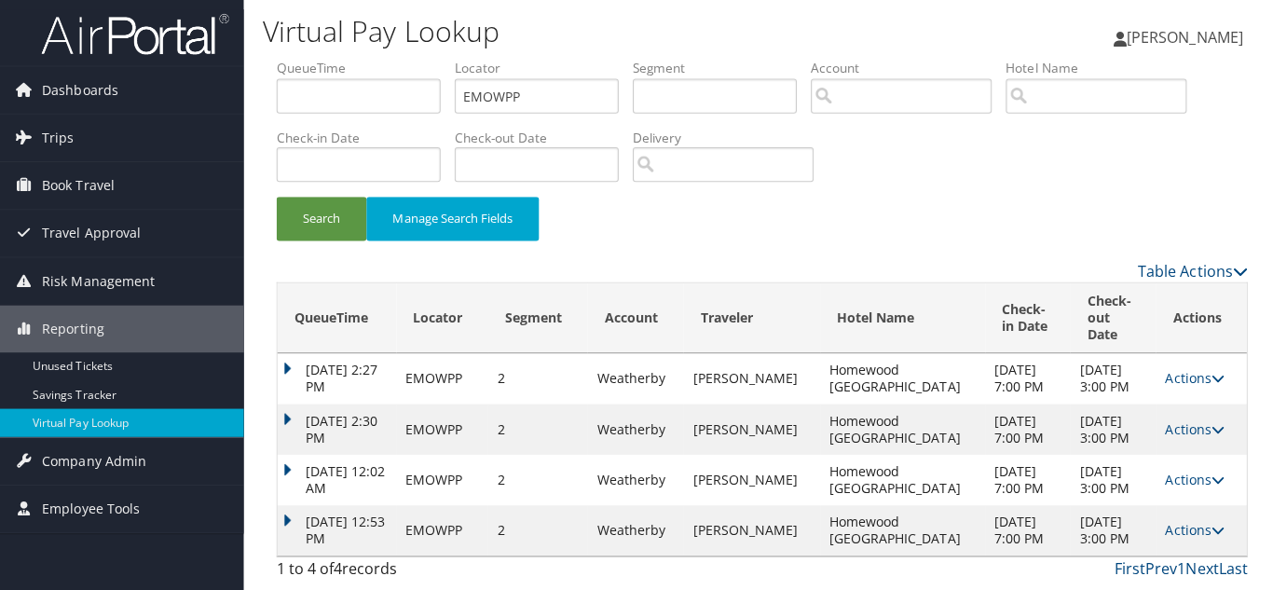
scroll to position [0, 0]
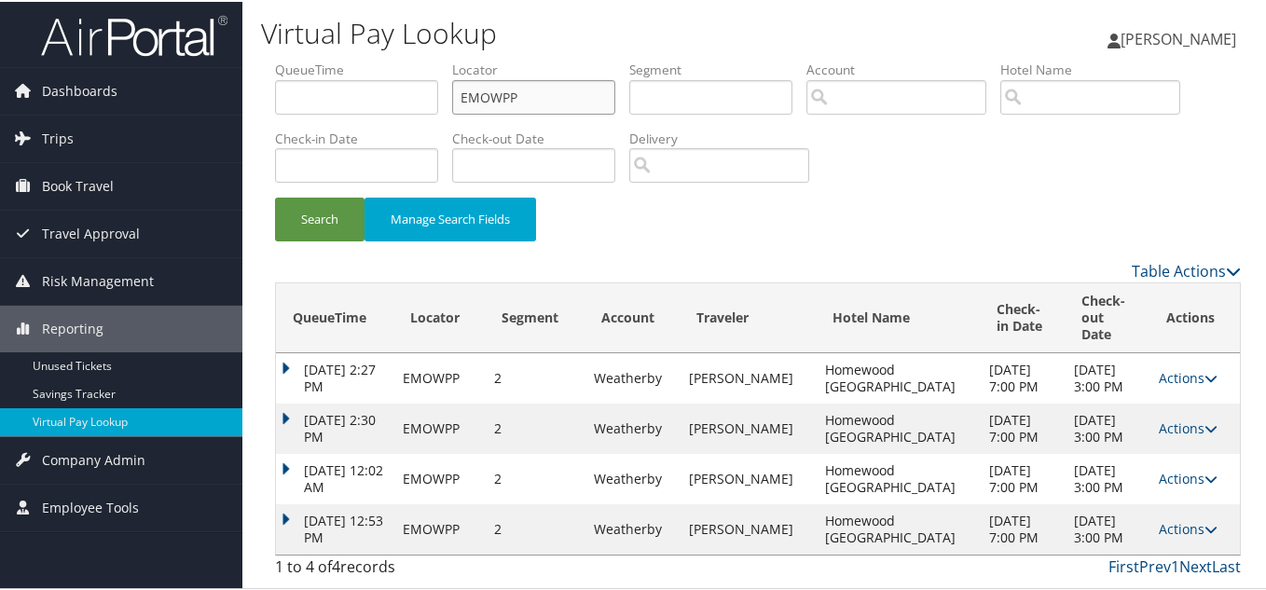
drag, startPoint x: 417, startPoint y: 108, endPoint x: 269, endPoint y: 108, distance: 148.2
click at [277, 59] on ul "QueueTime Locator EMOWPP Segment Account Traveler Hotel Name Check-in Date Chec…" at bounding box center [757, 59] width 965 height 0
paste input "DQZGMW"
click at [275, 196] on button "Search" at bounding box center [319, 218] width 89 height 44
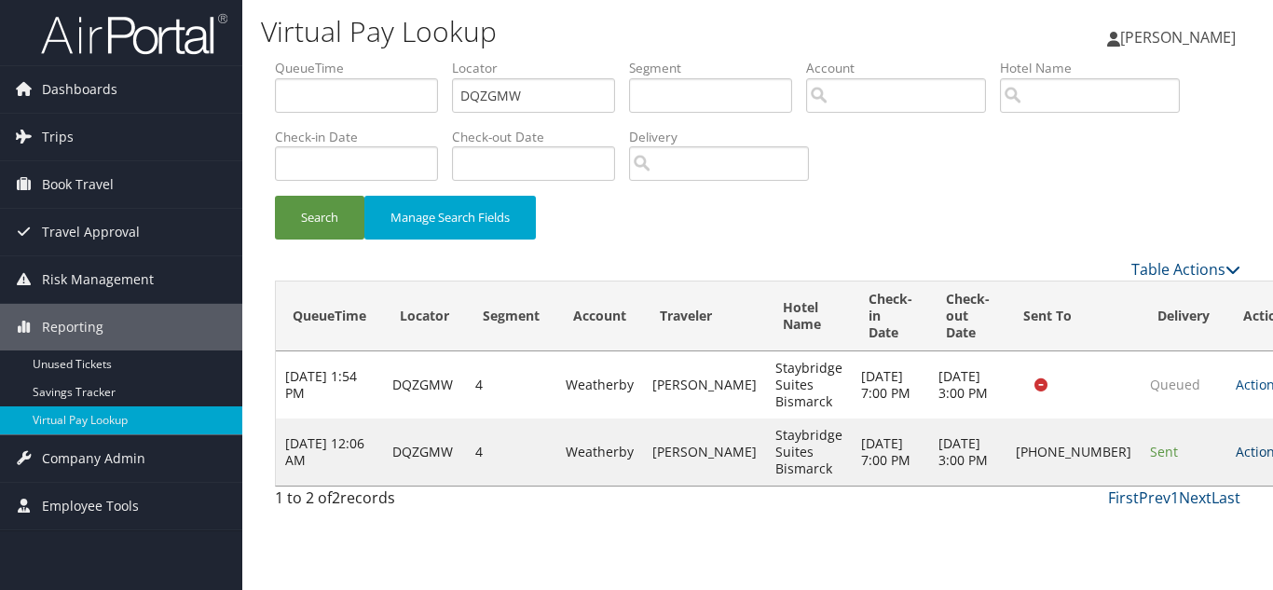
click at [1236, 460] on link "Actions" at bounding box center [1265, 452] width 59 height 18
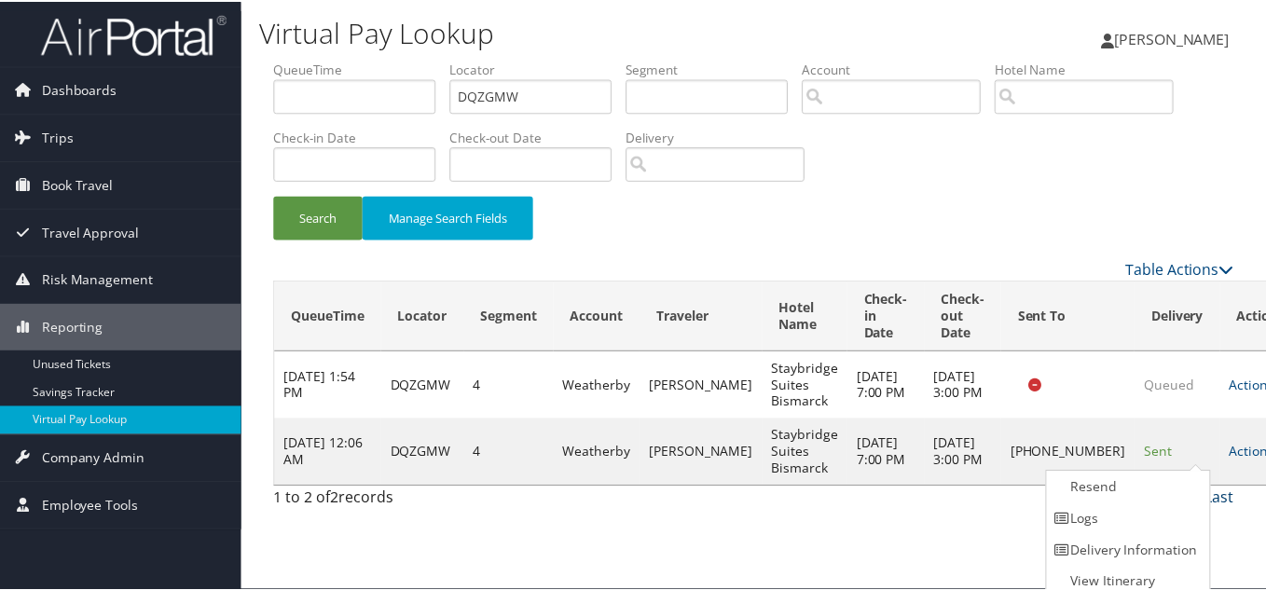
scroll to position [9, 0]
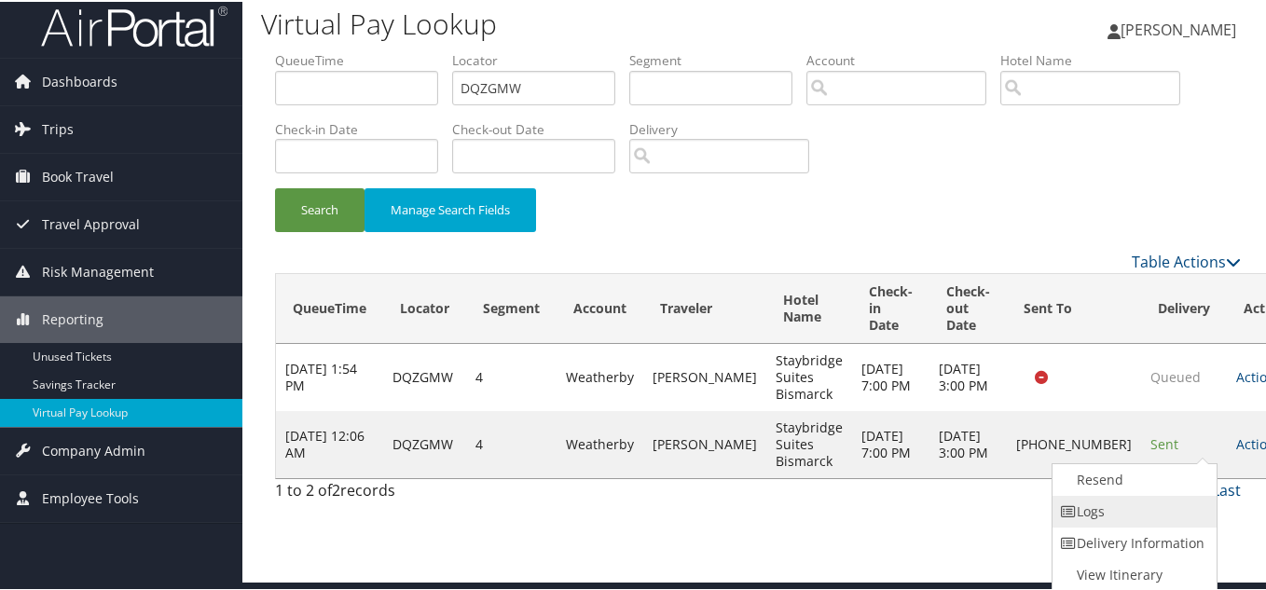
click at [1144, 507] on link "Logs" at bounding box center [1131, 510] width 159 height 32
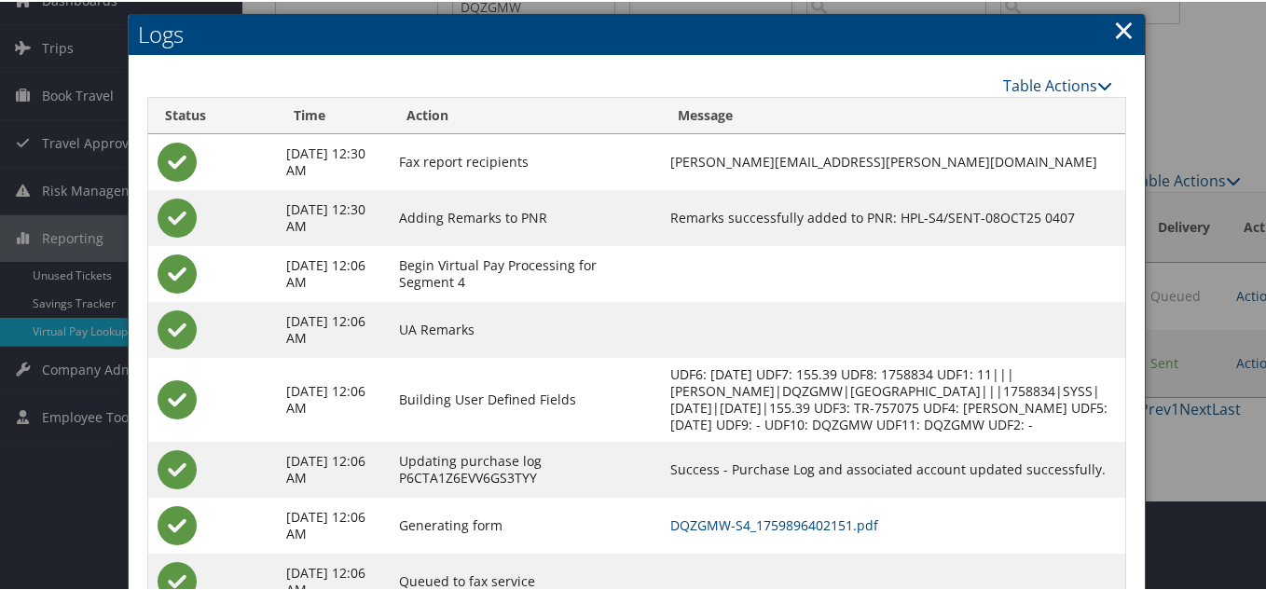
scroll to position [177, 0]
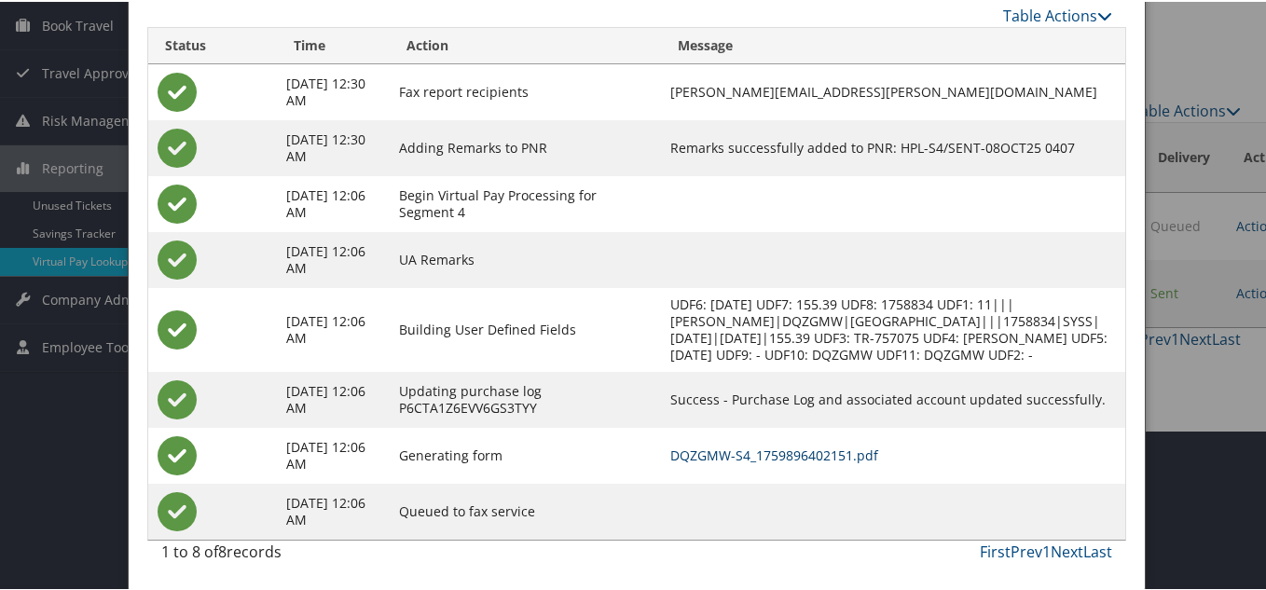
drag, startPoint x: 814, startPoint y: 459, endPoint x: 801, endPoint y: 445, distance: 19.1
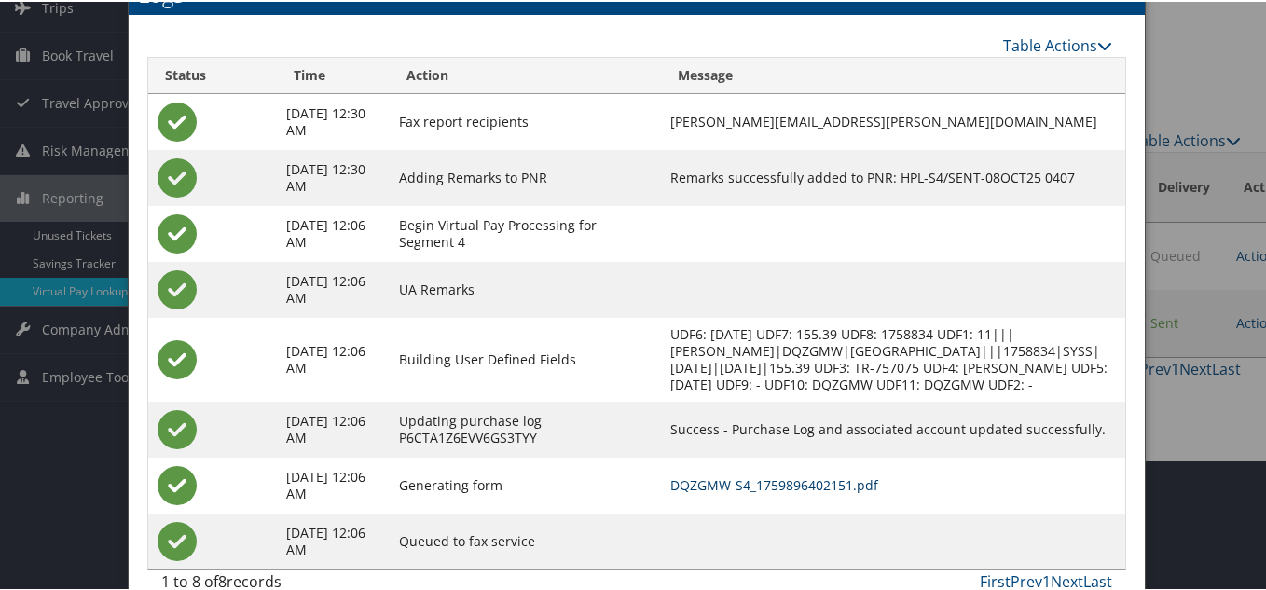
scroll to position [84, 0]
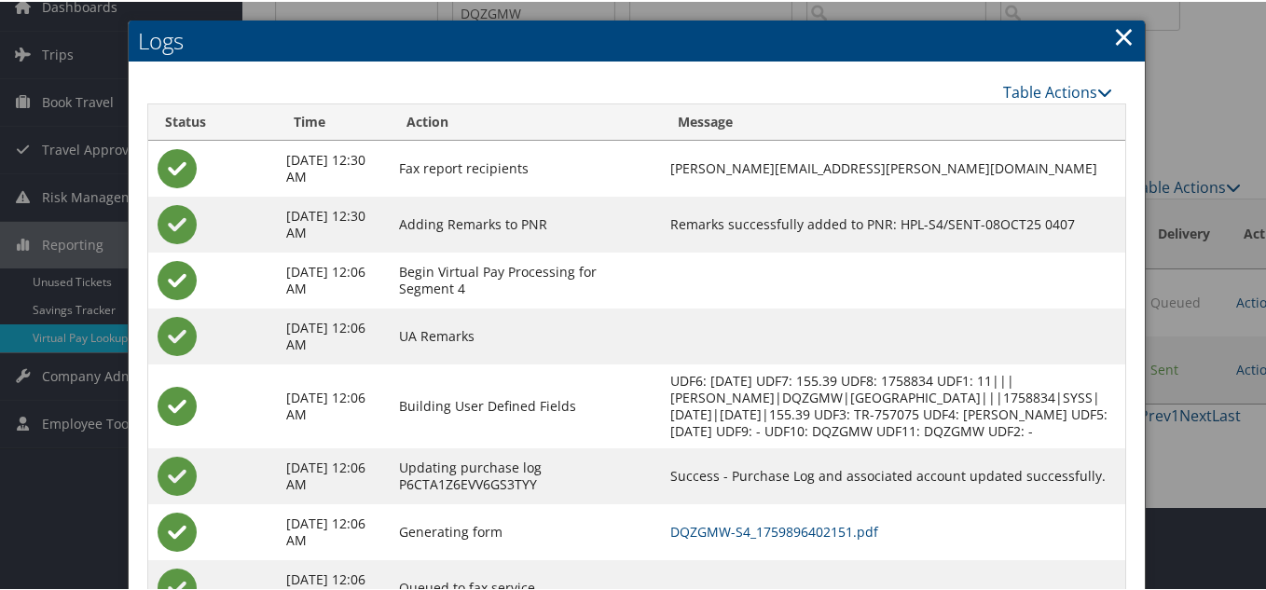
click at [1114, 35] on link "×" at bounding box center [1123, 34] width 21 height 37
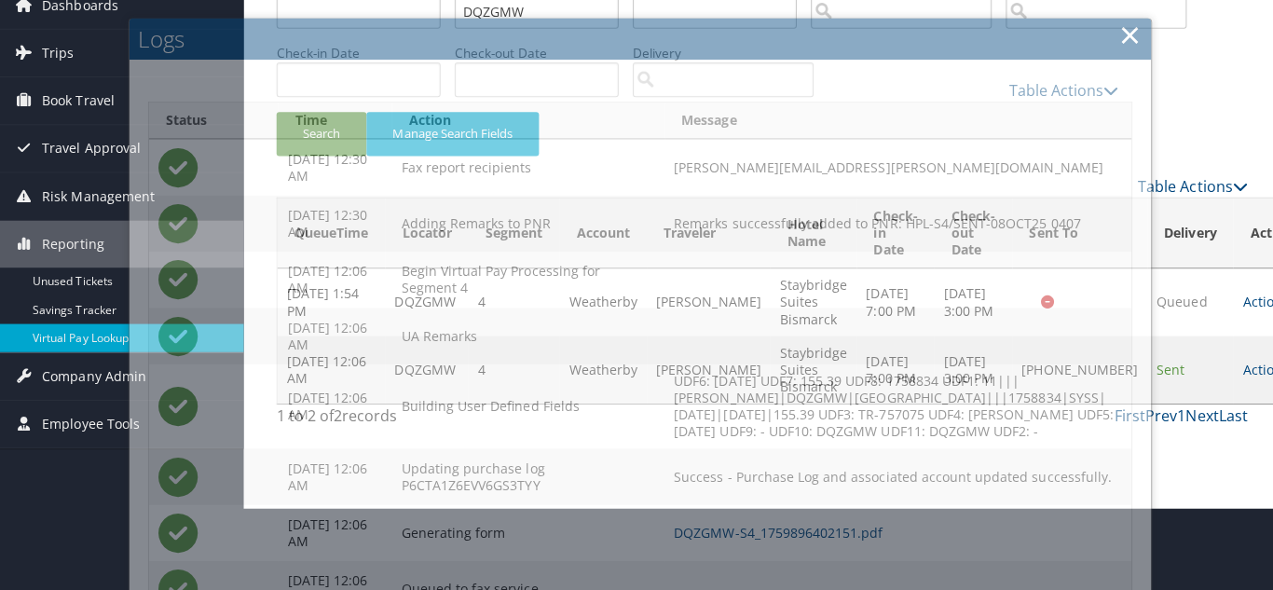
scroll to position [0, 0]
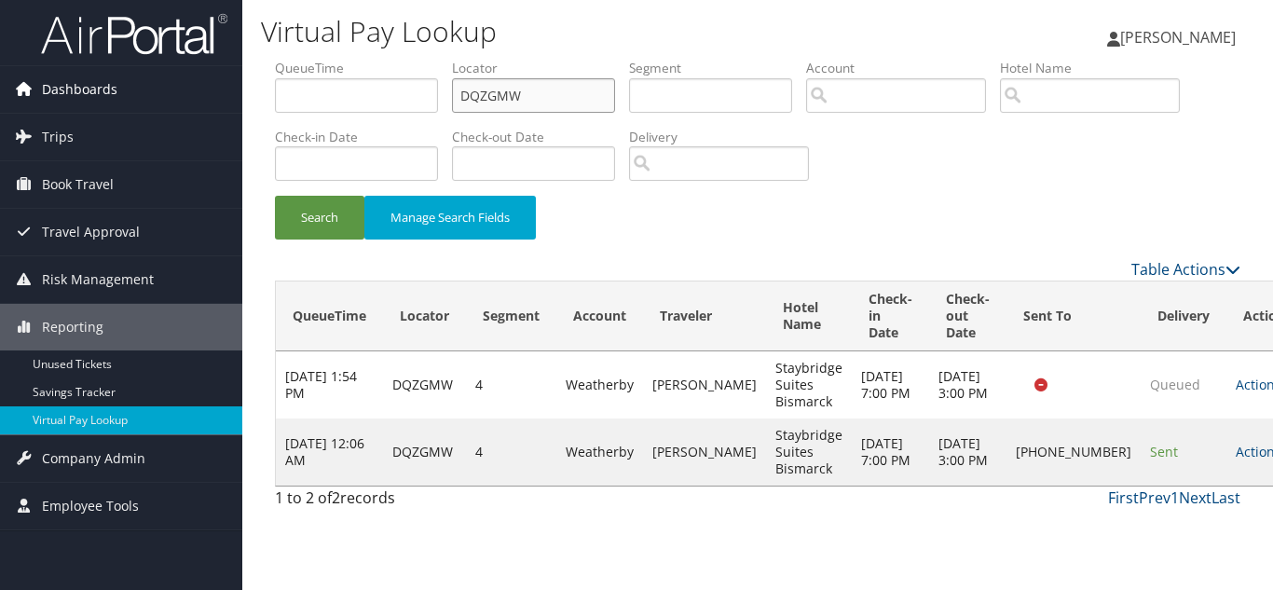
drag, startPoint x: 450, startPoint y: 103, endPoint x: 198, endPoint y: 108, distance: 251.7
click at [278, 59] on ul "QueueTime Locator DQZGMW Segment Account Traveler Hotel Name Check-in Date Chec…" at bounding box center [757, 59] width 965 height 0
paste input "AGKXL"
click at [275, 196] on button "Search" at bounding box center [319, 218] width 89 height 44
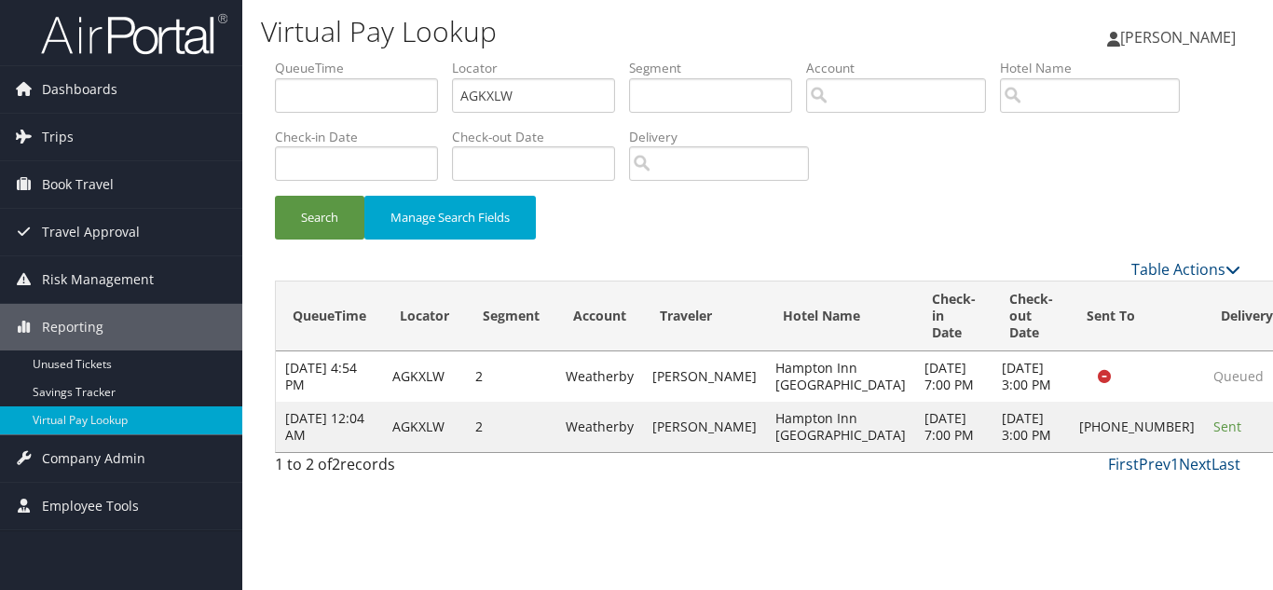
drag, startPoint x: 681, startPoint y: 212, endPoint x: 1037, endPoint y: 280, distance: 362.3
click at [687, 212] on div "Search Manage Search Fields" at bounding box center [757, 227] width 993 height 62
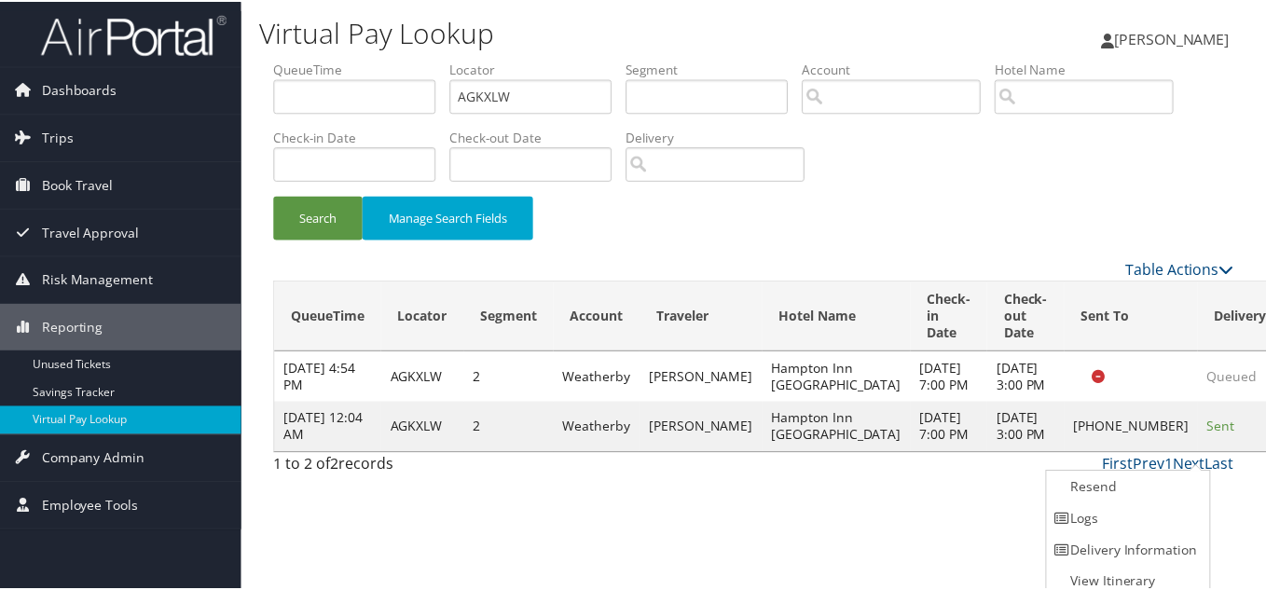
scroll to position [9, 0]
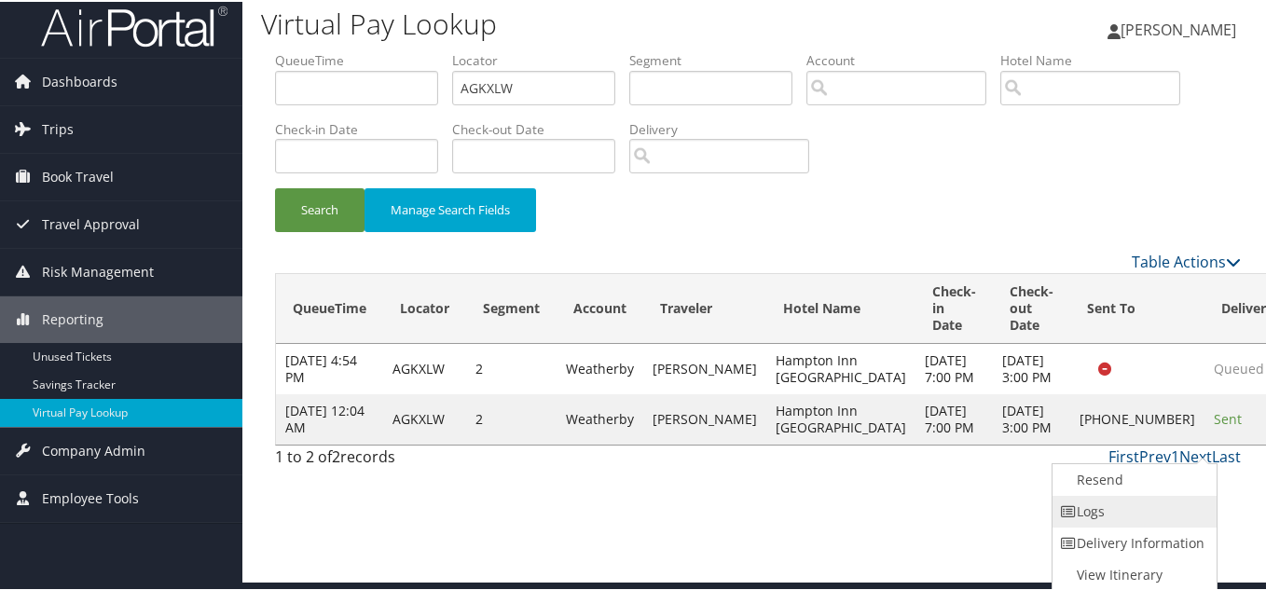
click at [1132, 498] on link "Logs" at bounding box center [1131, 510] width 159 height 32
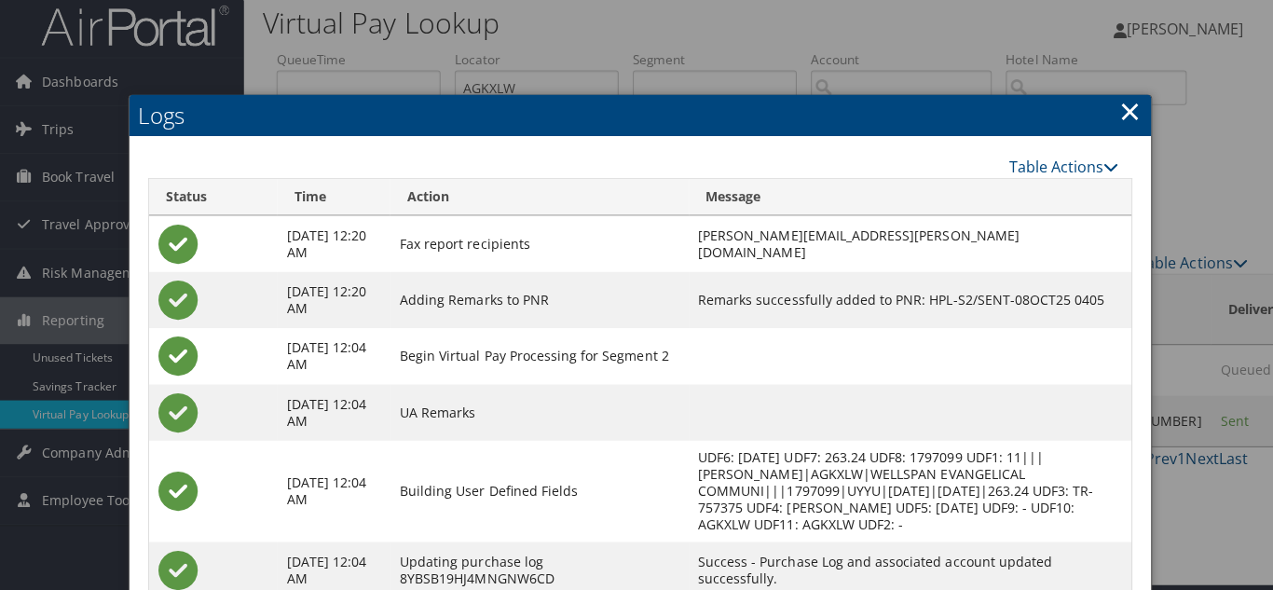
scroll to position [0, 0]
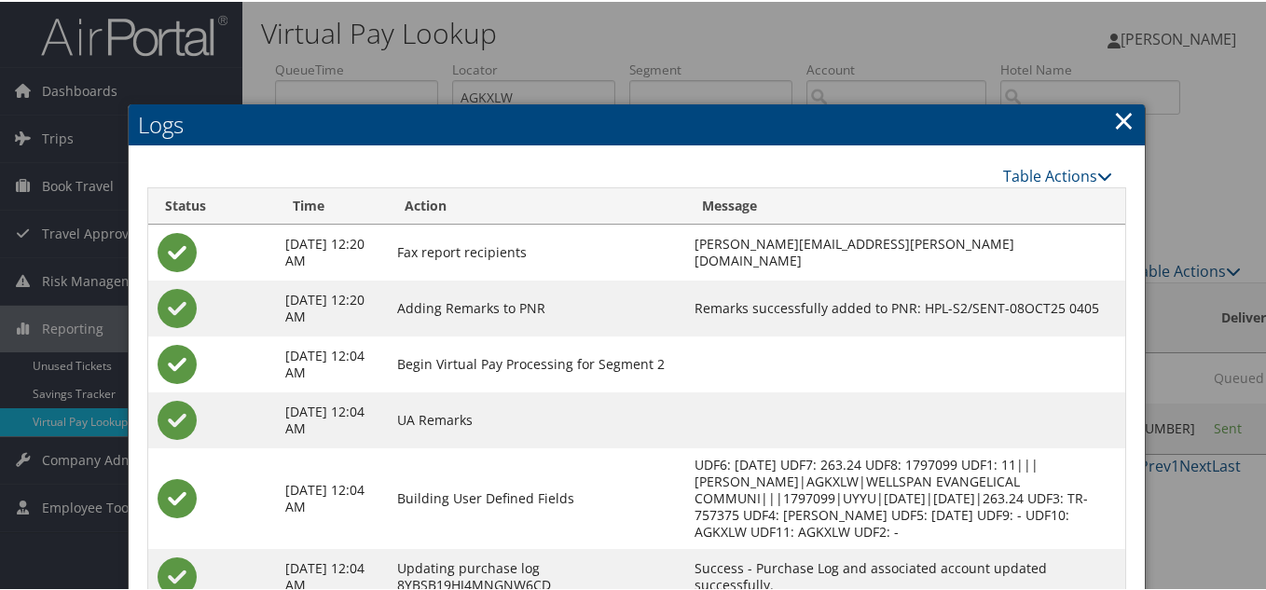
click at [1113, 120] on link "×" at bounding box center [1123, 118] width 21 height 37
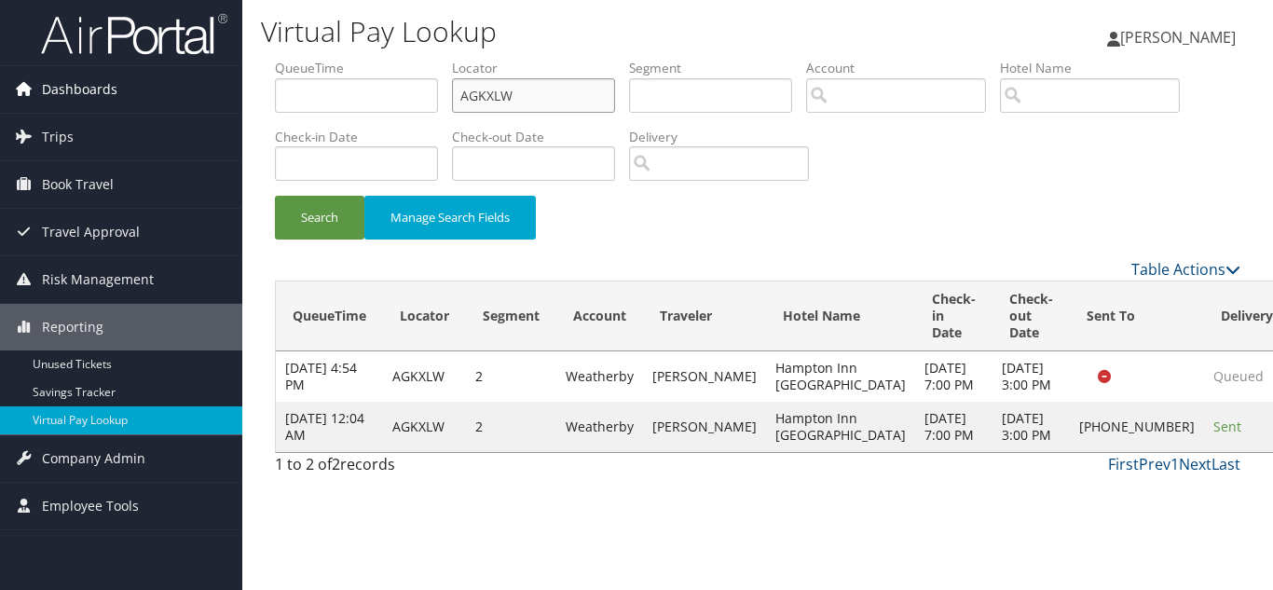
drag, startPoint x: 237, startPoint y: 103, endPoint x: 219, endPoint y: 102, distance: 17.7
click at [220, 102] on div "Dashboards AirPortal 360™ (Manager) My Travel Dashboard Trips Airtinerary® Look…" at bounding box center [636, 295] width 1273 height 590
paste input "CBTZTE"
click at [275, 196] on button "Search" at bounding box center [319, 218] width 89 height 44
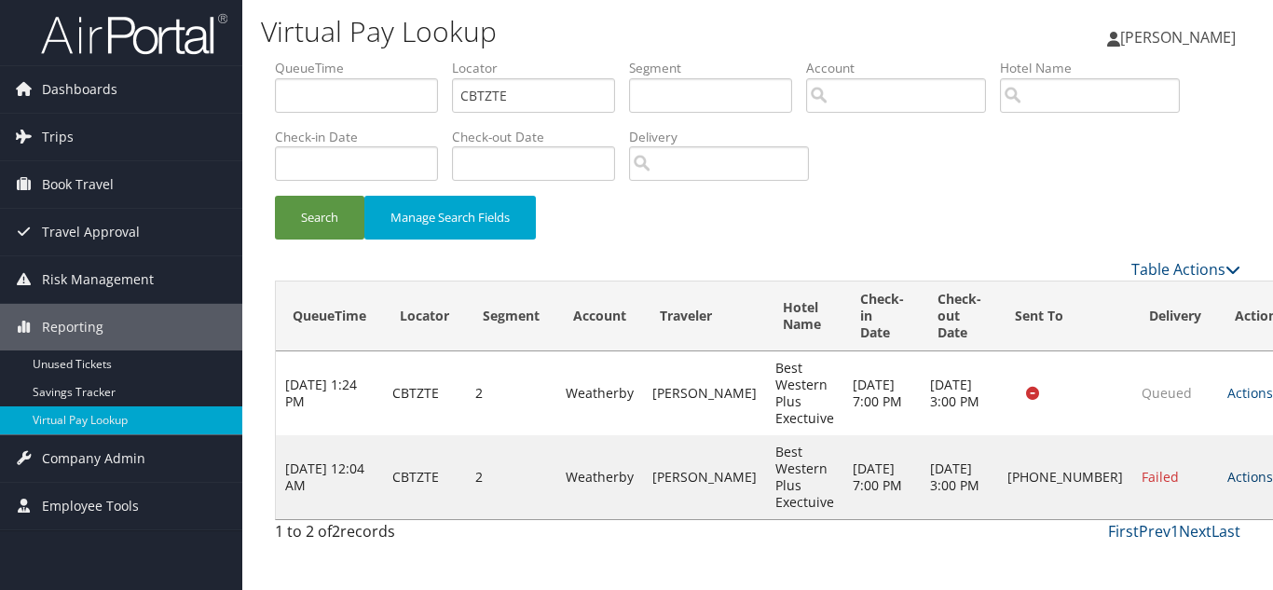
click at [1227, 474] on link "Actions" at bounding box center [1256, 477] width 59 height 18
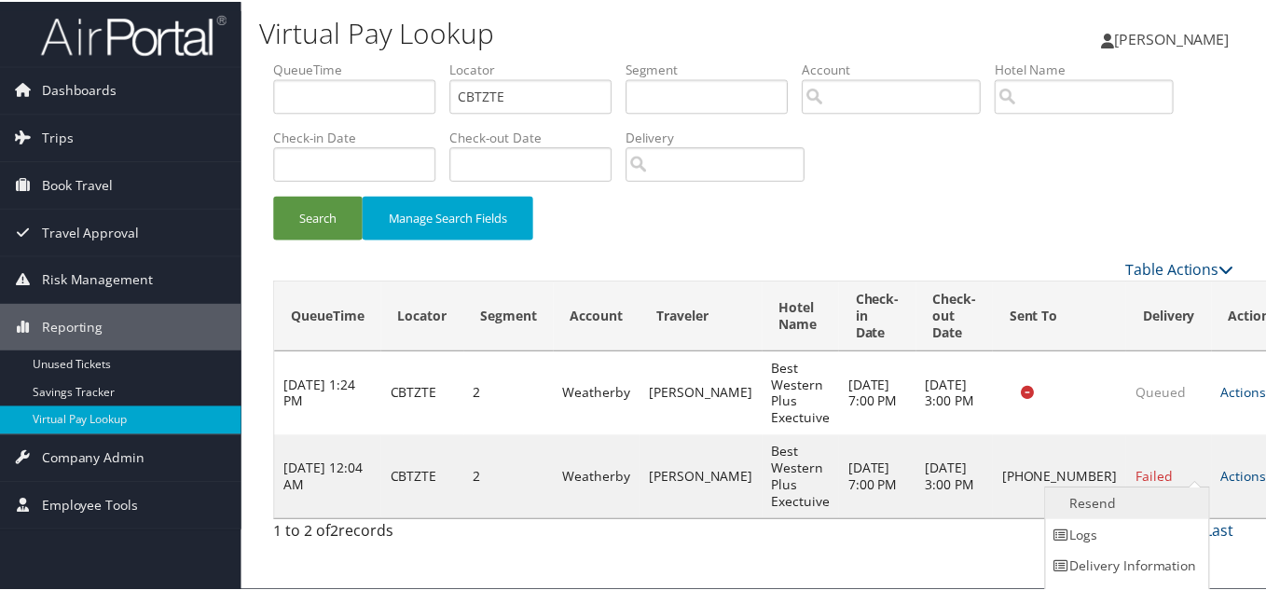
scroll to position [26, 0]
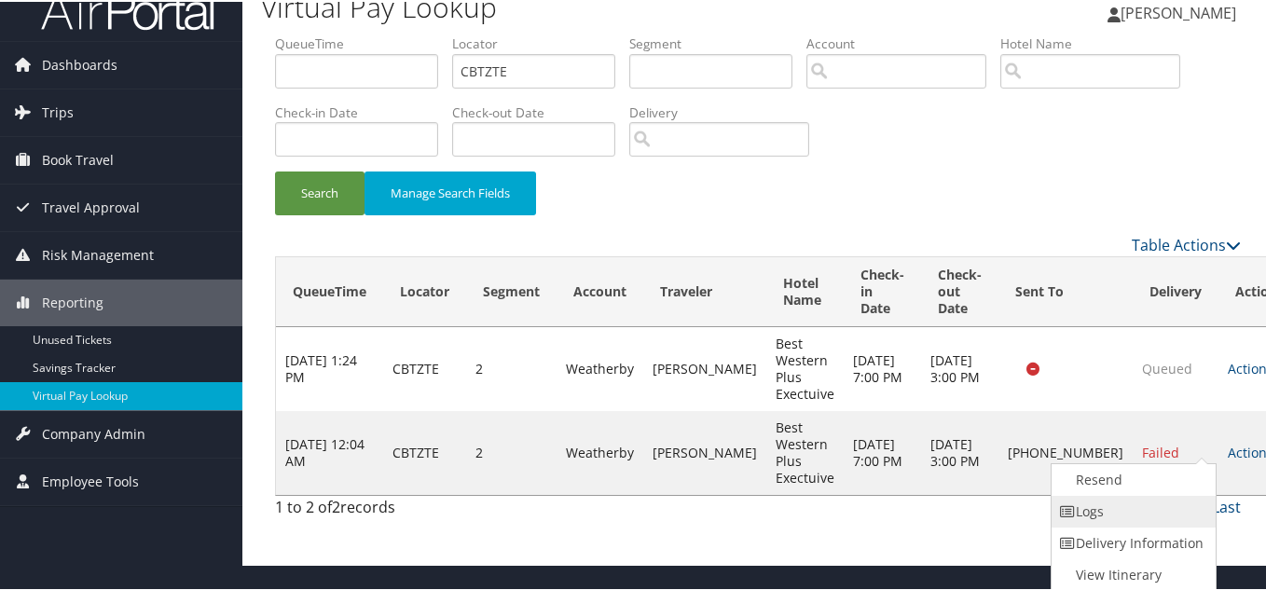
click at [1129, 504] on link "Logs" at bounding box center [1130, 510] width 159 height 32
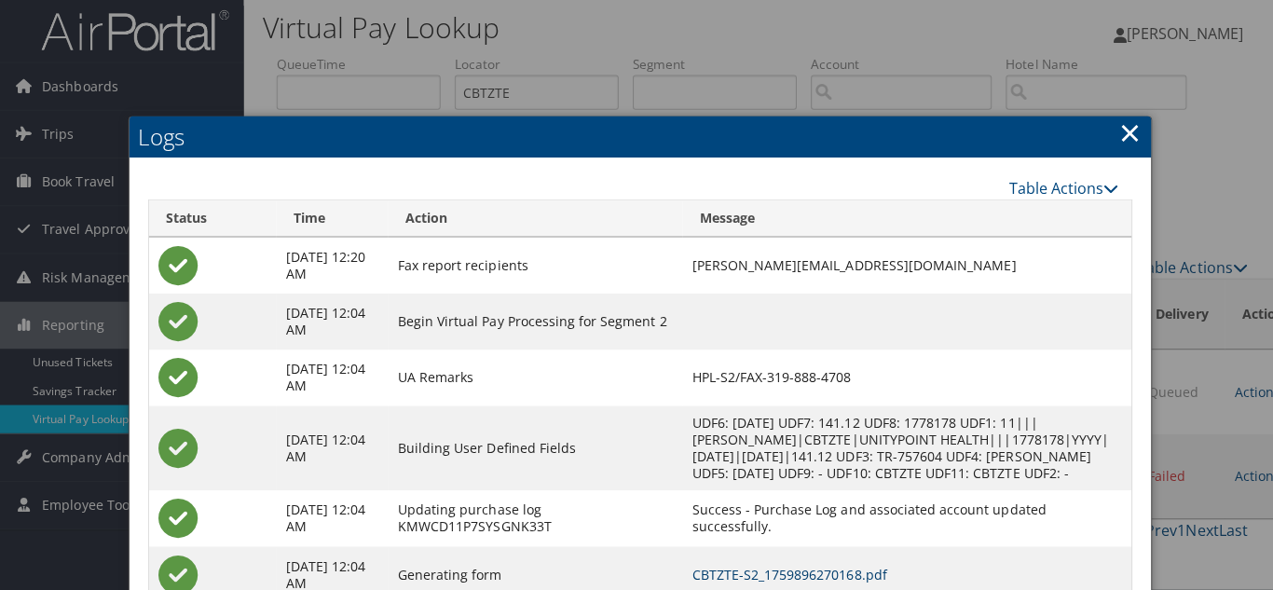
scroll to position [0, 0]
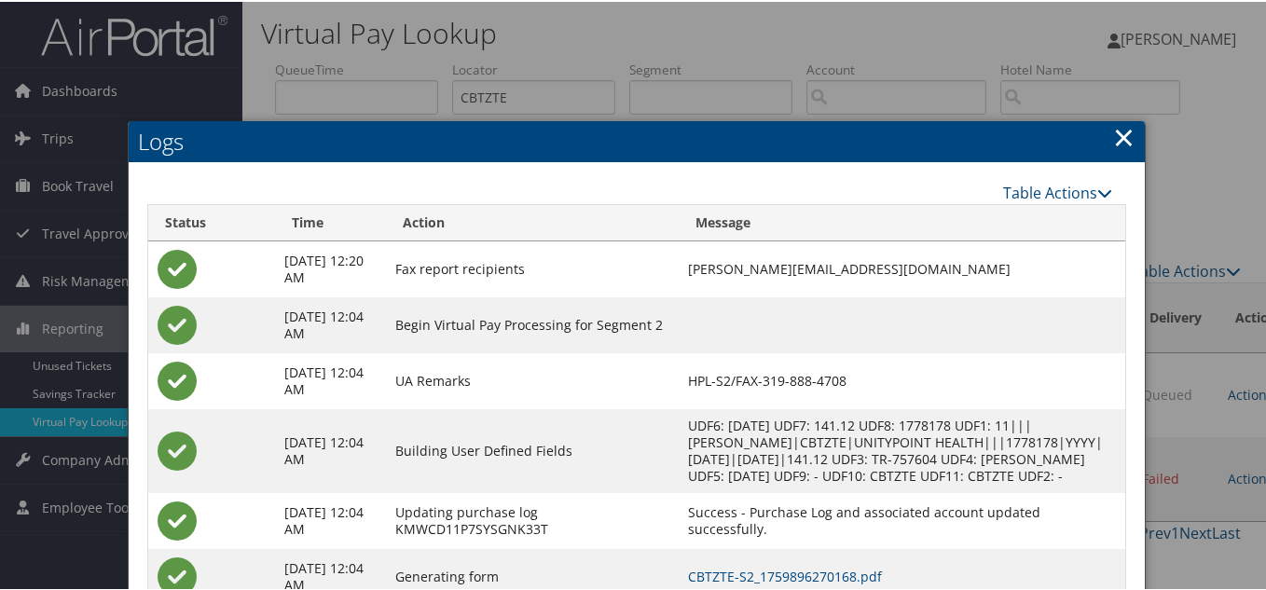
click at [1121, 133] on link "×" at bounding box center [1123, 134] width 21 height 37
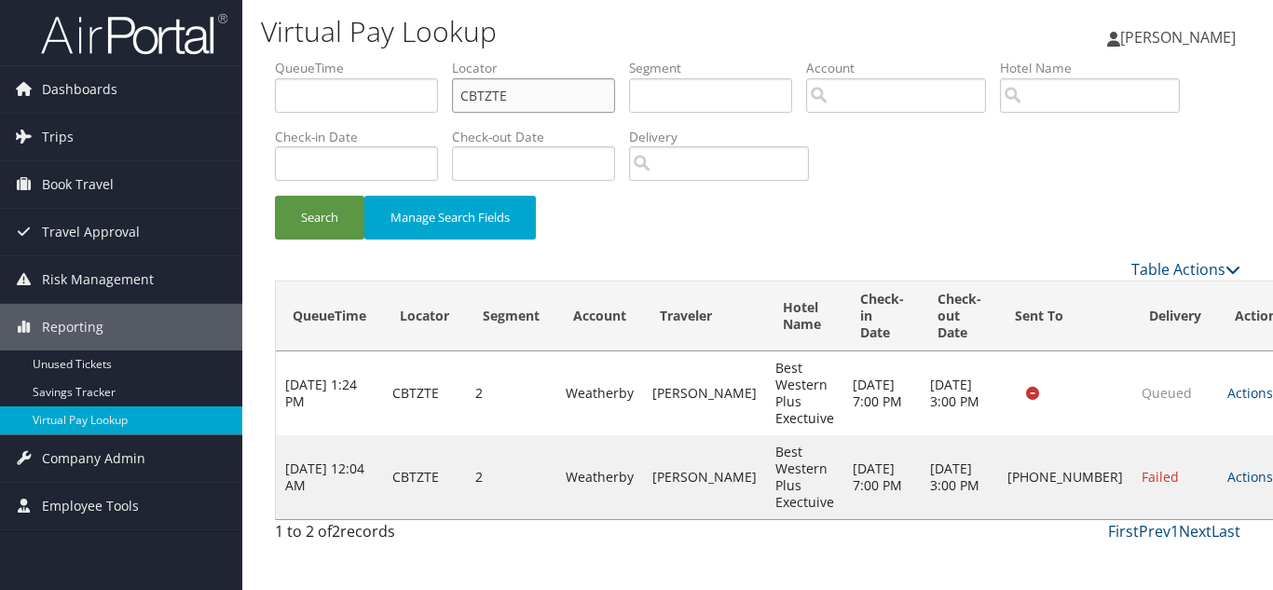
drag, startPoint x: 483, startPoint y: 98, endPoint x: 396, endPoint y: 98, distance: 86.7
click at [396, 59] on ul "QueueTime Locator CBTZTE Segment Account Traveler Hotel Name Check-in Date Chec…" at bounding box center [757, 59] width 965 height 0
click at [527, 97] on input "CBTZTE" at bounding box center [533, 95] width 163 height 34
drag, startPoint x: 535, startPoint y: 94, endPoint x: 327, endPoint y: 92, distance: 207.8
click at [329, 59] on ul "QueueTime Locator CBTZTE Segment Account Traveler Hotel Name Check-in Date Chec…" at bounding box center [757, 59] width 965 height 0
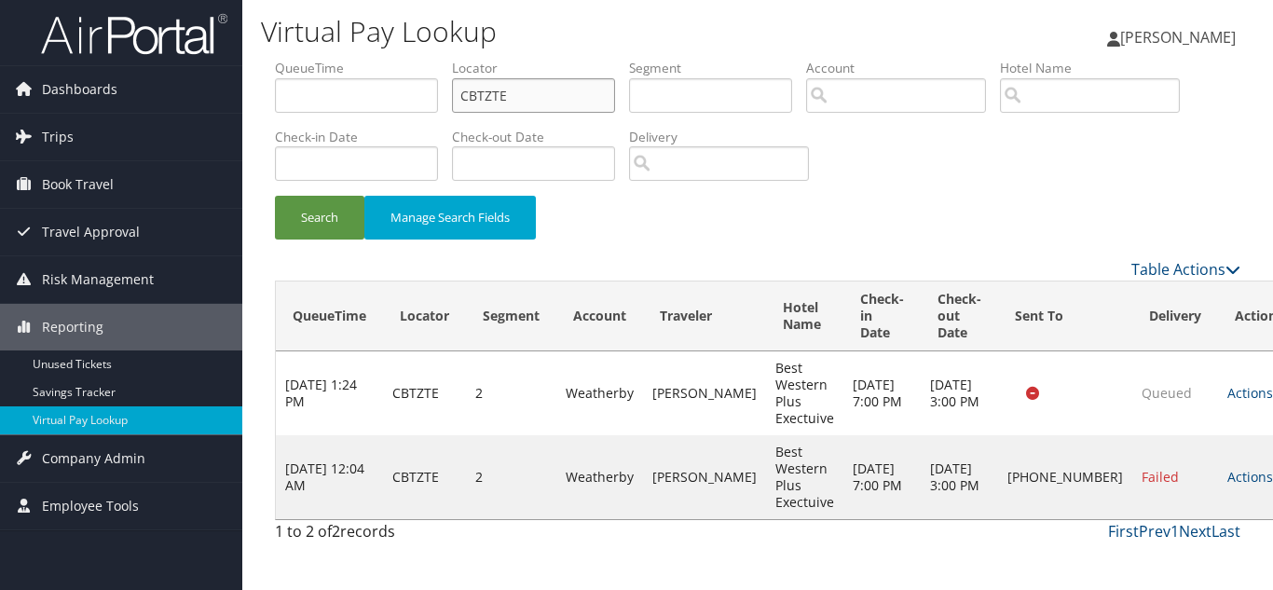
paste input "KRYPQY"
click at [275, 196] on button "Search" at bounding box center [319, 218] width 89 height 44
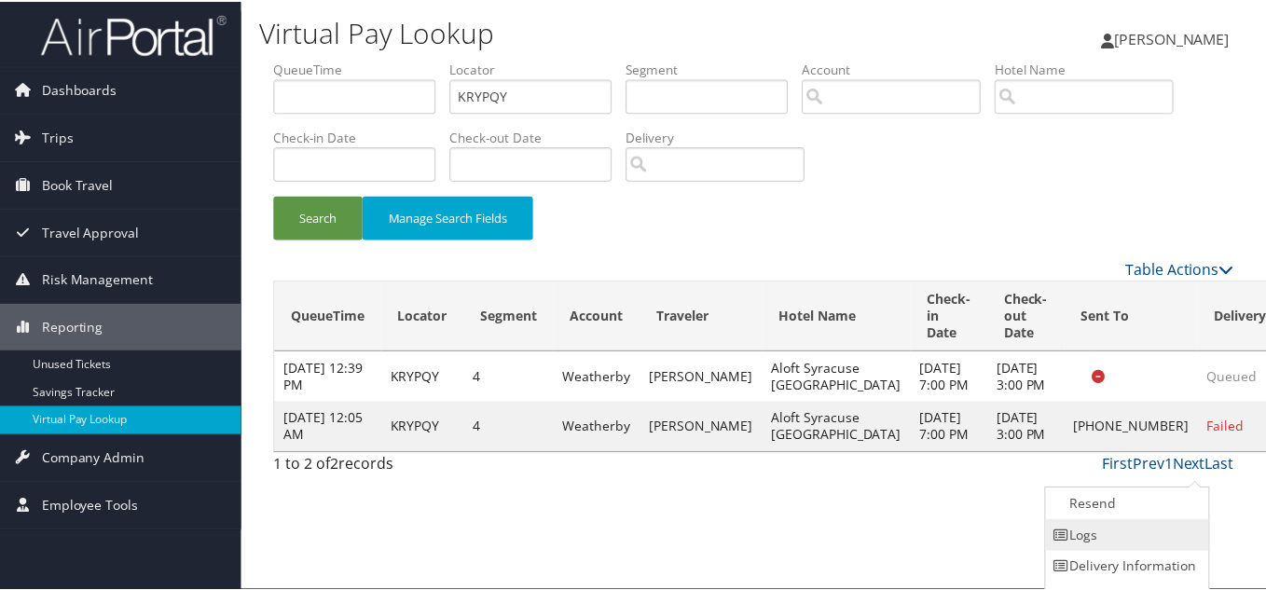
scroll to position [26, 0]
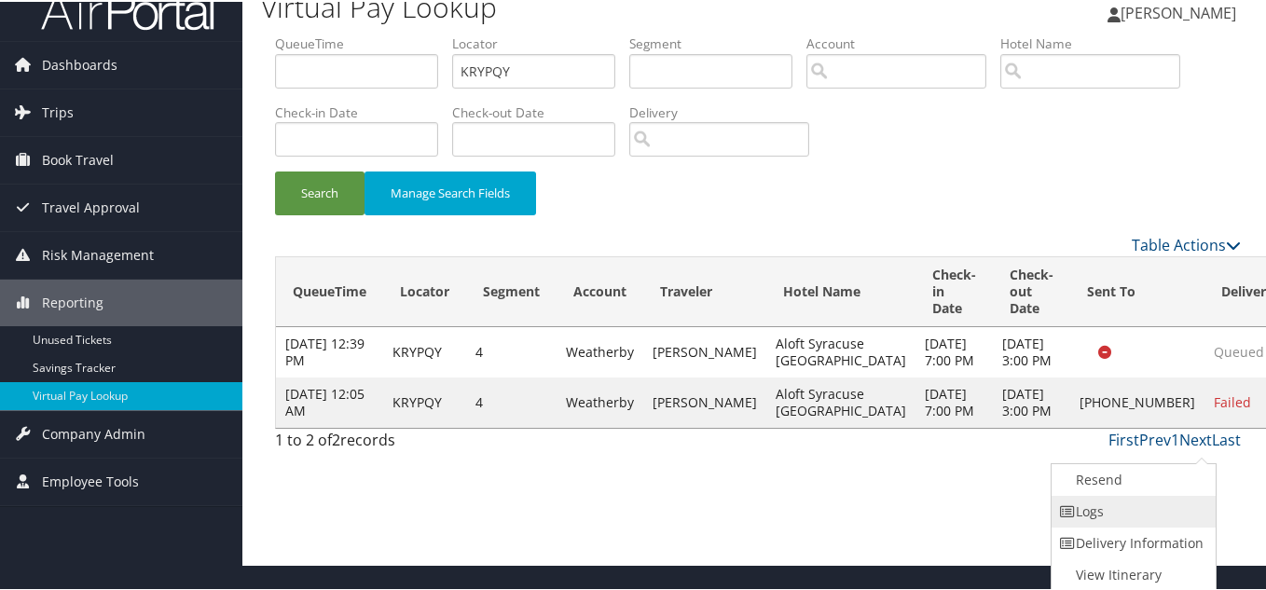
click at [1125, 513] on link "Logs" at bounding box center [1130, 510] width 159 height 32
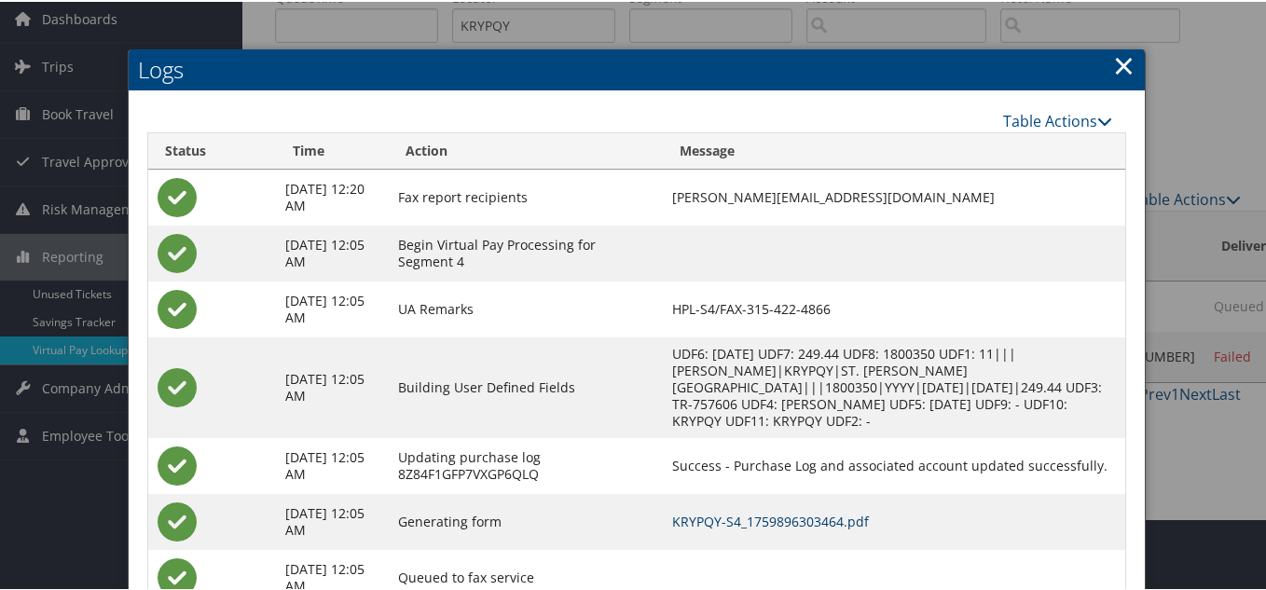
scroll to position [28, 0]
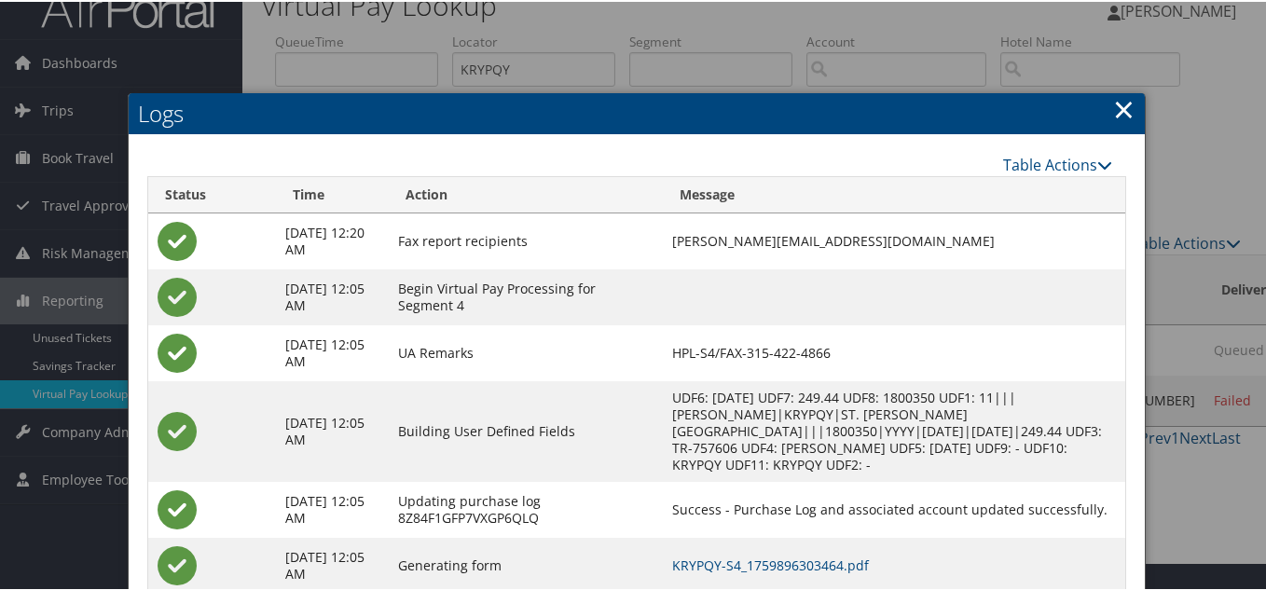
click at [1124, 110] on link "×" at bounding box center [1123, 107] width 21 height 37
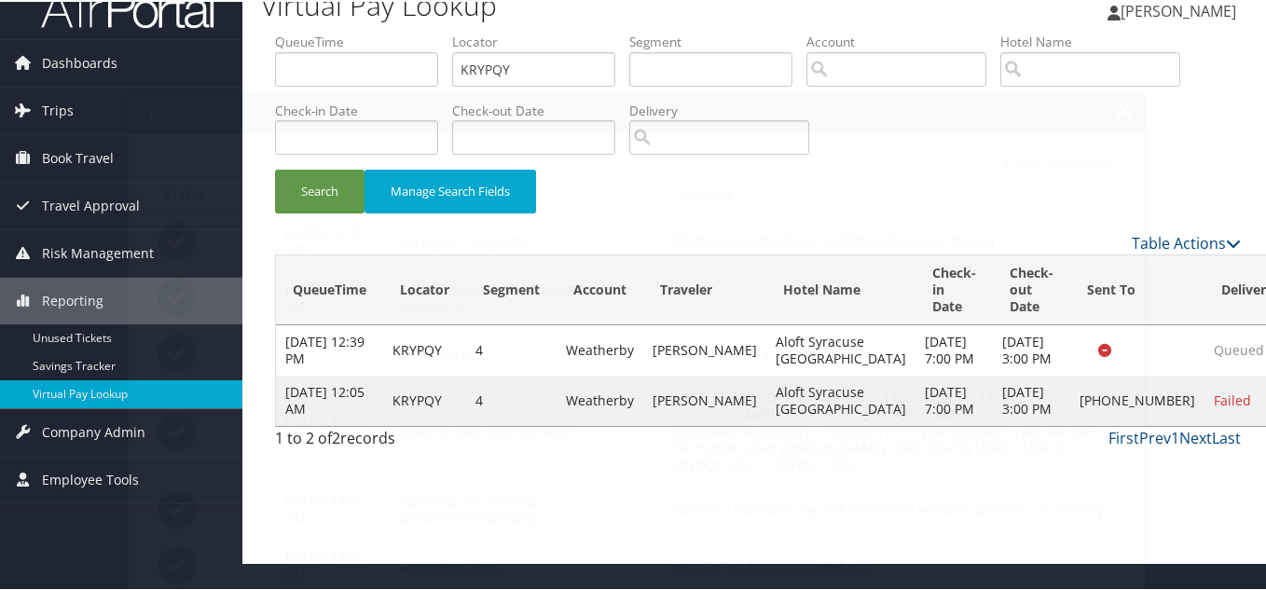
scroll to position [0, 0]
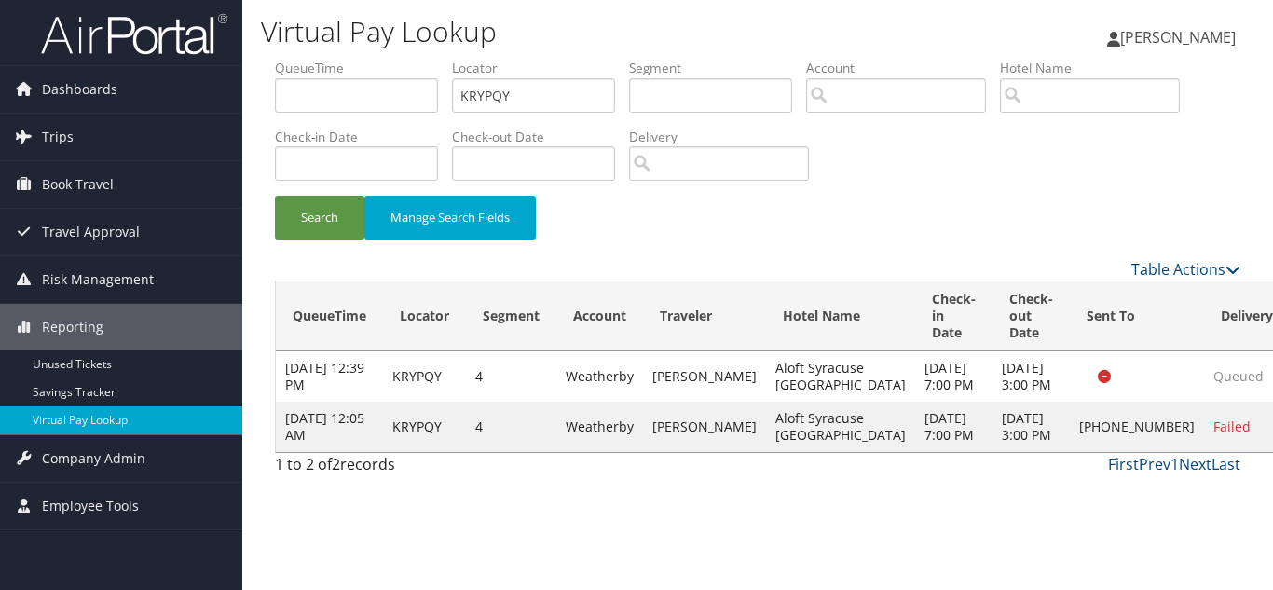
click at [508, 75] on label "Locator" at bounding box center [540, 68] width 177 height 19
drag, startPoint x: 532, startPoint y: 95, endPoint x: 244, endPoint y: 90, distance: 288.0
click at [244, 91] on div "Virtual Pay Lookup [PERSON_NAME] [PERSON_NAME] My Settings Travel Agency Contac…" at bounding box center [757, 295] width 1031 height 590
paste input "MEXDZB"
click at [275, 196] on button "Search" at bounding box center [319, 218] width 89 height 44
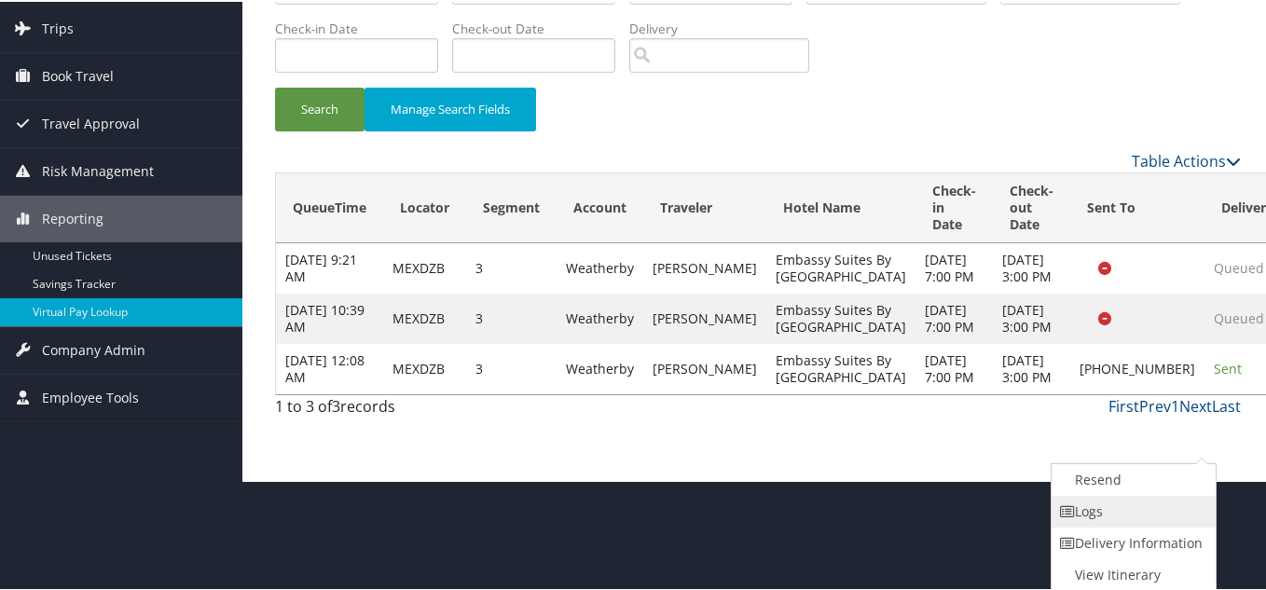
click at [1129, 511] on link "Logs" at bounding box center [1130, 510] width 159 height 32
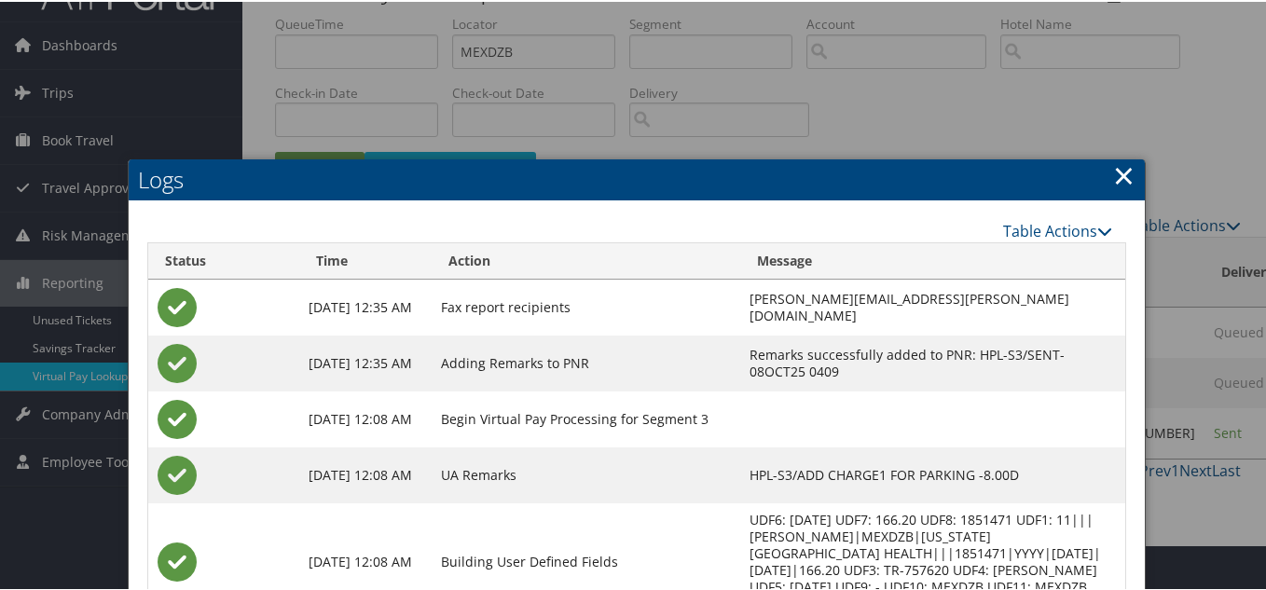
click at [814, 262] on th "Message" at bounding box center [933, 259] width 386 height 36
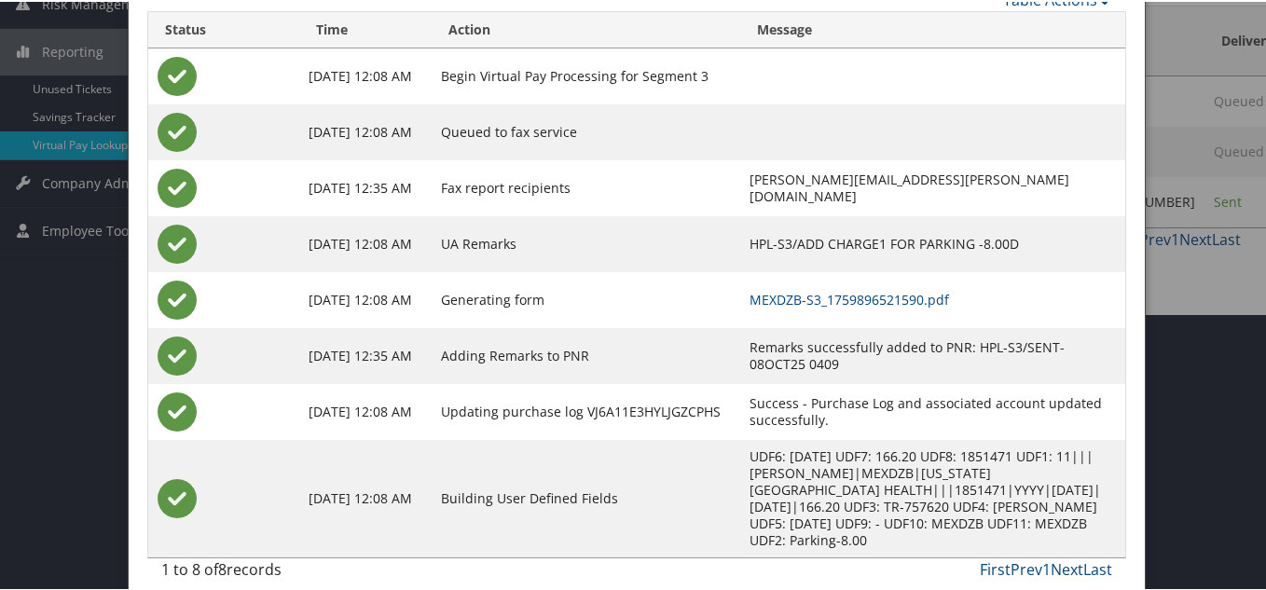
scroll to position [278, 0]
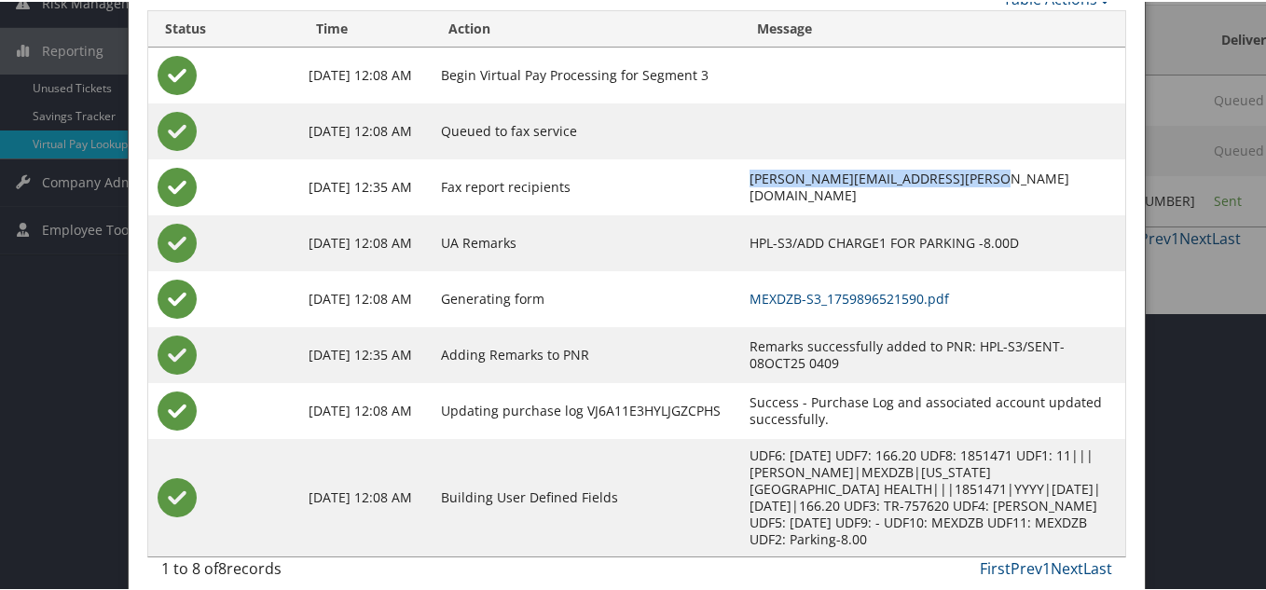
drag, startPoint x: 916, startPoint y: 186, endPoint x: 623, endPoint y: 182, distance: 292.7
click at [623, 182] on tr "[DATE] 12:35 AM Fax report recipients [PERSON_NAME][EMAIL_ADDRESS][PERSON_NAME]…" at bounding box center [637, 185] width 978 height 56
click at [912, 213] on td "HPL-S3/ADD CHARGE1 FOR PARKING -8.00D" at bounding box center [933, 241] width 386 height 56
drag, startPoint x: 916, startPoint y: 185, endPoint x: 633, endPoint y: 181, distance: 283.3
click at [740, 181] on td "[PERSON_NAME][EMAIL_ADDRESS][PERSON_NAME][DOMAIN_NAME]" at bounding box center [933, 185] width 386 height 56
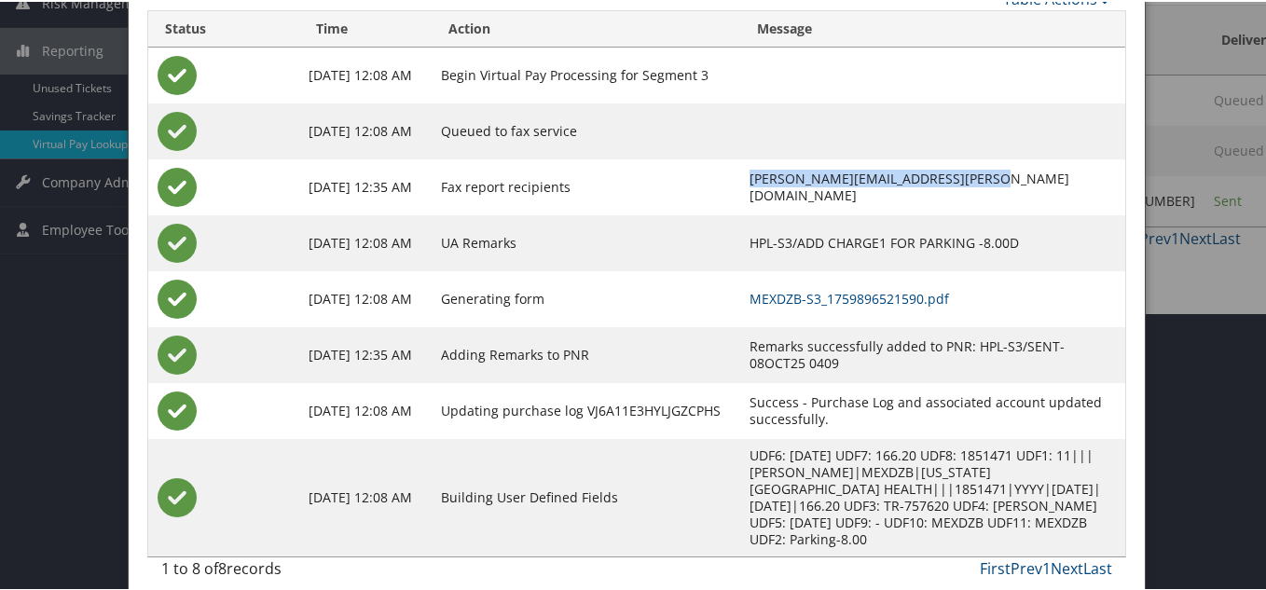
scroll to position [91, 0]
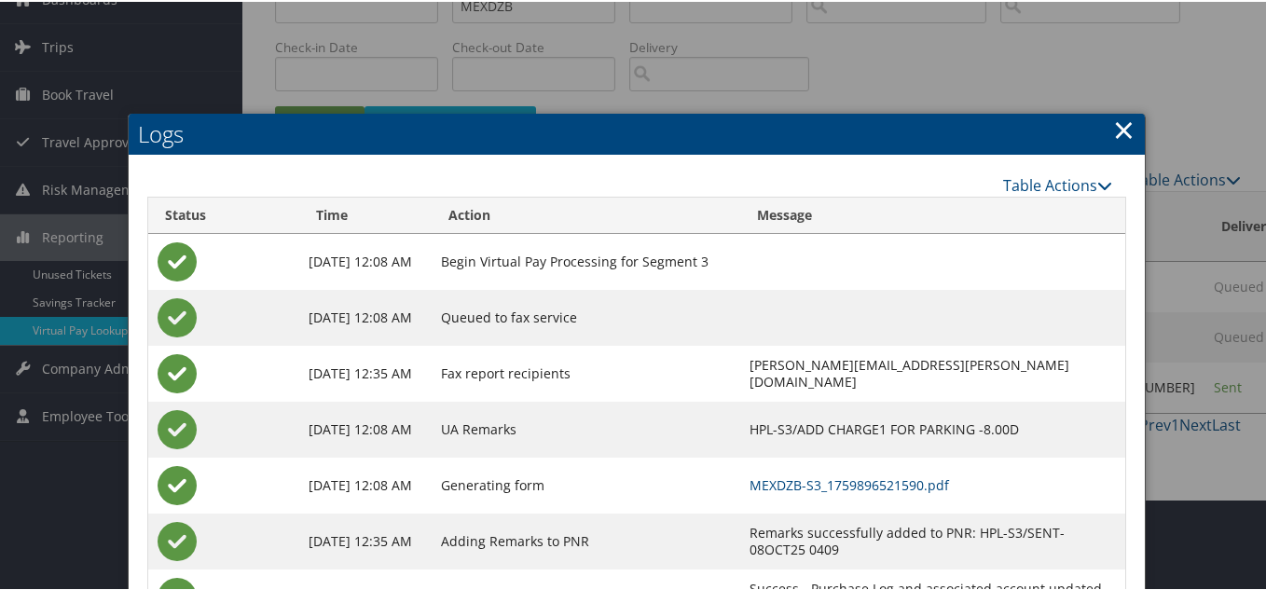
click at [1118, 127] on link "×" at bounding box center [1123, 127] width 21 height 37
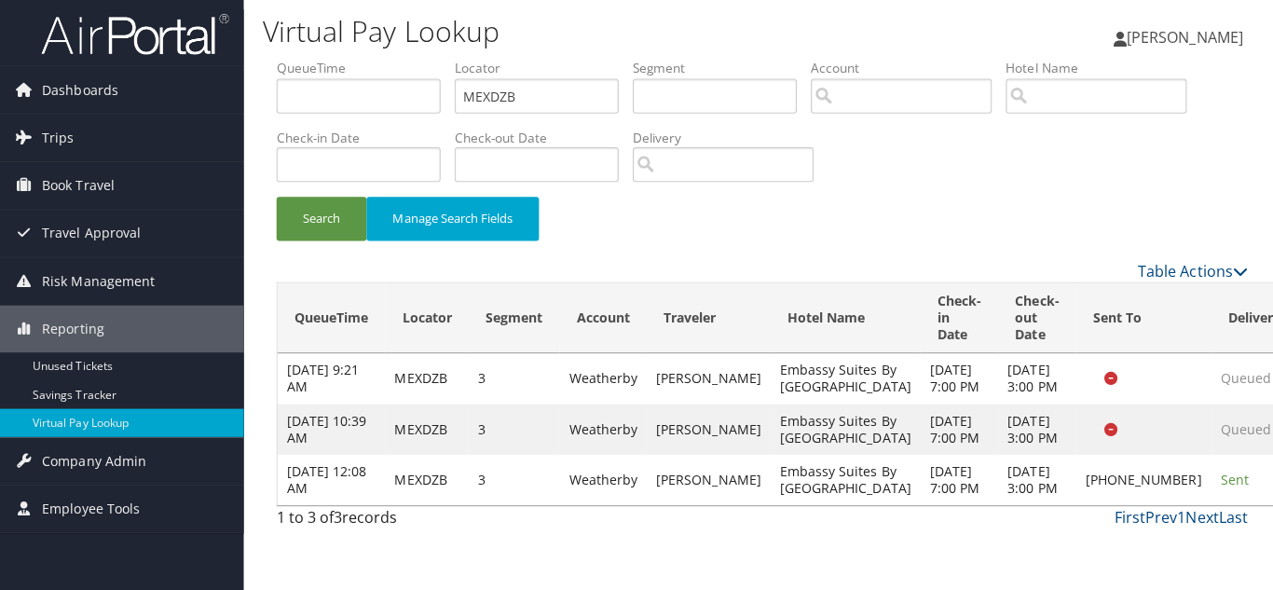
scroll to position [0, 0]
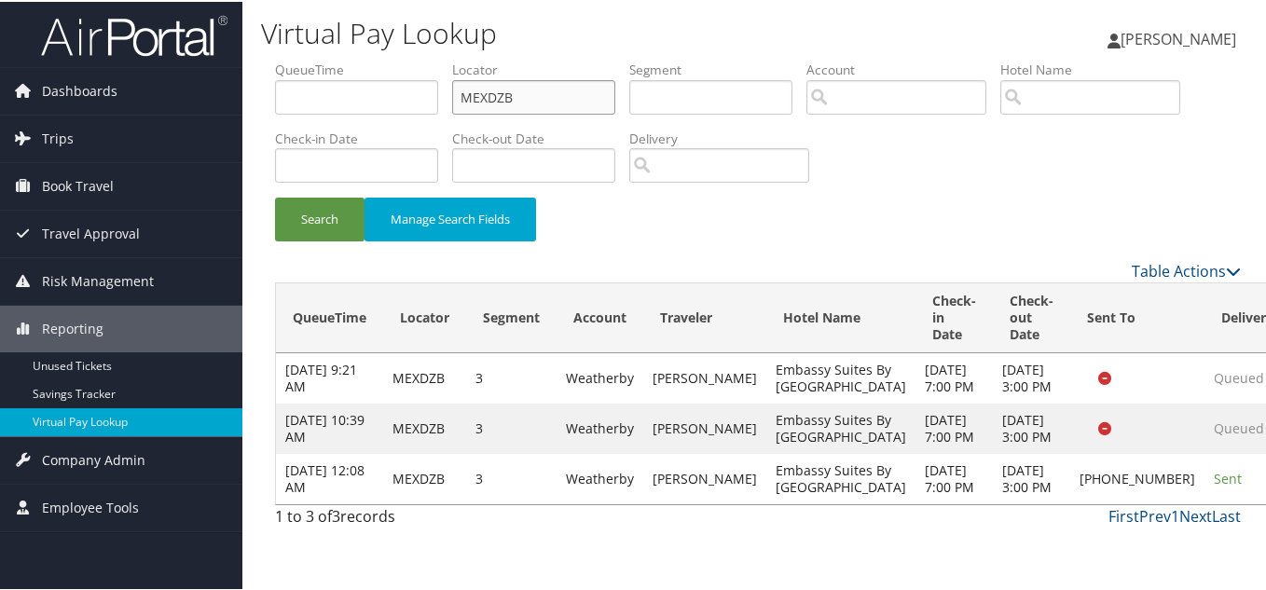
drag, startPoint x: 519, startPoint y: 96, endPoint x: 323, endPoint y: 113, distance: 196.4
click at [337, 59] on ul "QueueTime Locator MEXDZB Segment Account Traveler Hotel Name Check-in Date Chec…" at bounding box center [757, 59] width 965 height 0
paste input "ULAEK"
click at [275, 196] on button "Search" at bounding box center [319, 218] width 89 height 44
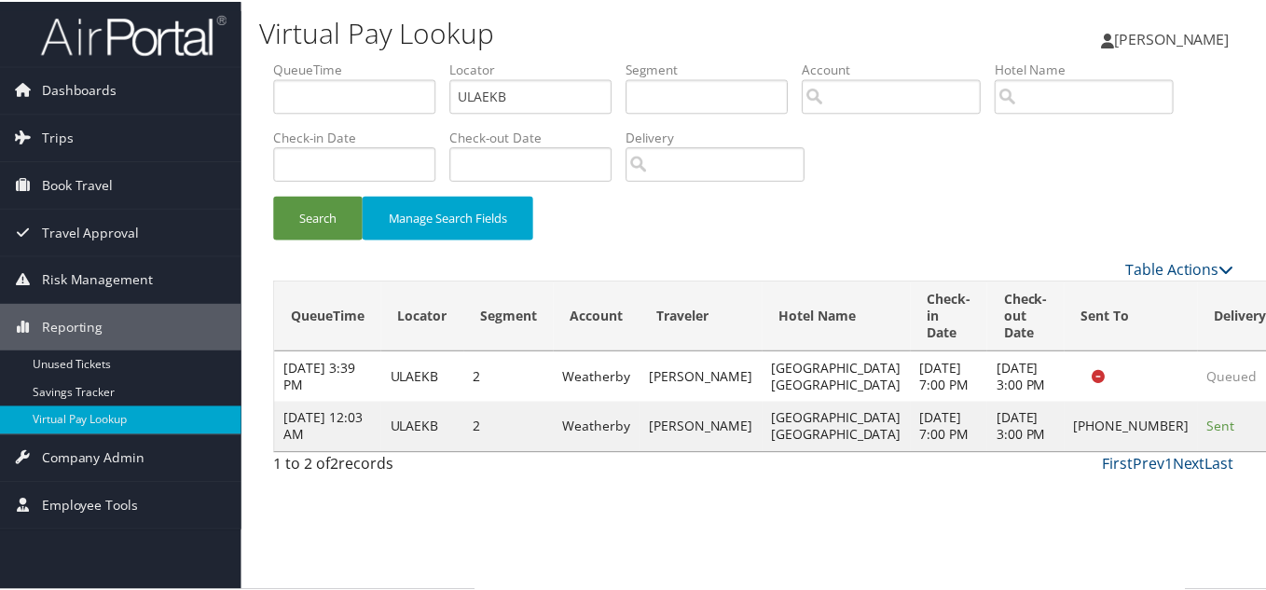
scroll to position [9, 0]
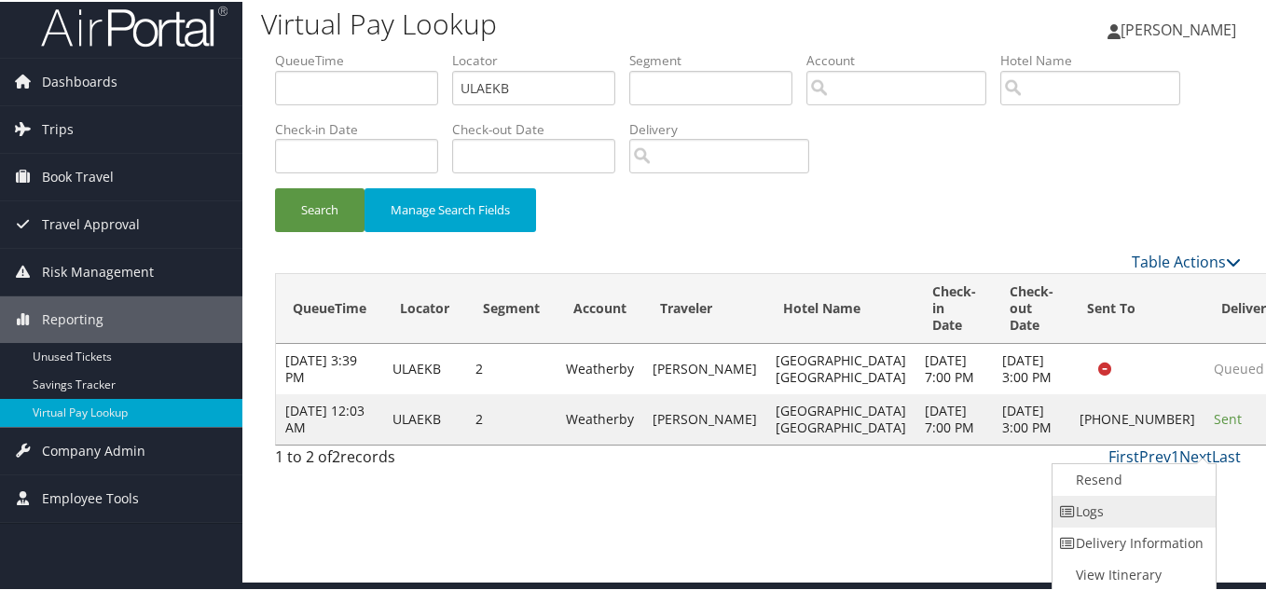
click at [1116, 512] on link "Logs" at bounding box center [1131, 510] width 159 height 32
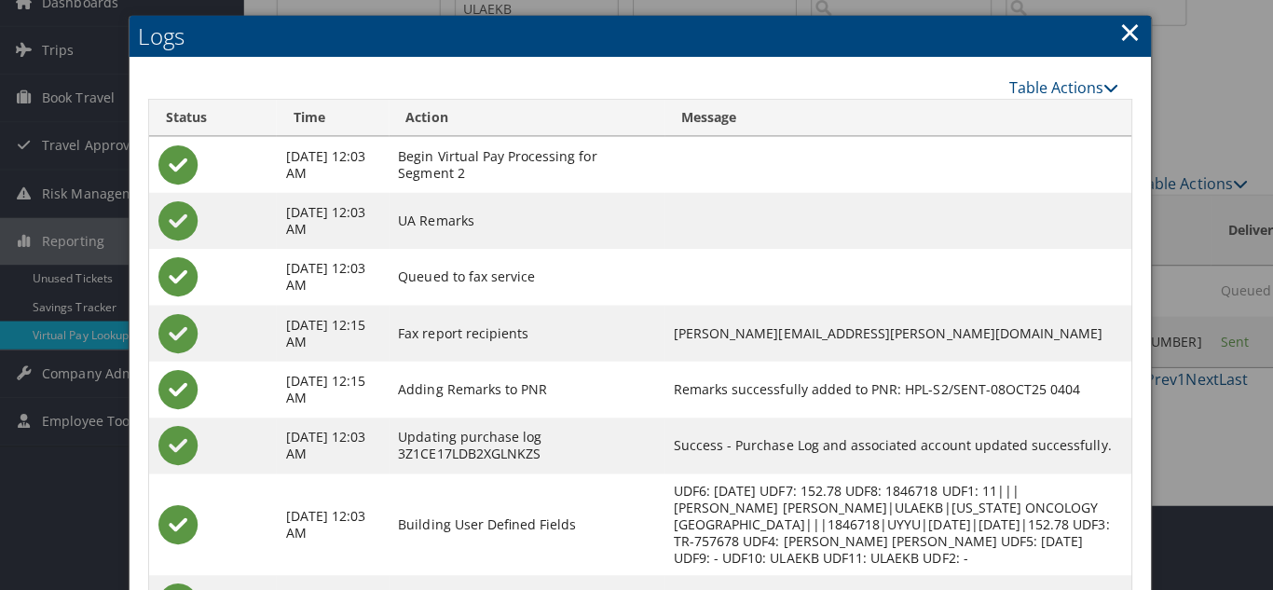
scroll to position [0, 0]
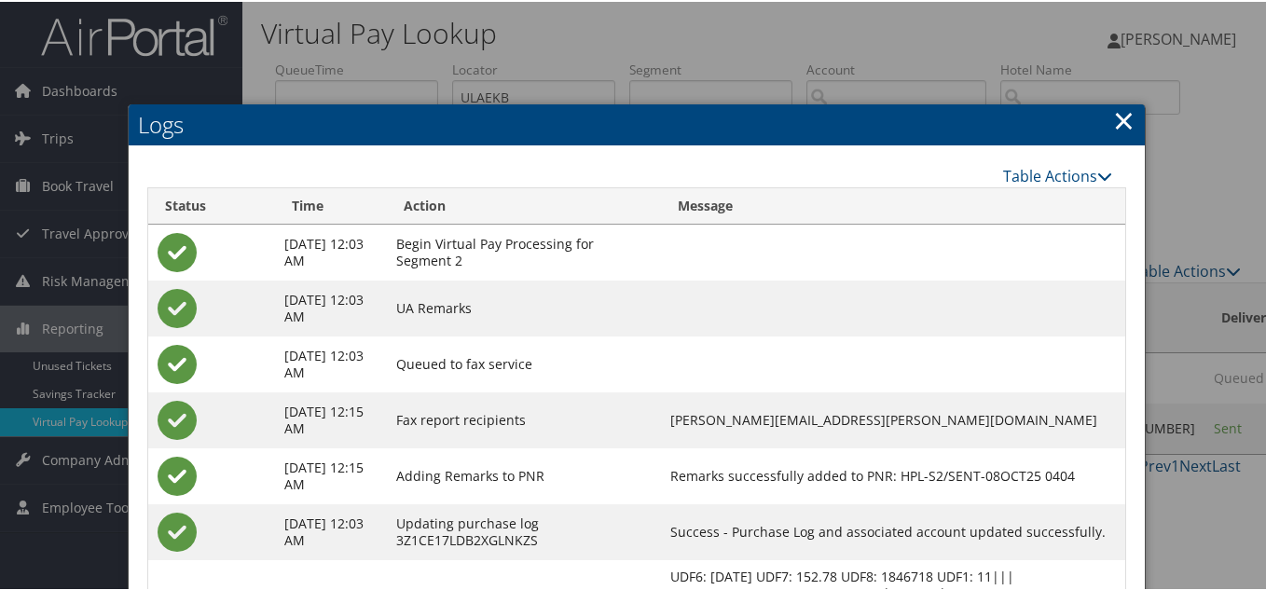
click at [1113, 116] on link "×" at bounding box center [1123, 118] width 21 height 37
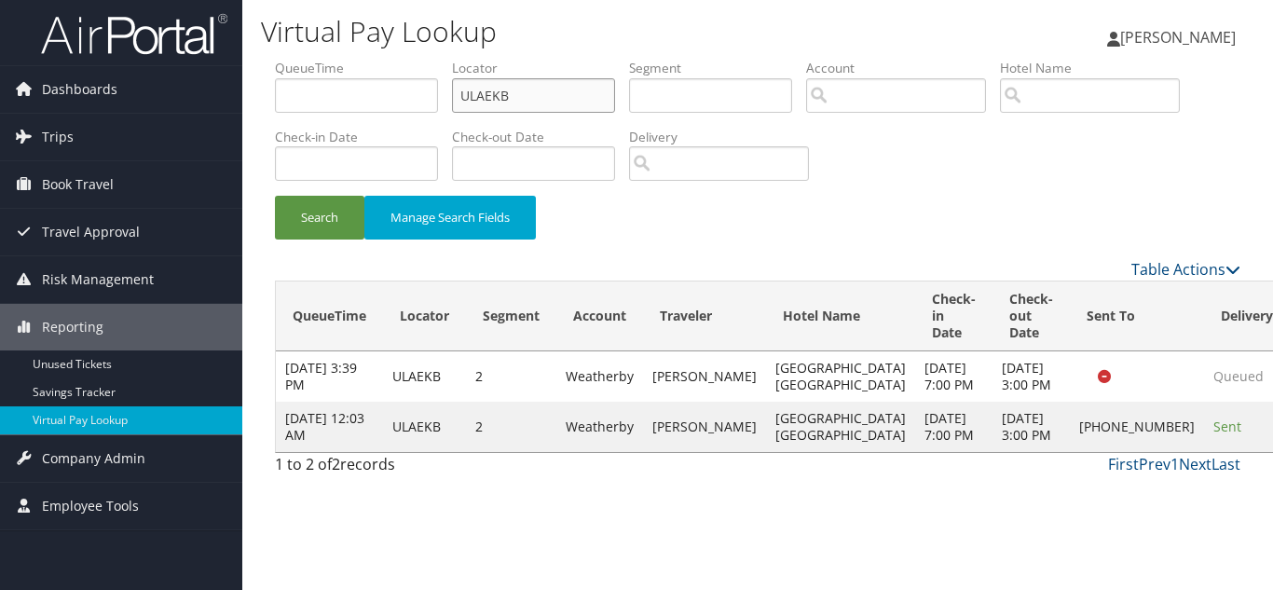
drag, startPoint x: 360, startPoint y: 100, endPoint x: 297, endPoint y: 100, distance: 62.4
click at [305, 59] on ul "QueueTime Locator ULAEKB Segment Account Traveler Hotel Name Check-in Date Chec…" at bounding box center [757, 59] width 965 height 0
paste input "IMPGMO"
click at [275, 196] on button "Search" at bounding box center [319, 218] width 89 height 44
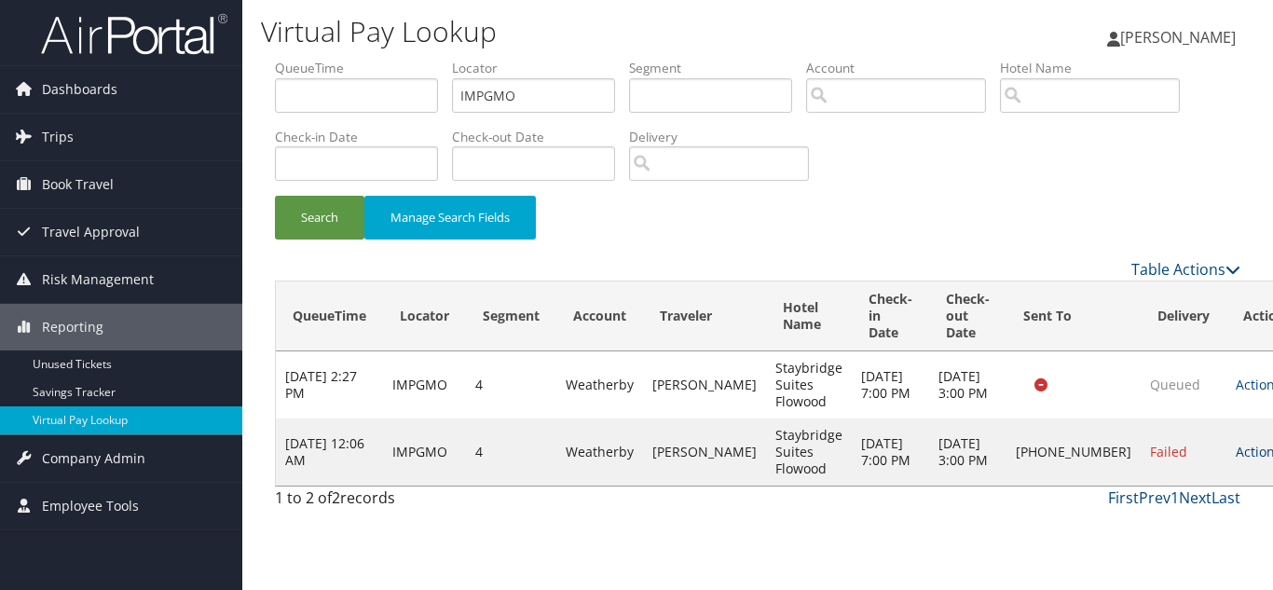
click at [1236, 460] on link "Actions" at bounding box center [1265, 452] width 59 height 18
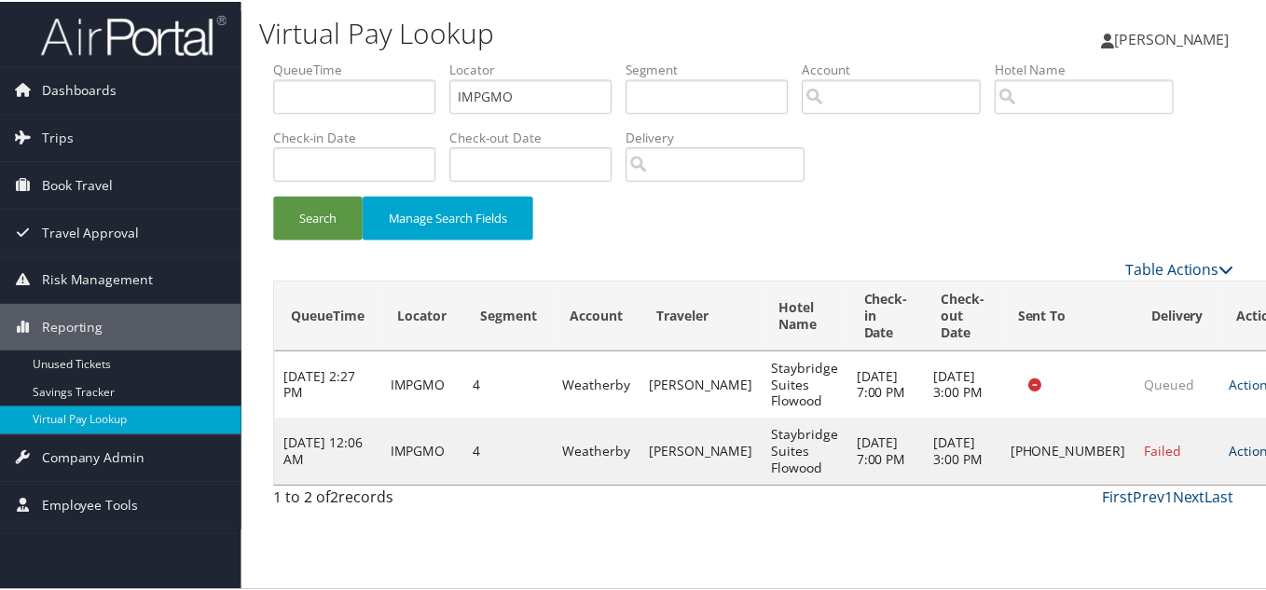
scroll to position [9, 0]
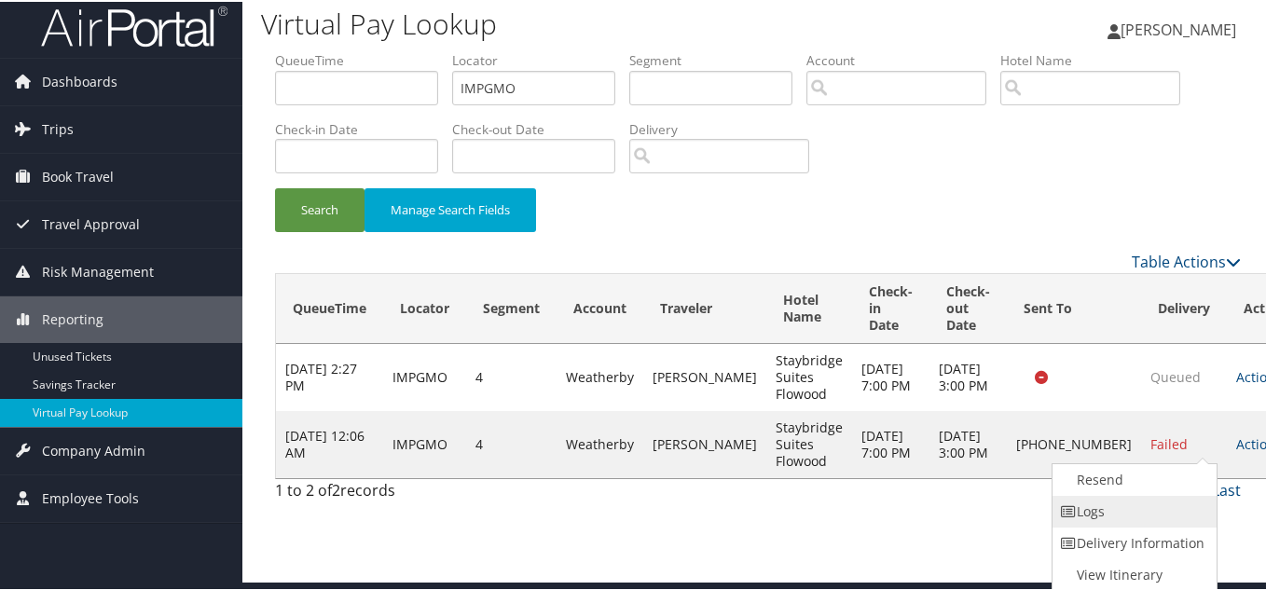
click at [1117, 508] on link "Logs" at bounding box center [1131, 510] width 159 height 32
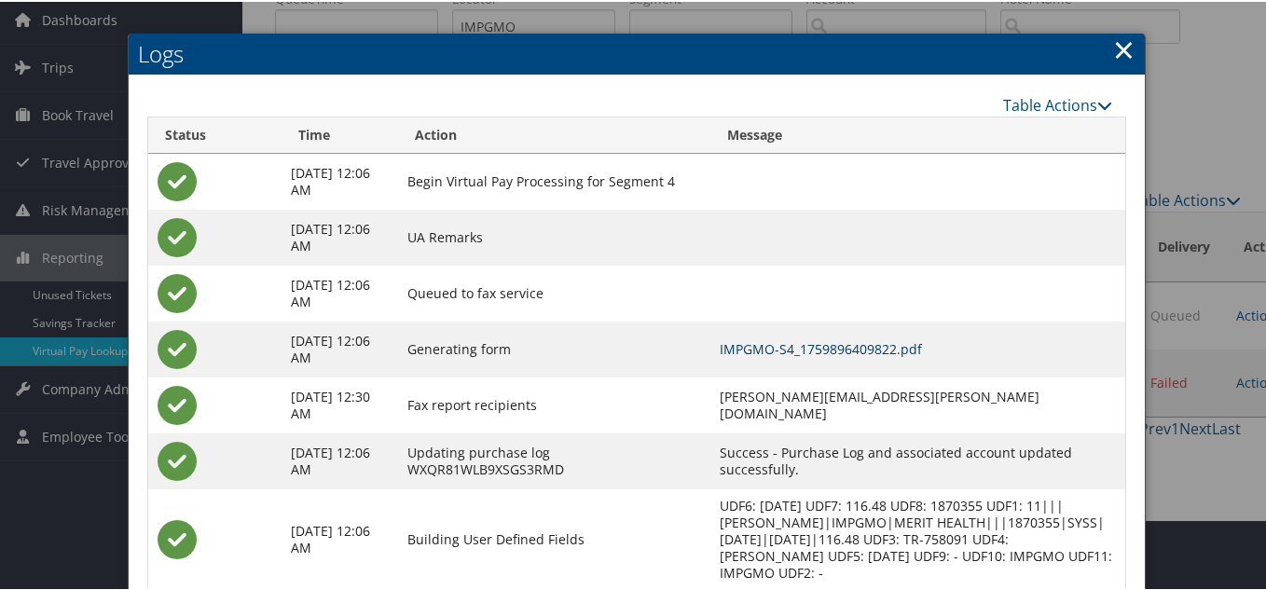
scroll to position [28, 0]
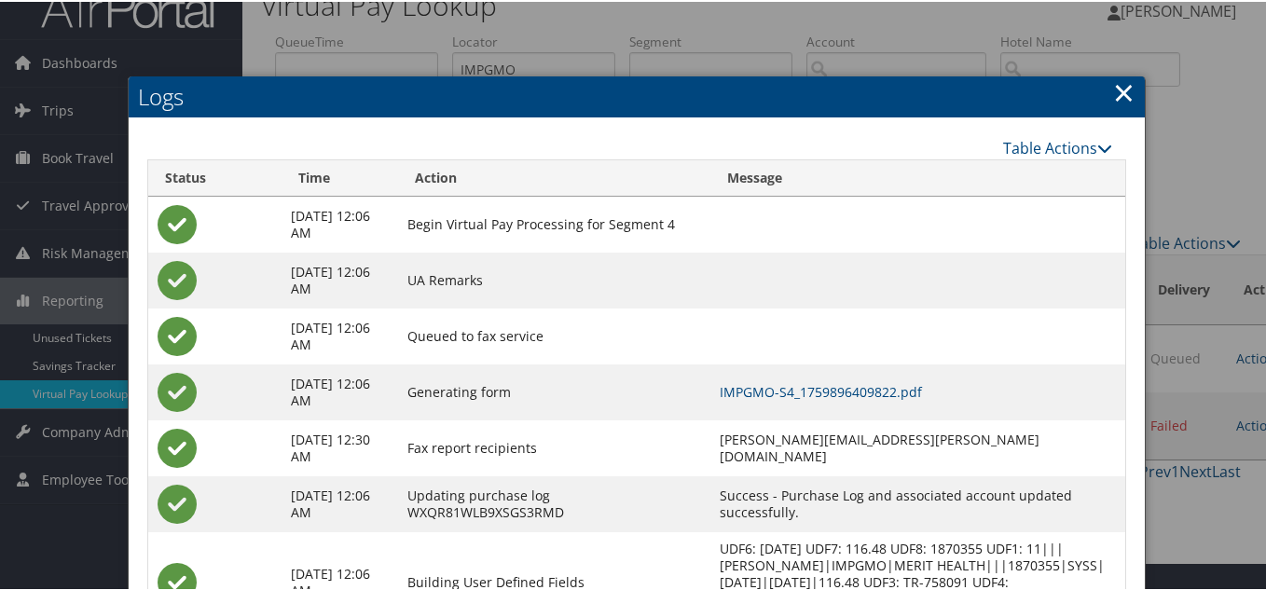
drag, startPoint x: 1119, startPoint y: 86, endPoint x: 1106, endPoint y: 299, distance: 213.8
click at [1119, 87] on link "×" at bounding box center [1123, 90] width 21 height 37
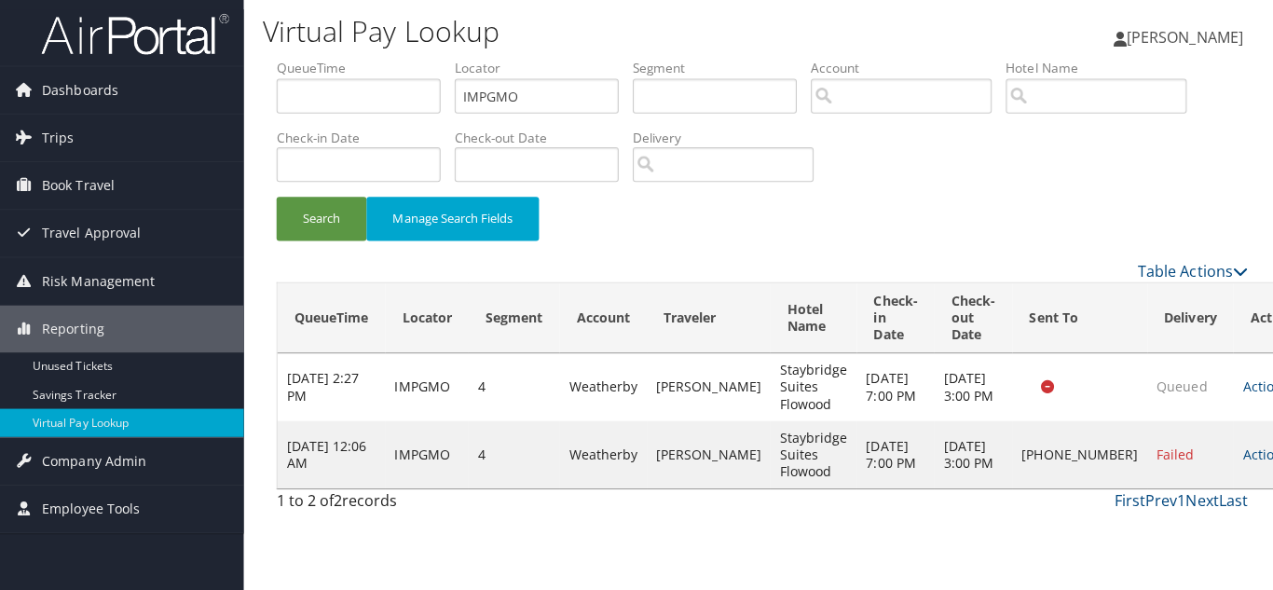
scroll to position [0, 0]
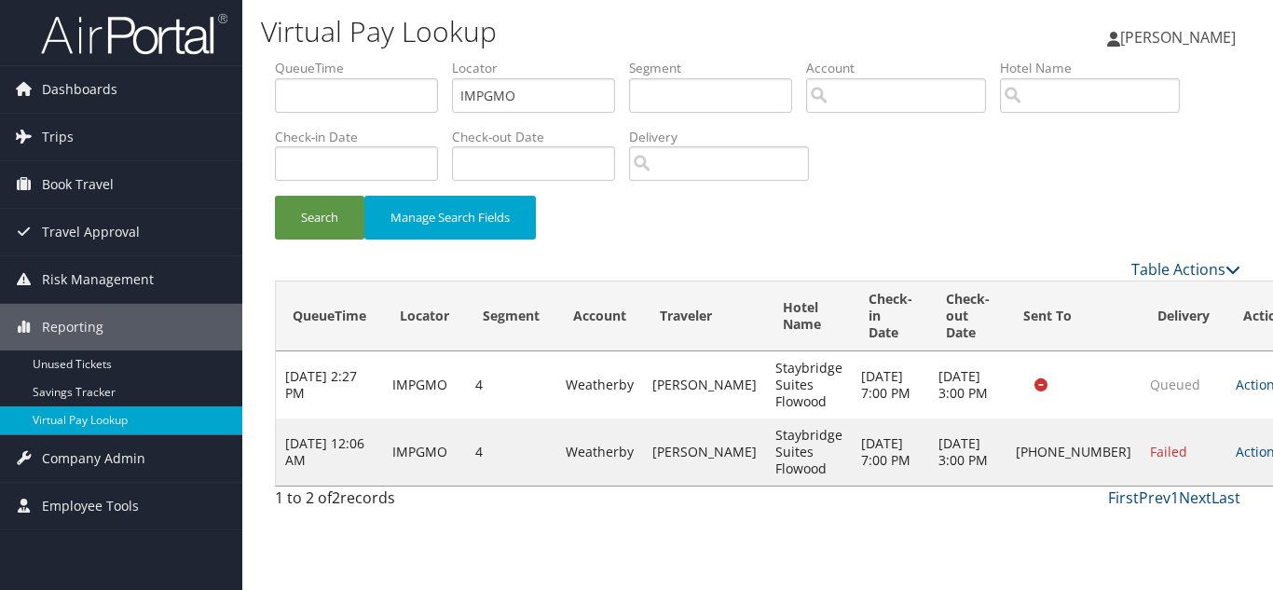
click at [802, 235] on div "Search Manage Search Fields" at bounding box center [757, 227] width 993 height 62
drag, startPoint x: 591, startPoint y: 93, endPoint x: 143, endPoint y: 96, distance: 448.3
click at [150, 96] on div "Dashboards AirPortal 360™ (Manager) My Travel Dashboard Trips Airtinerary® Look…" at bounding box center [636, 295] width 1273 height 590
paste input "DBWXIN"
type input "DBWXIN"
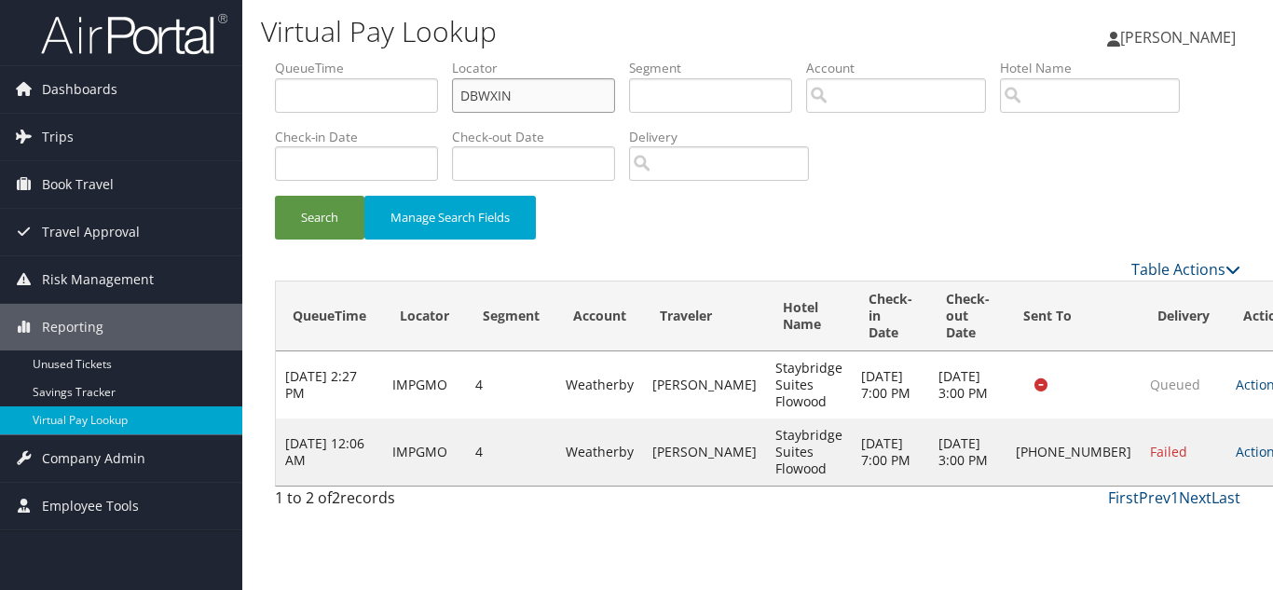
click at [275, 196] on button "Search" at bounding box center [319, 218] width 89 height 44
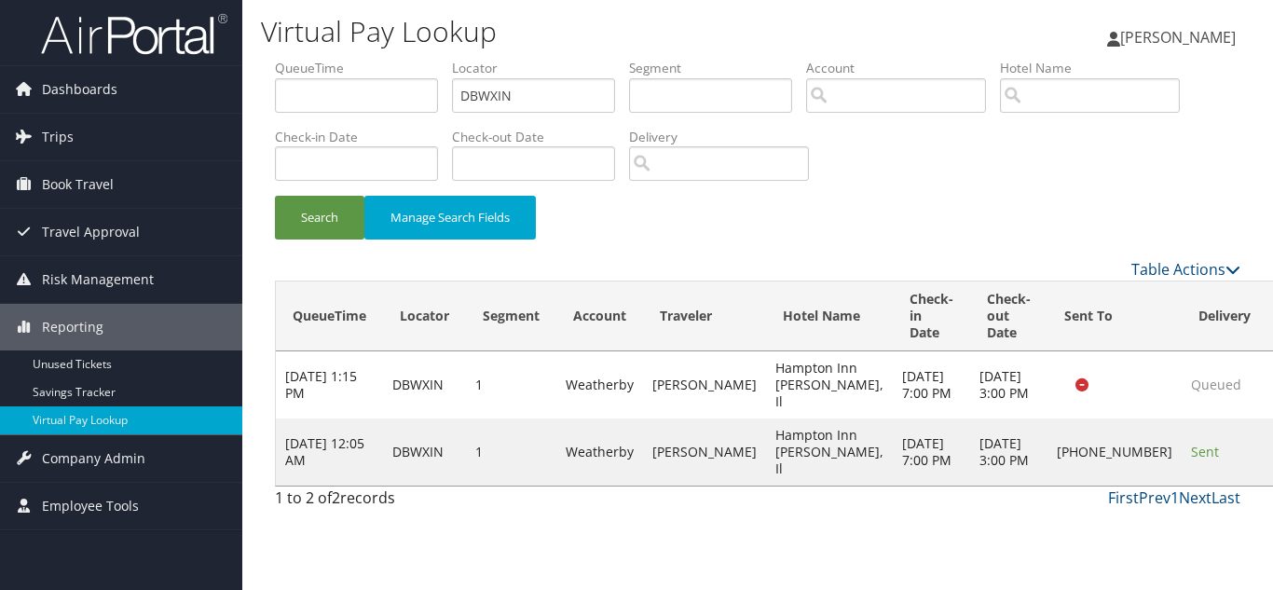
click at [880, 215] on div "Search Manage Search Fields" at bounding box center [757, 227] width 993 height 62
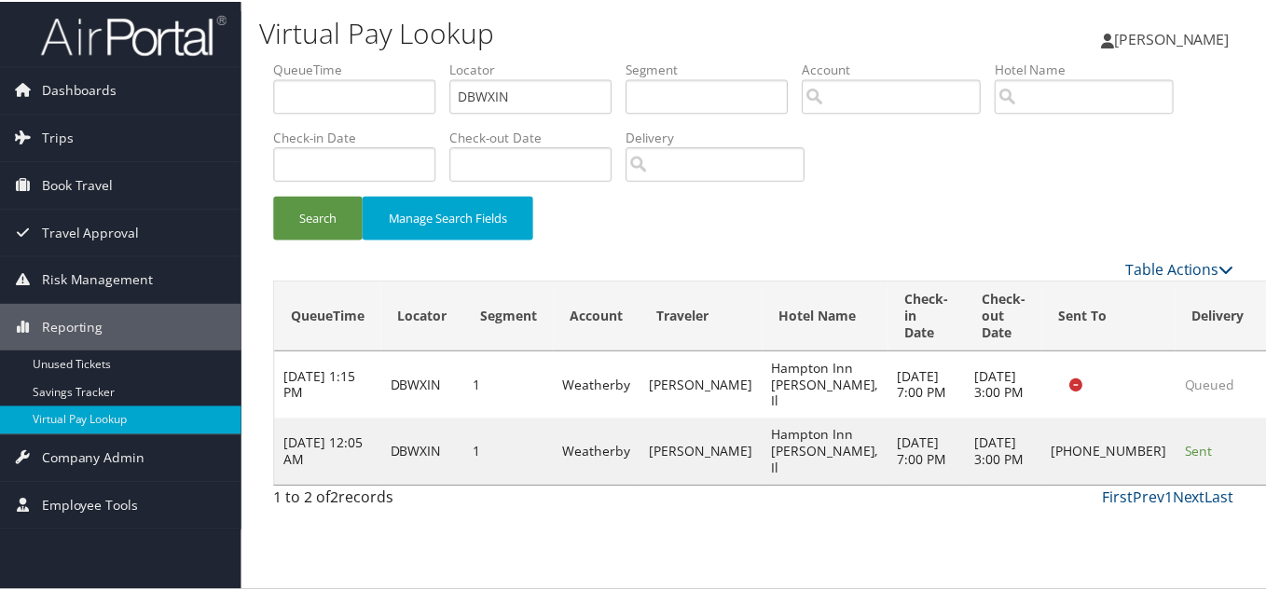
scroll to position [26, 0]
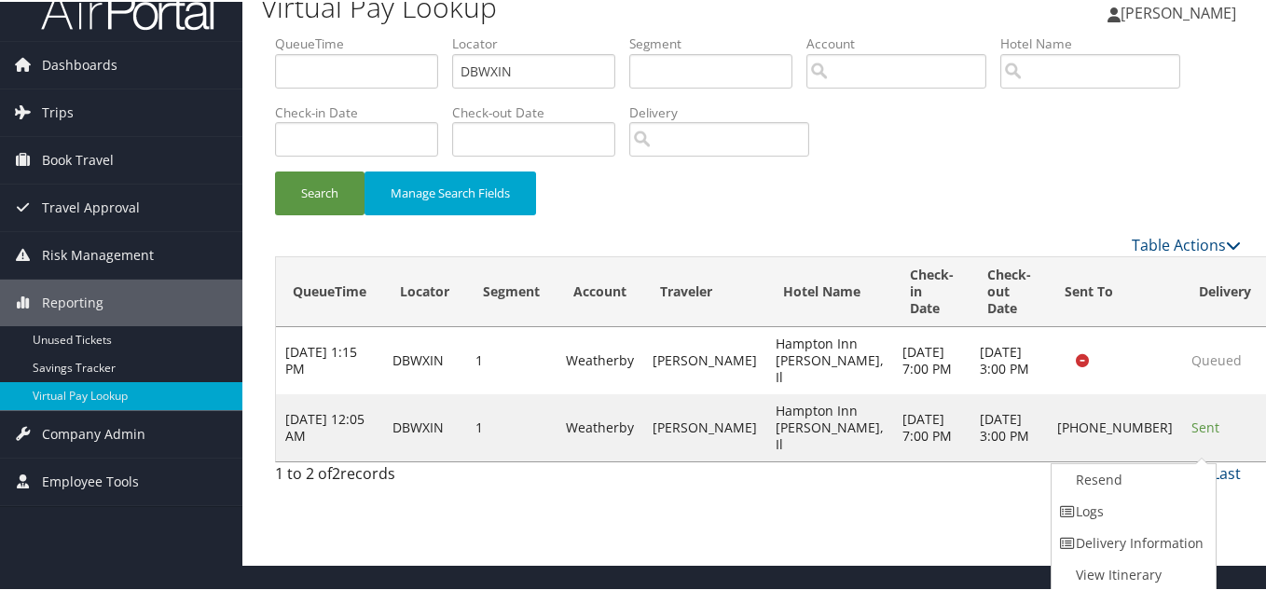
click at [1115, 515] on link "Logs" at bounding box center [1130, 510] width 159 height 32
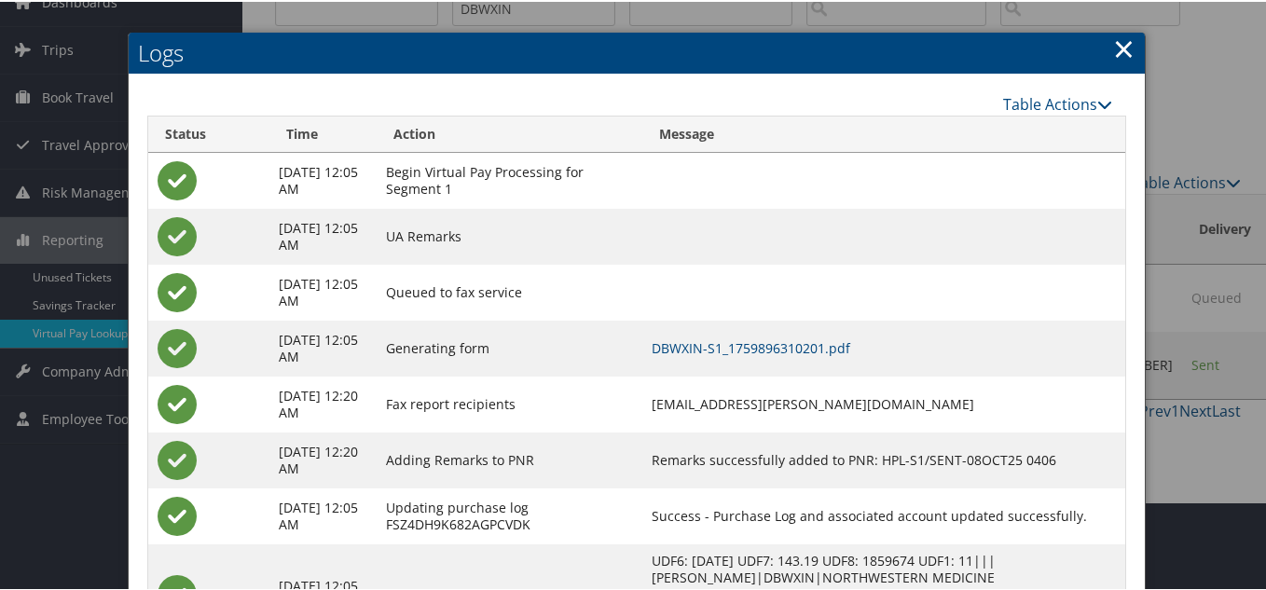
scroll to position [194, 0]
